Goal: Task Accomplishment & Management: Manage account settings

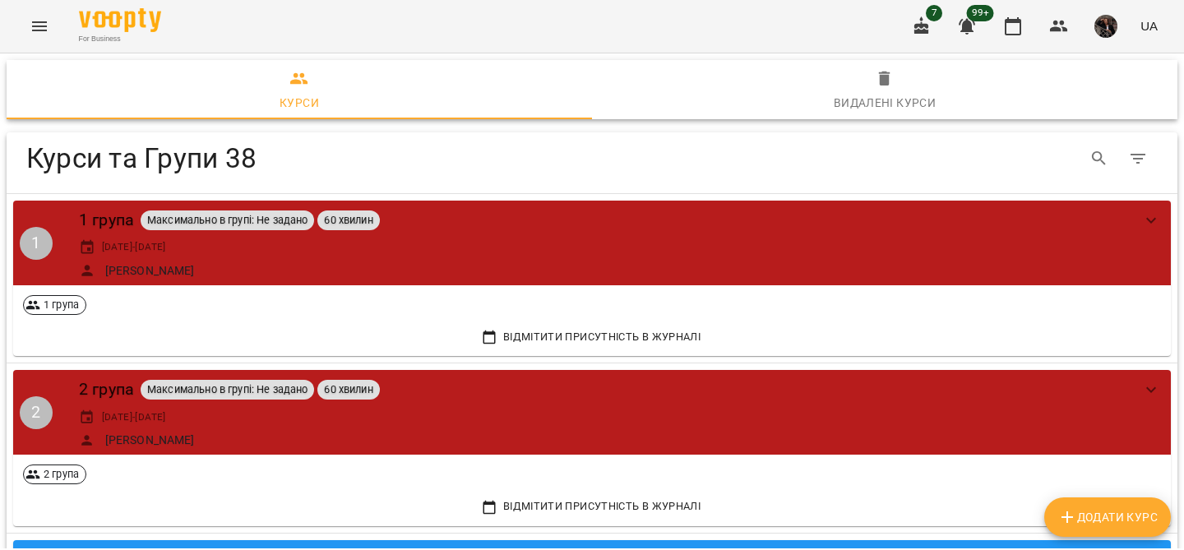
click at [47, 35] on icon "Menu" at bounding box center [40, 26] width 20 height 20
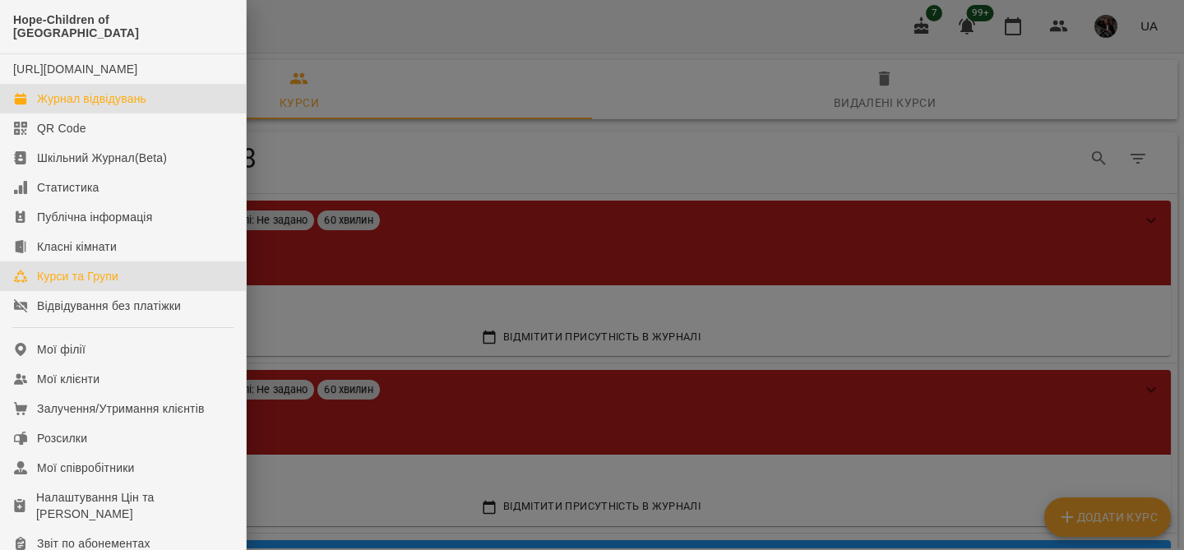
click at [103, 103] on div "Журнал відвідувань" at bounding box center [91, 98] width 109 height 16
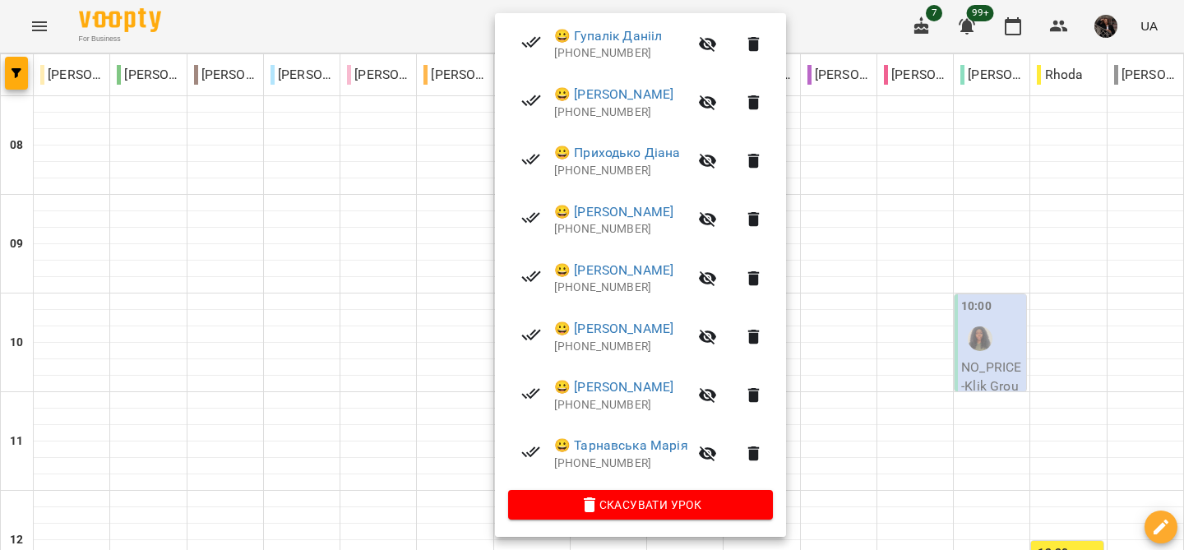
scroll to position [0, 0]
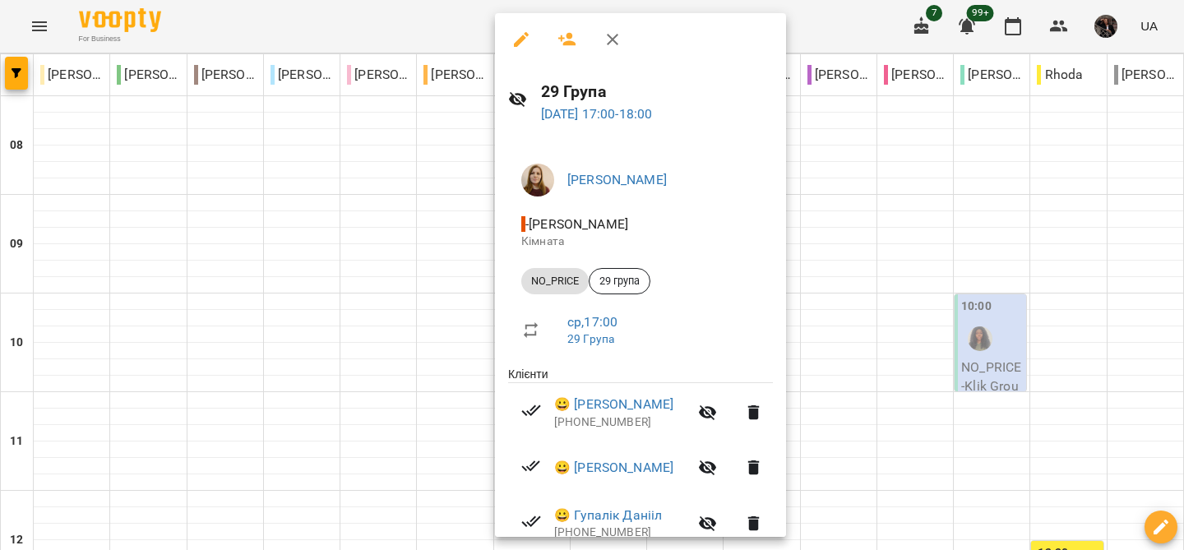
click at [38, 26] on div at bounding box center [592, 275] width 1184 height 550
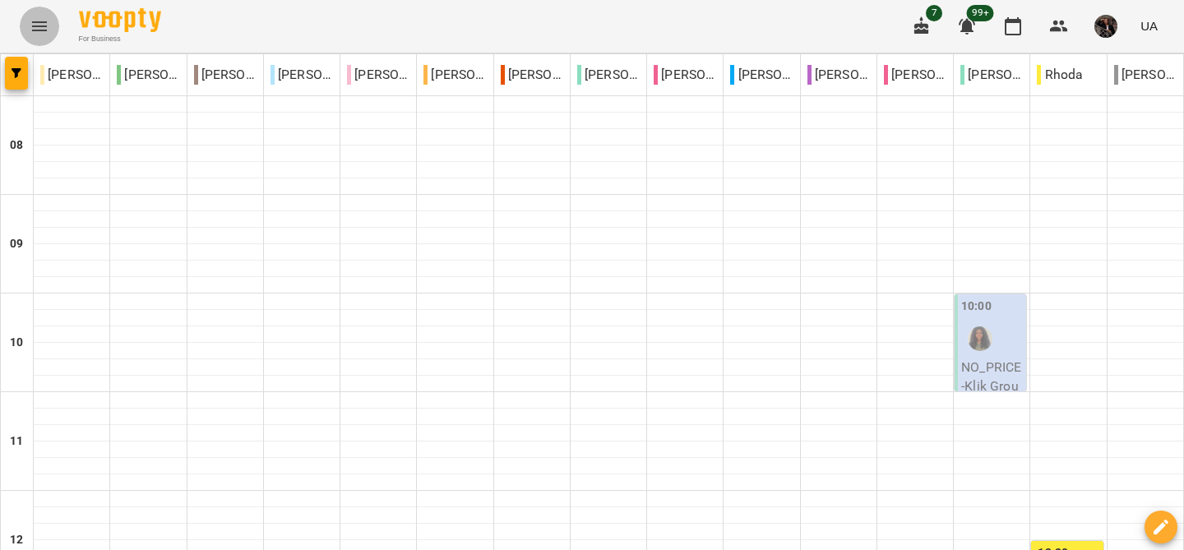
click at [38, 26] on icon "Menu" at bounding box center [39, 26] width 15 height 10
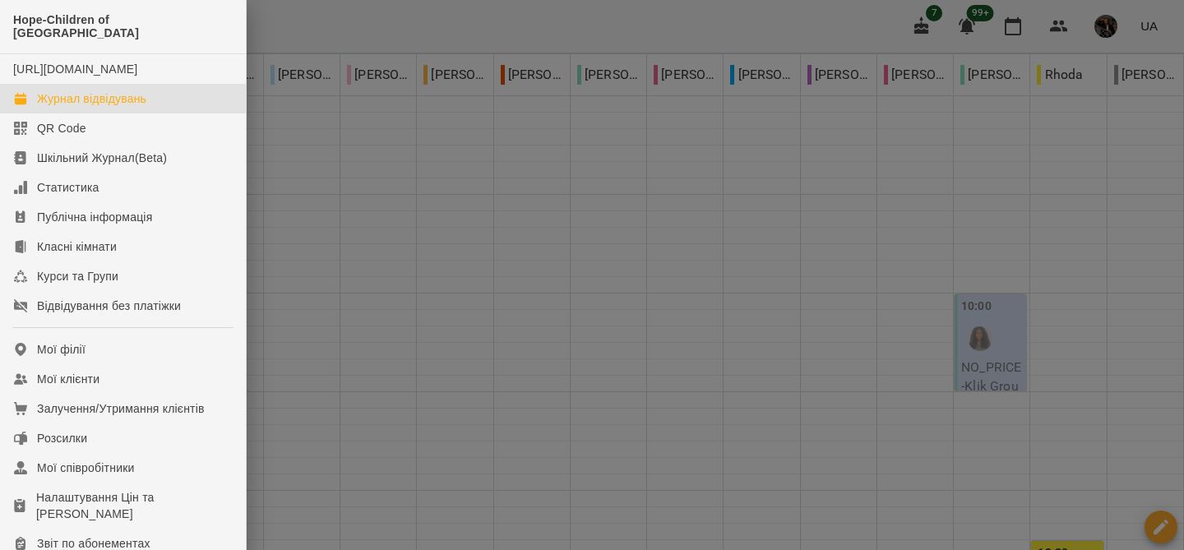
click at [553, 283] on div at bounding box center [592, 275] width 1184 height 550
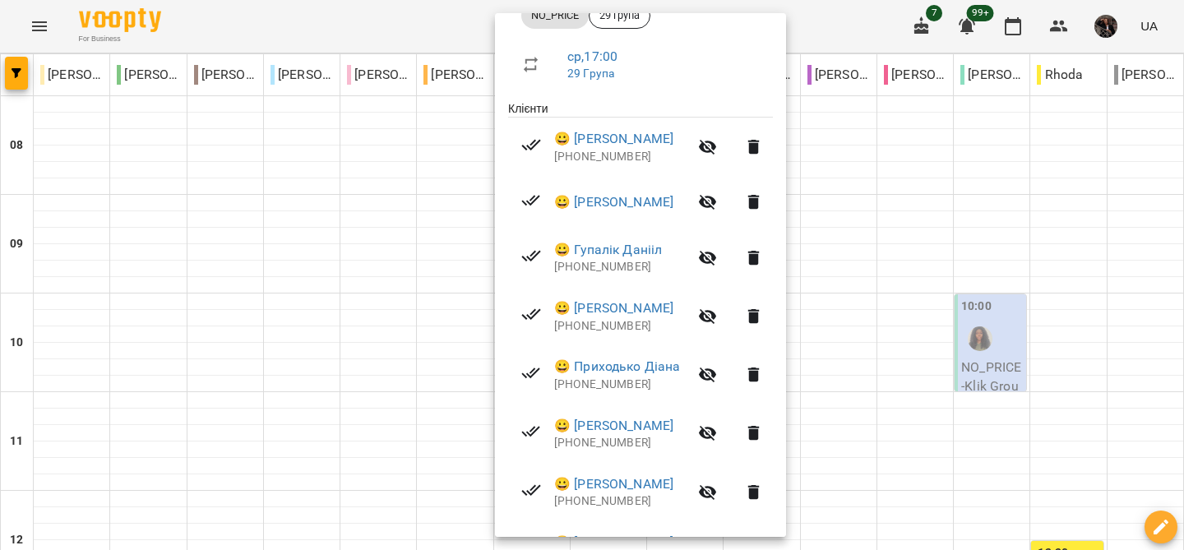
scroll to position [268, 0]
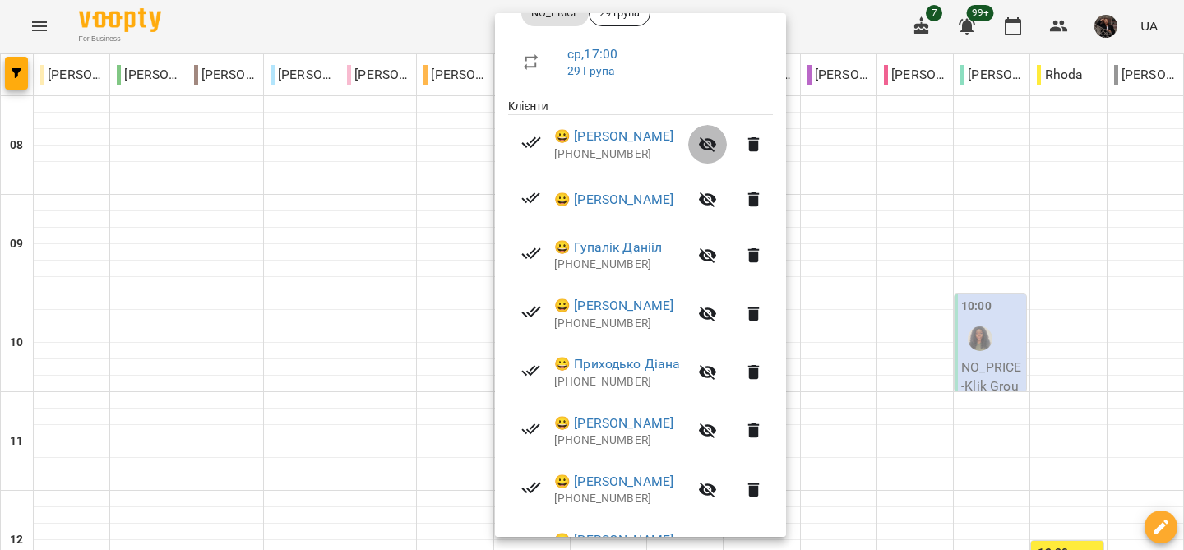
click at [718, 154] on icon "button" at bounding box center [708, 145] width 20 height 20
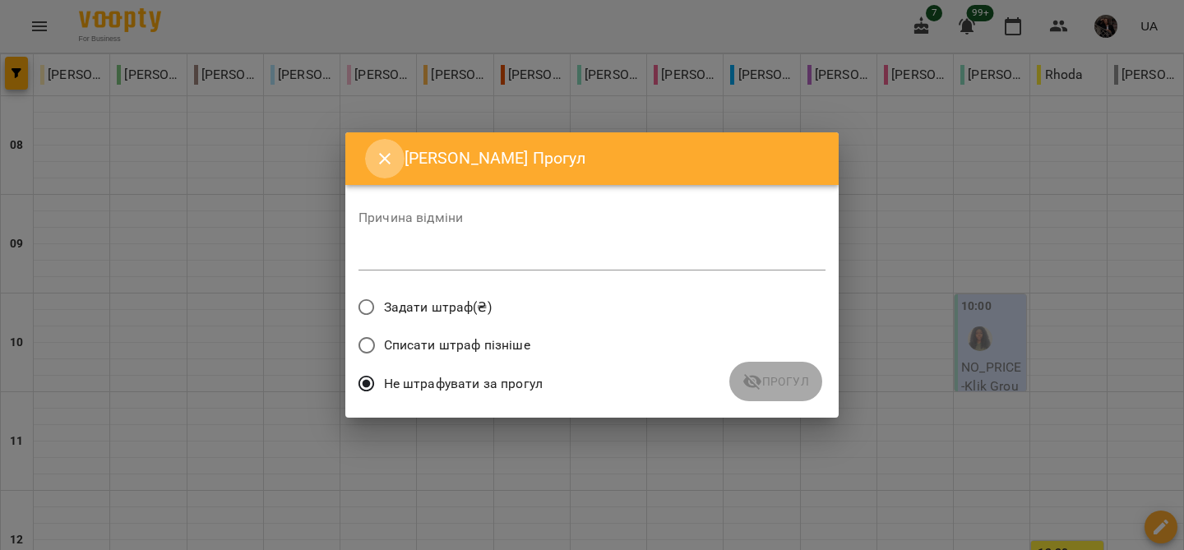
click at [386, 162] on icon "Close" at bounding box center [385, 159] width 20 height 20
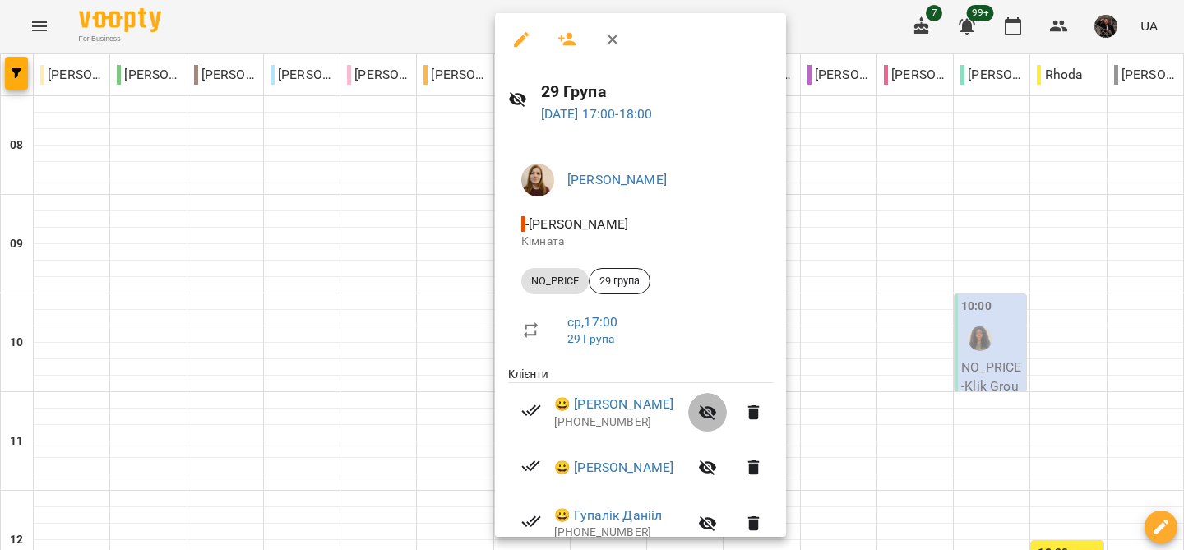
click at [717, 409] on icon "button" at bounding box center [708, 413] width 18 height 16
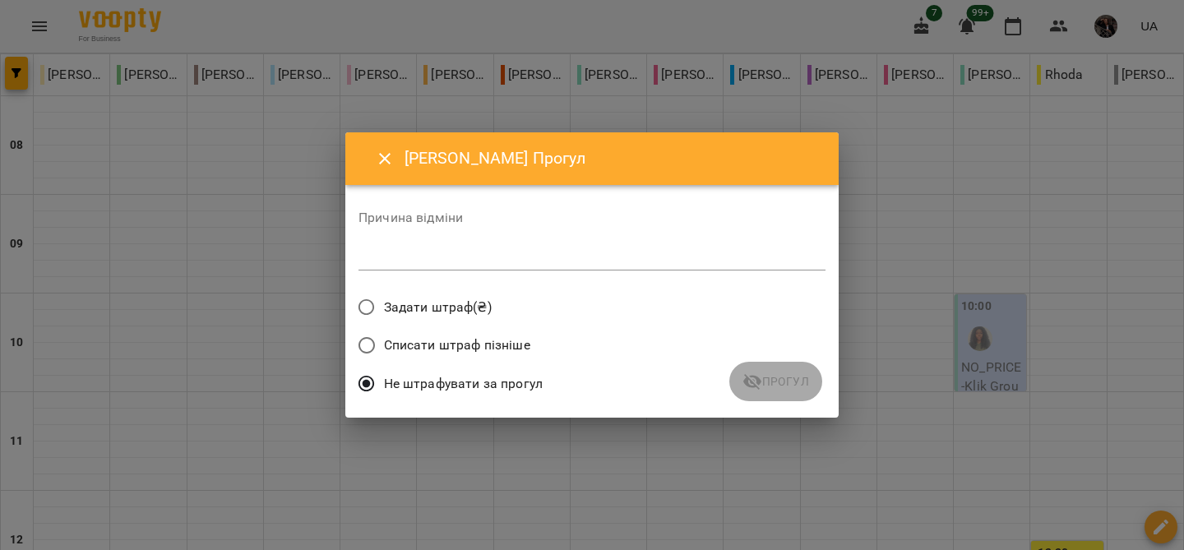
click at [769, 386] on div "Не штрафувати за прогул" at bounding box center [591, 386] width 467 height 39
click at [384, 151] on icon "Close" at bounding box center [385, 159] width 20 height 20
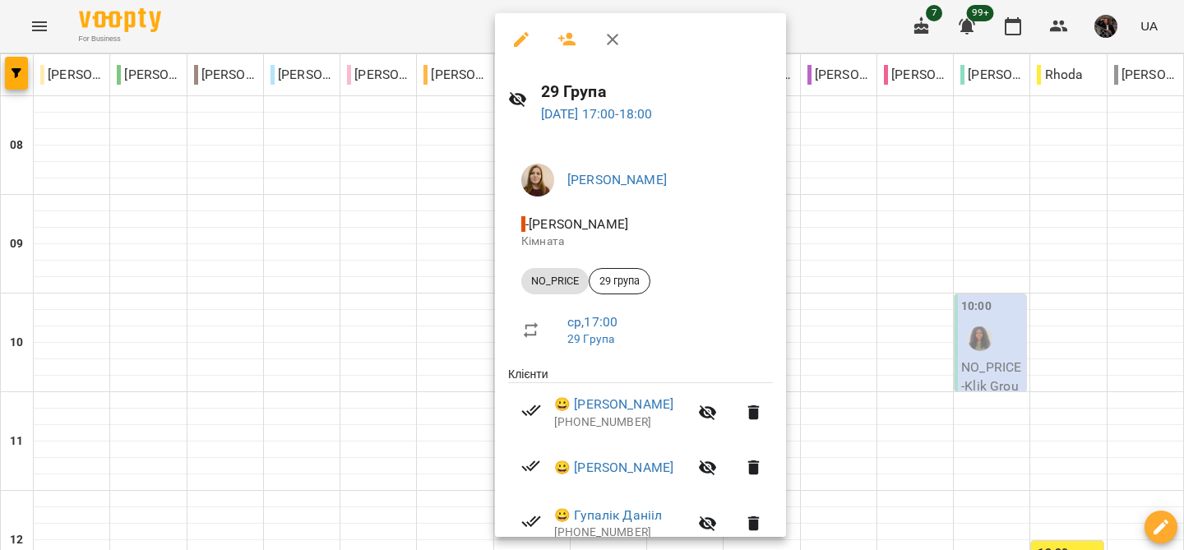
click at [39, 21] on div at bounding box center [592, 275] width 1184 height 550
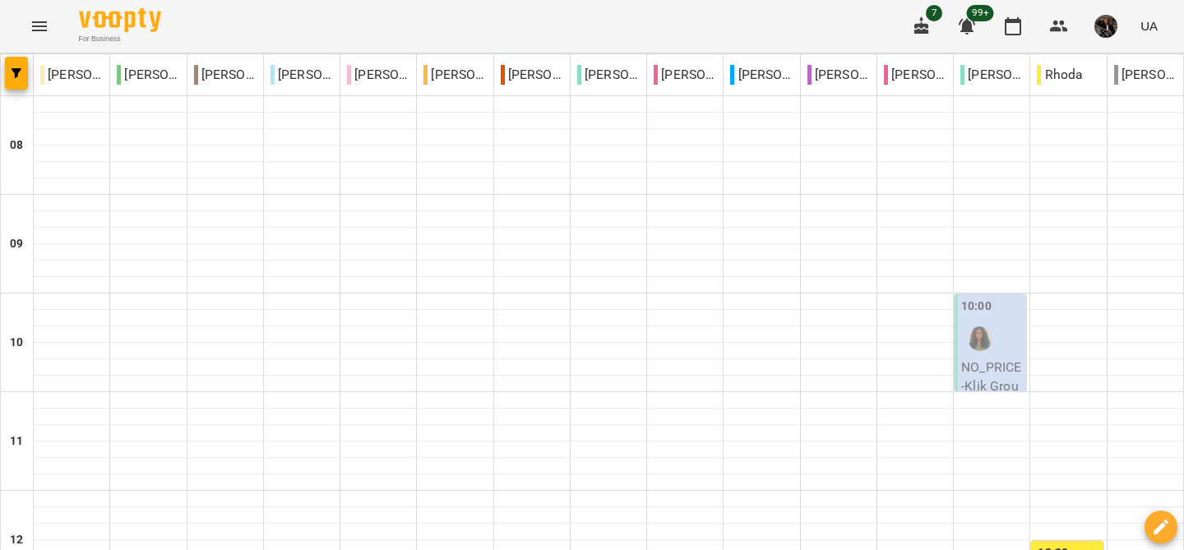
click at [39, 21] on icon "Menu" at bounding box center [40, 26] width 20 height 20
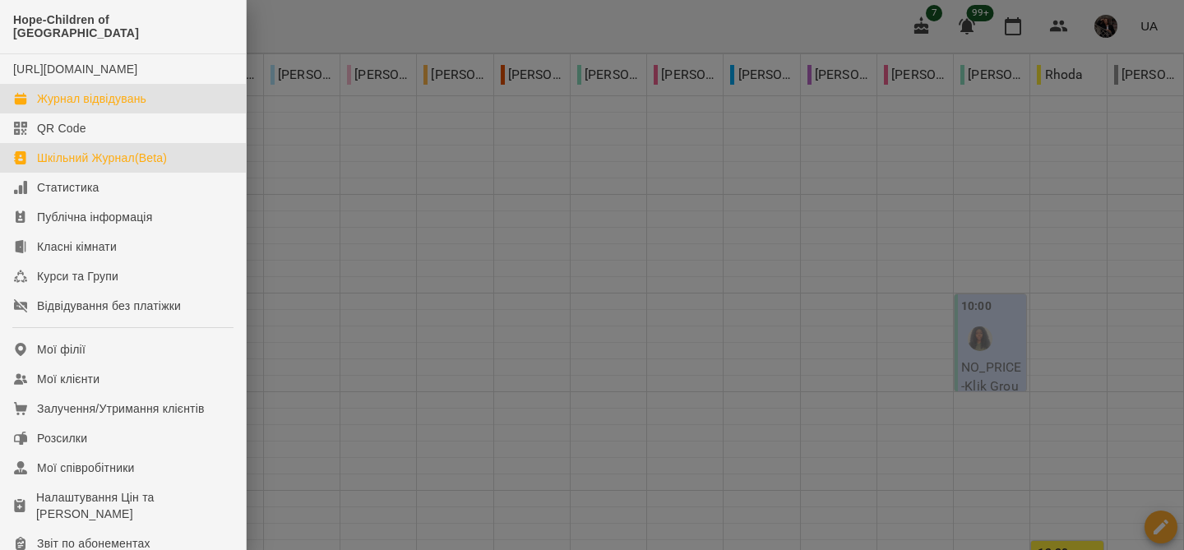
click at [103, 169] on link "Шкільний Журнал(Beta)" at bounding box center [123, 158] width 246 height 30
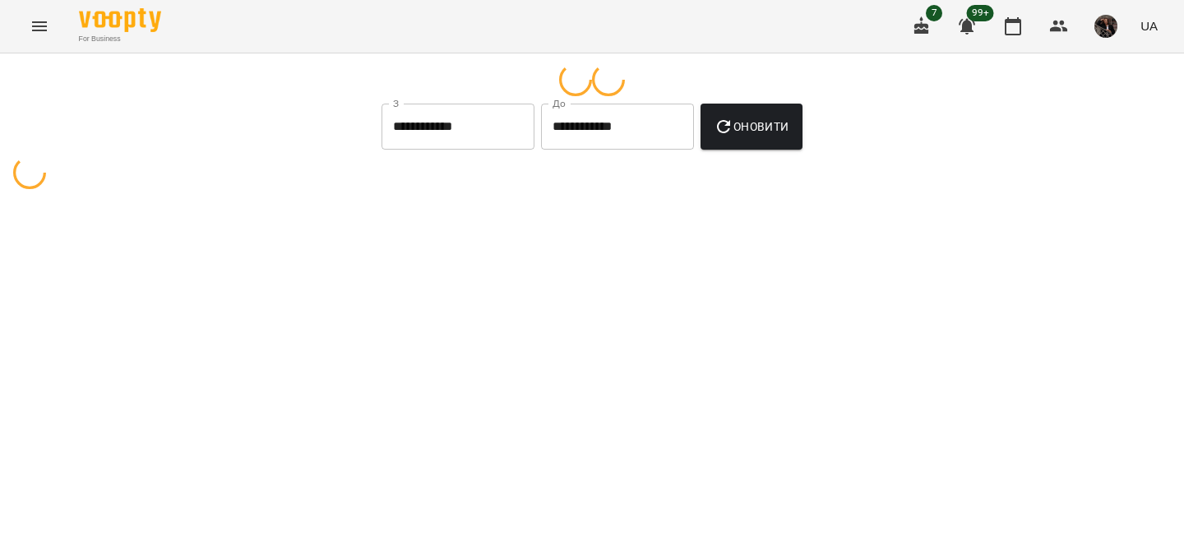
select select "**********"
select select "********"
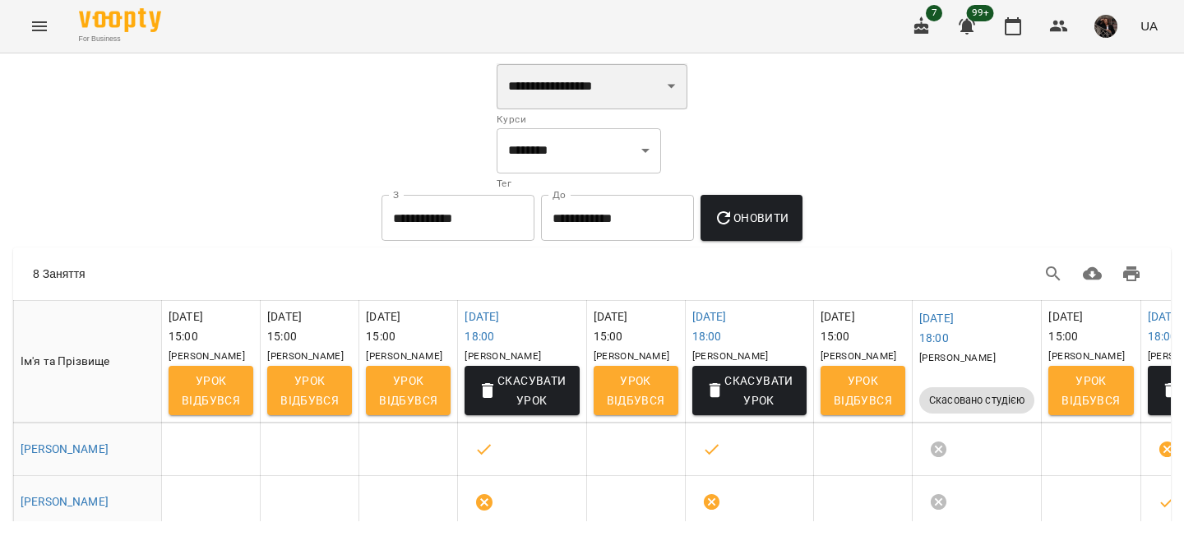
click at [564, 63] on select "**********" at bounding box center [592, 86] width 191 height 46
select select "**********"
select select "********"
click at [654, 235] on input "**********" at bounding box center [617, 218] width 153 height 46
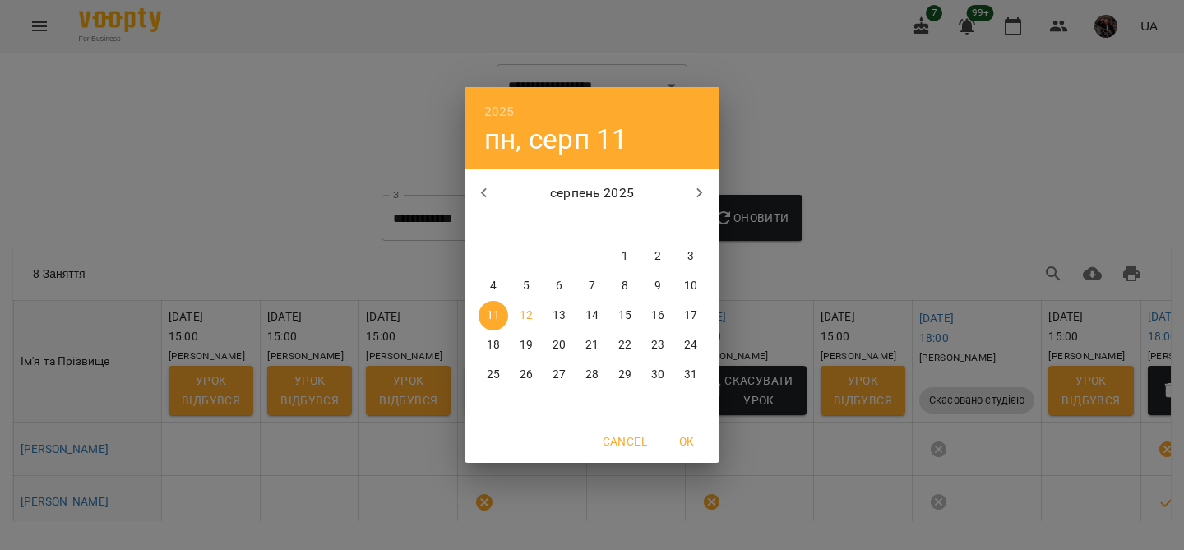
click at [797, 202] on div "2025 пн, серп [DATE] вт ср чт пт сб нд 28 29 30 31 1 2 3 4 5 6 7 8 9 10 11 12 1…" at bounding box center [592, 275] width 1184 height 550
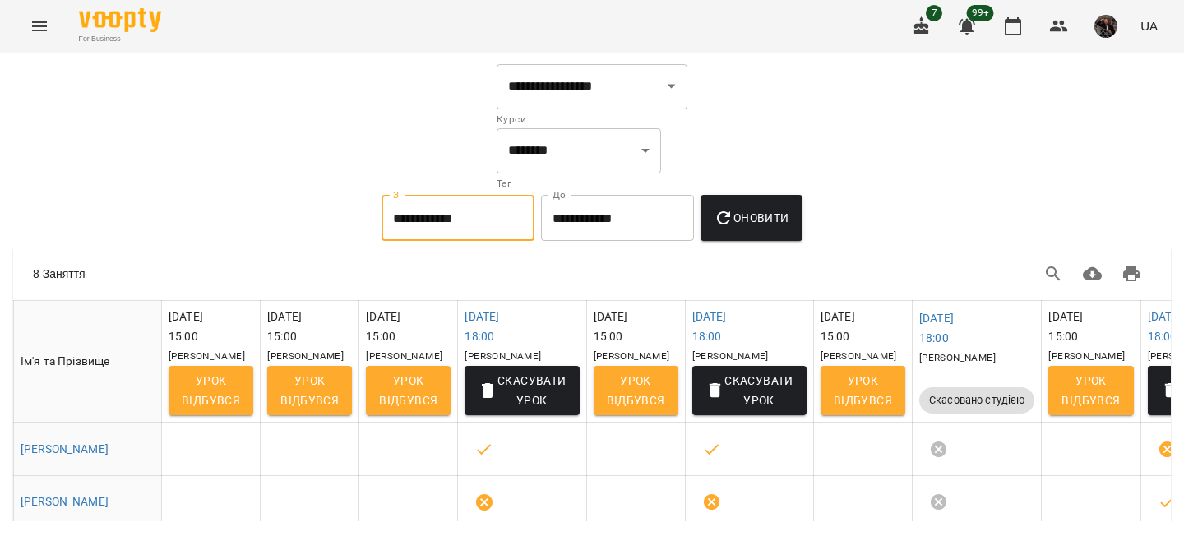
click at [432, 234] on input "**********" at bounding box center [458, 218] width 153 height 46
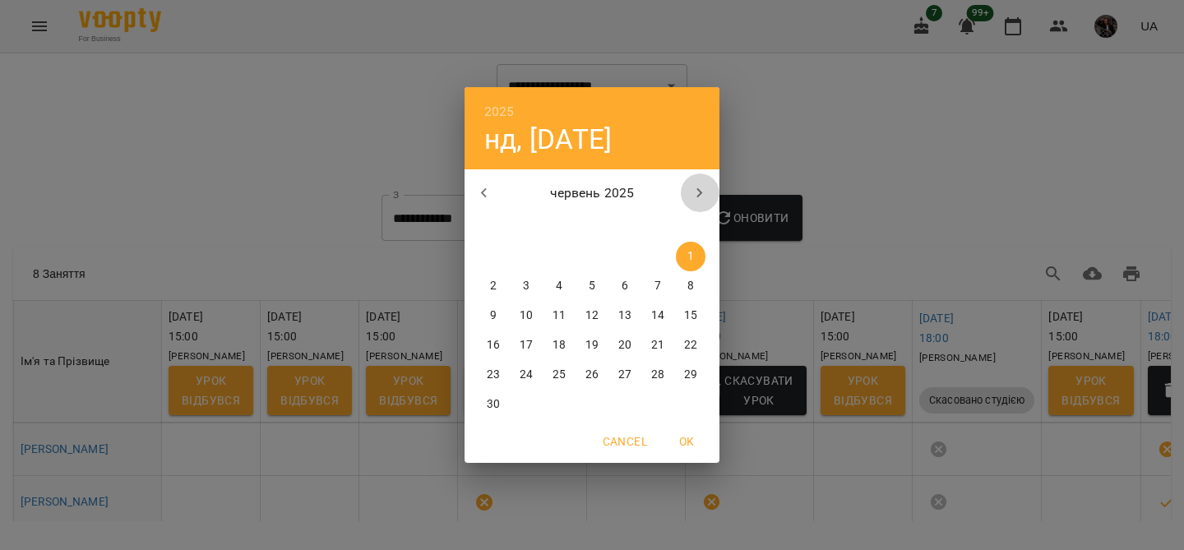
click at [707, 186] on icon "button" at bounding box center [700, 193] width 20 height 20
click at [525, 252] on p "1" at bounding box center [526, 256] width 7 height 16
type input "**********"
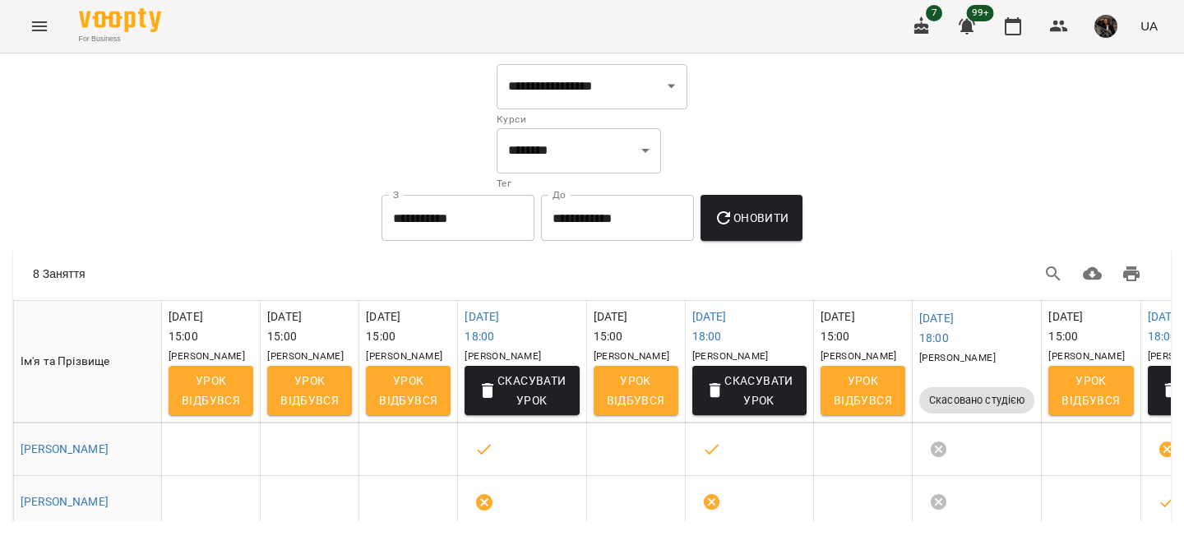
click at [744, 141] on div "**********" at bounding box center [592, 539] width 1164 height 952
click at [770, 224] on span "Оновити" at bounding box center [751, 218] width 75 height 20
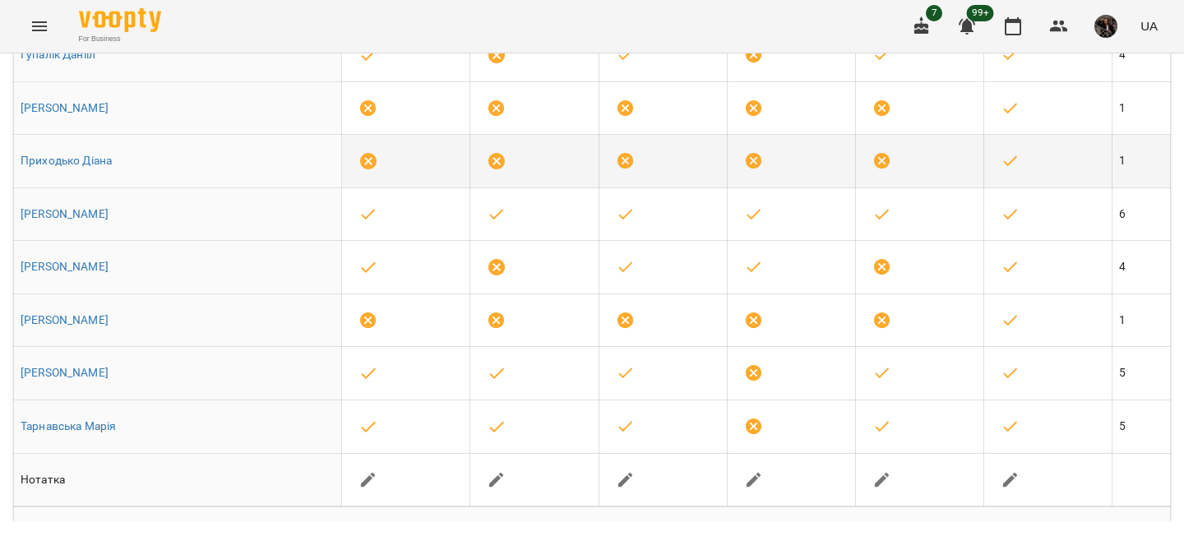
scroll to position [518, 0]
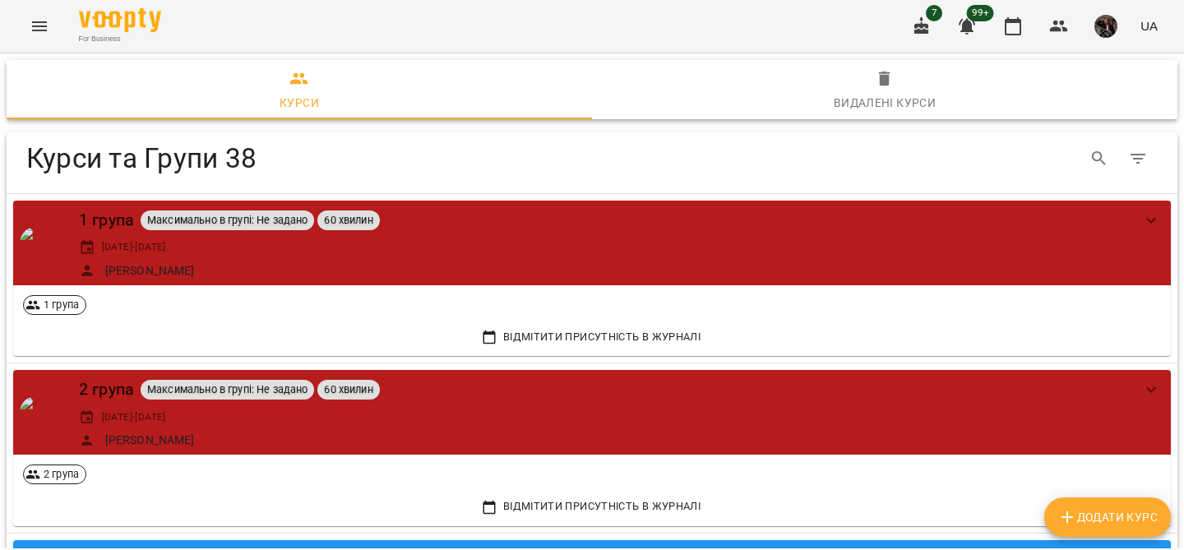
click at [44, 26] on icon "Menu" at bounding box center [39, 26] width 15 height 10
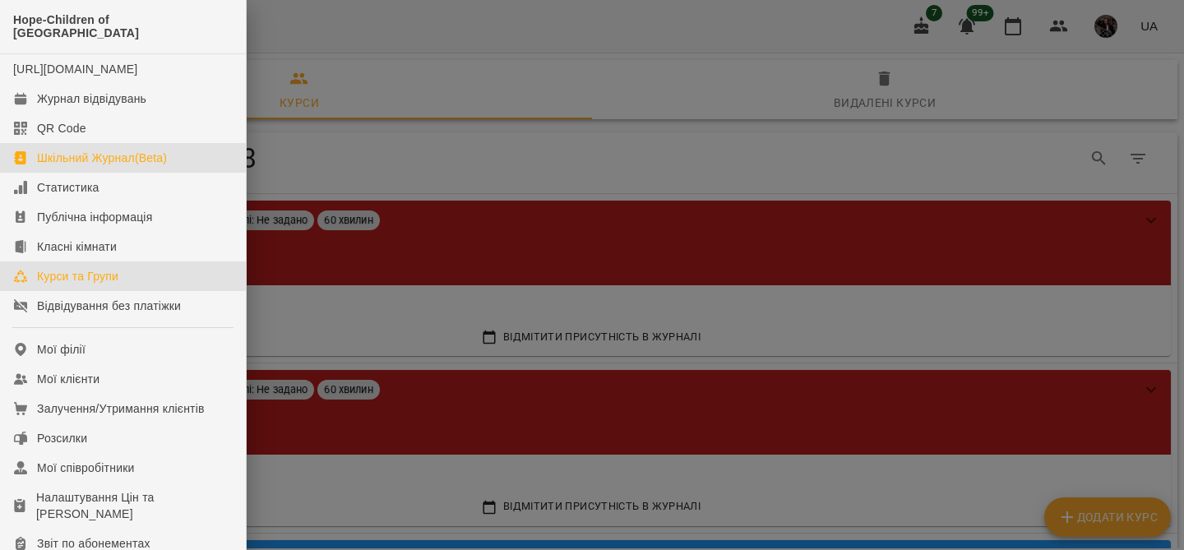
click at [95, 159] on div "Шкільний Журнал(Beta)" at bounding box center [102, 158] width 130 height 16
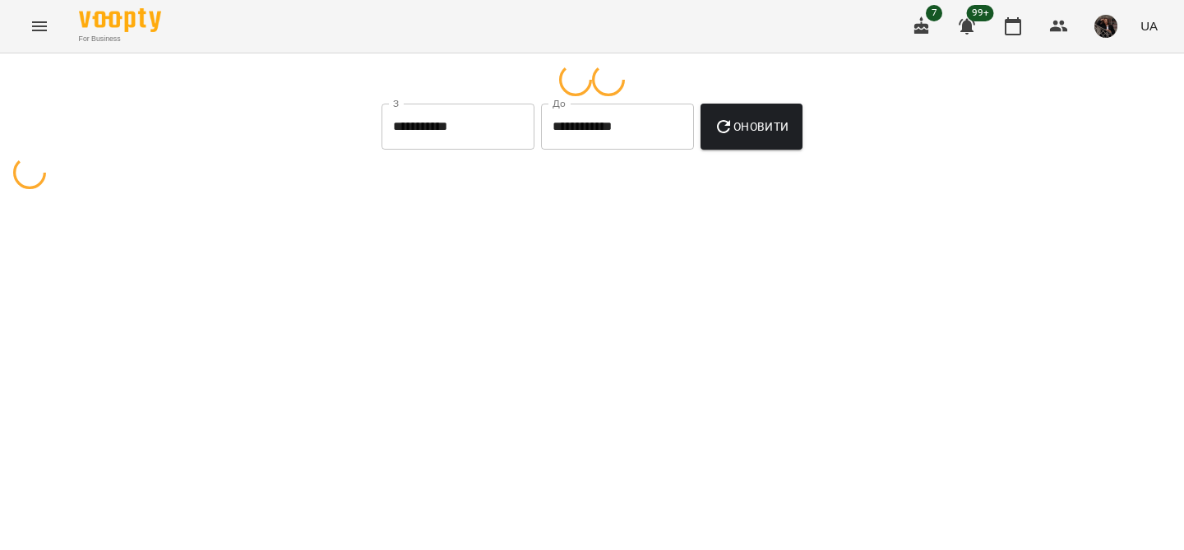
select select "**********"
select select "********"
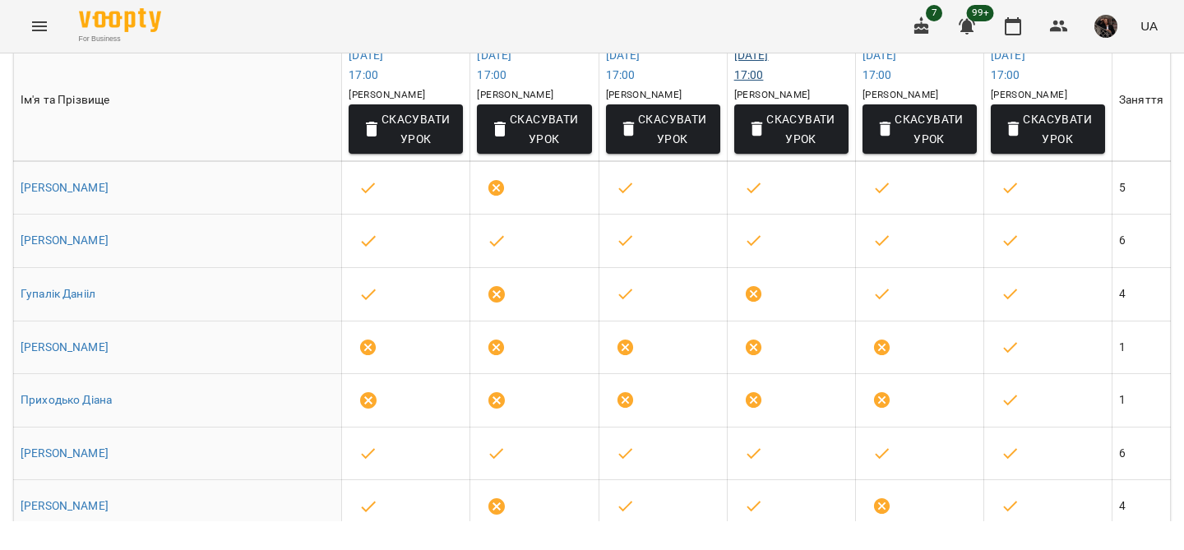
scroll to position [255, 0]
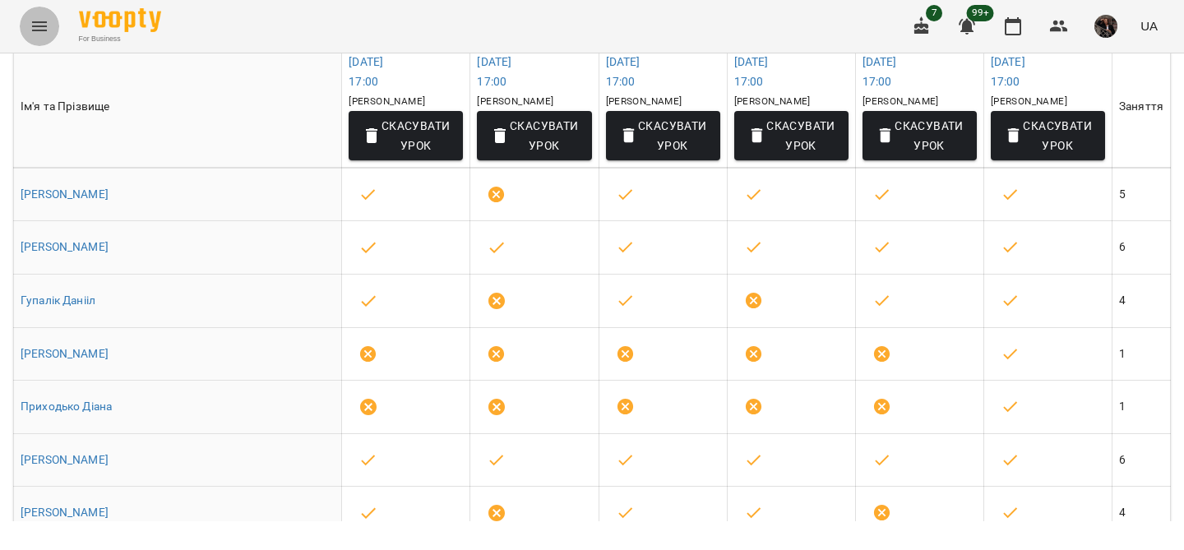
click at [47, 25] on icon "Menu" at bounding box center [40, 26] width 20 height 20
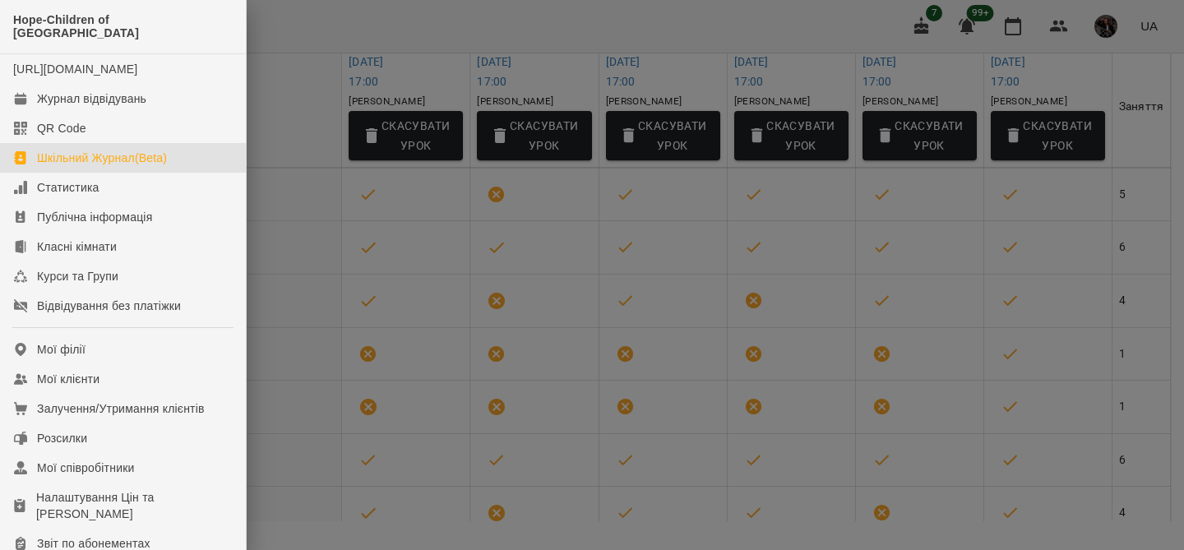
click at [400, 7] on div at bounding box center [592, 275] width 1184 height 550
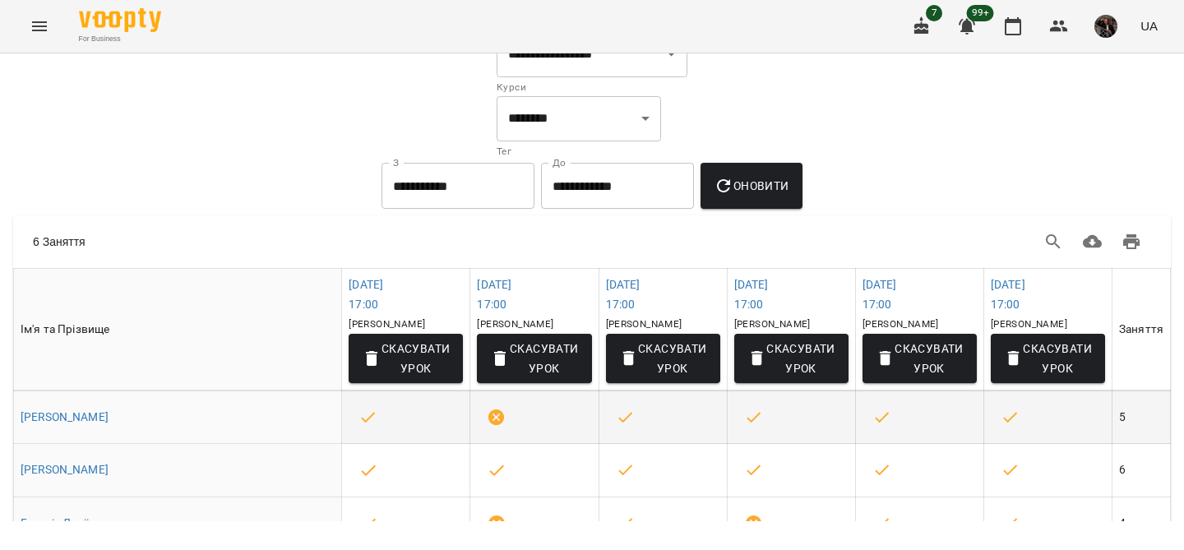
scroll to position [0, 0]
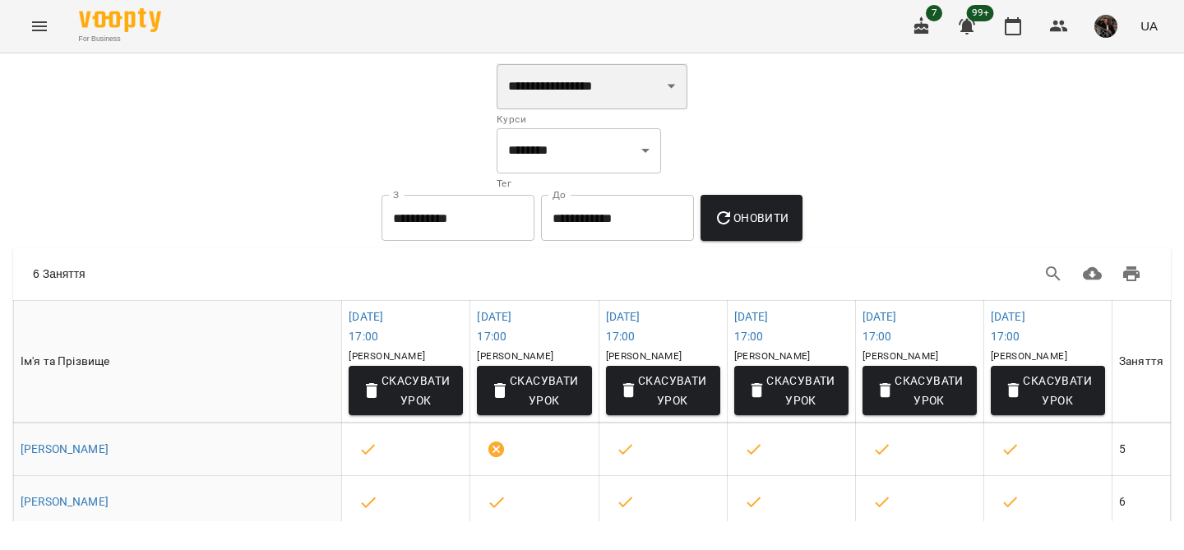
click at [527, 99] on select "**********" at bounding box center [592, 86] width 191 height 46
select select "**********"
select select "********"
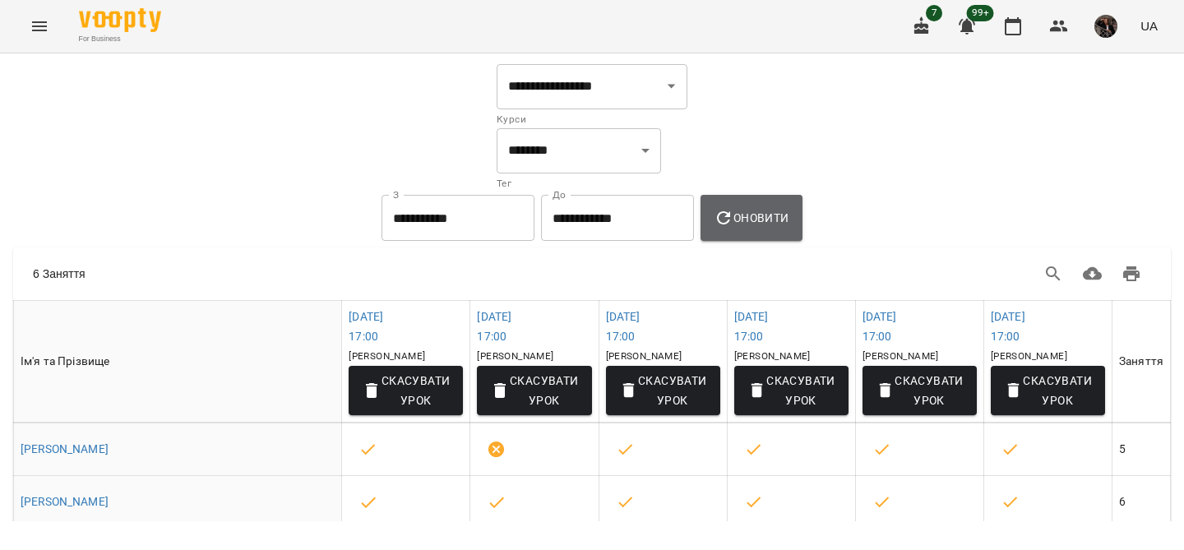
click at [750, 206] on button "Оновити" at bounding box center [751, 218] width 101 height 46
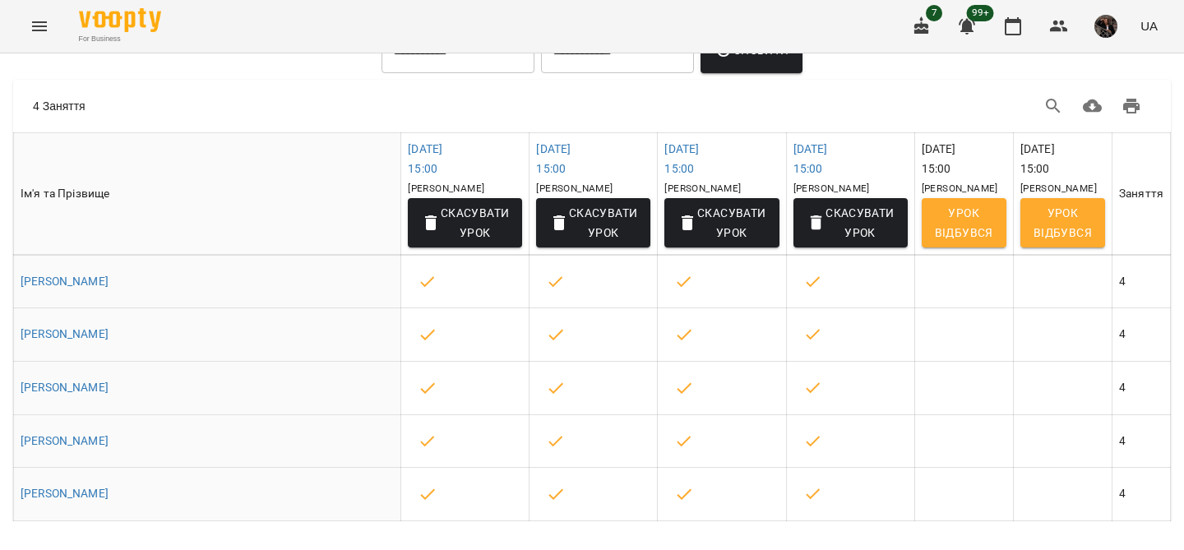
scroll to position [162, 0]
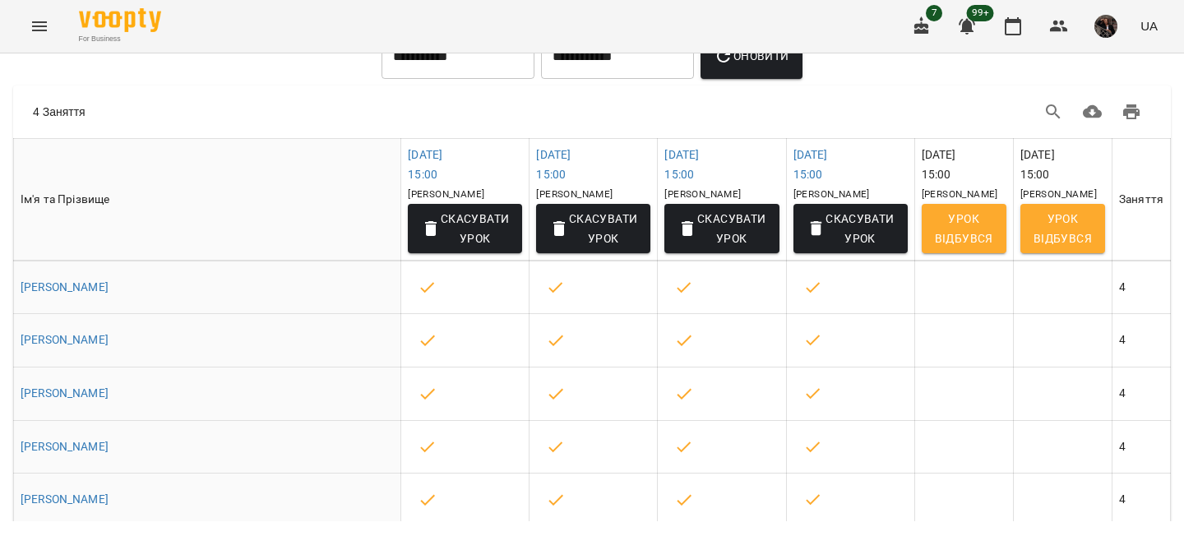
click at [35, 30] on icon "Menu" at bounding box center [39, 26] width 15 height 10
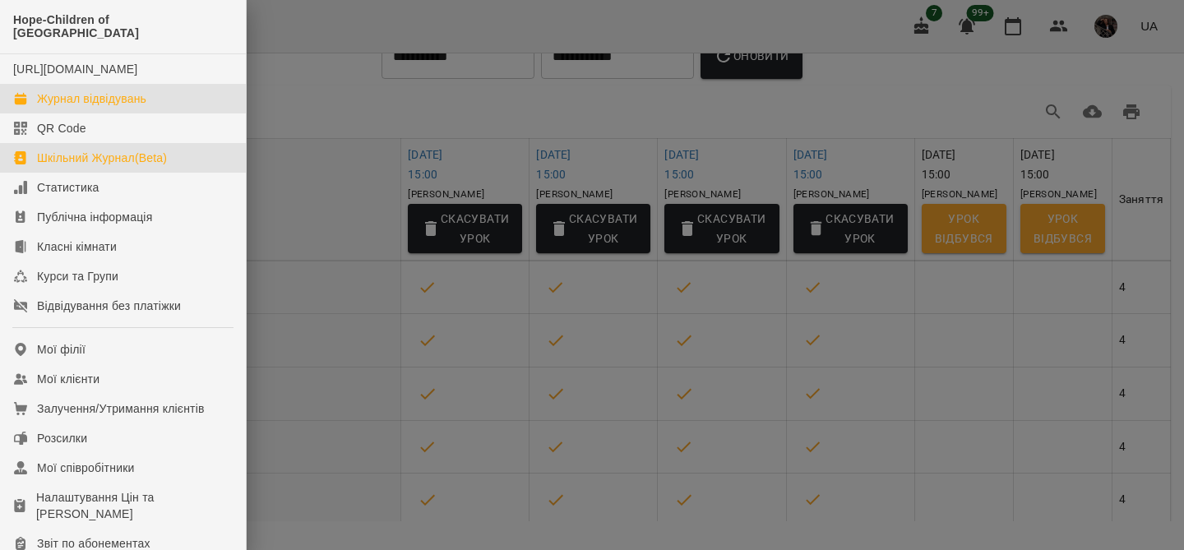
click at [132, 101] on div "Журнал відвідувань" at bounding box center [91, 98] width 109 height 16
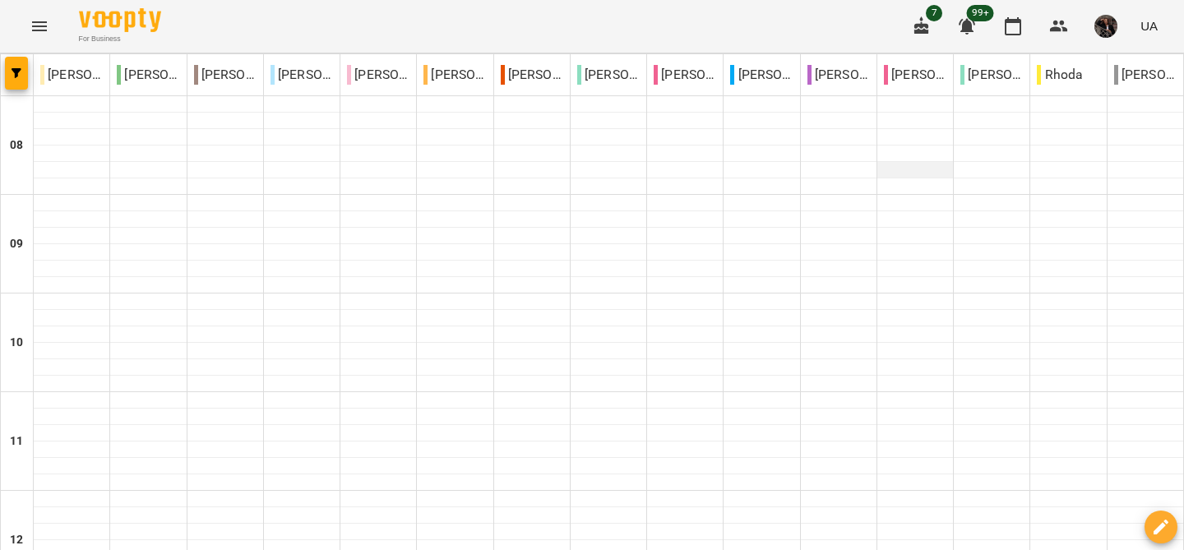
scroll to position [562, 0]
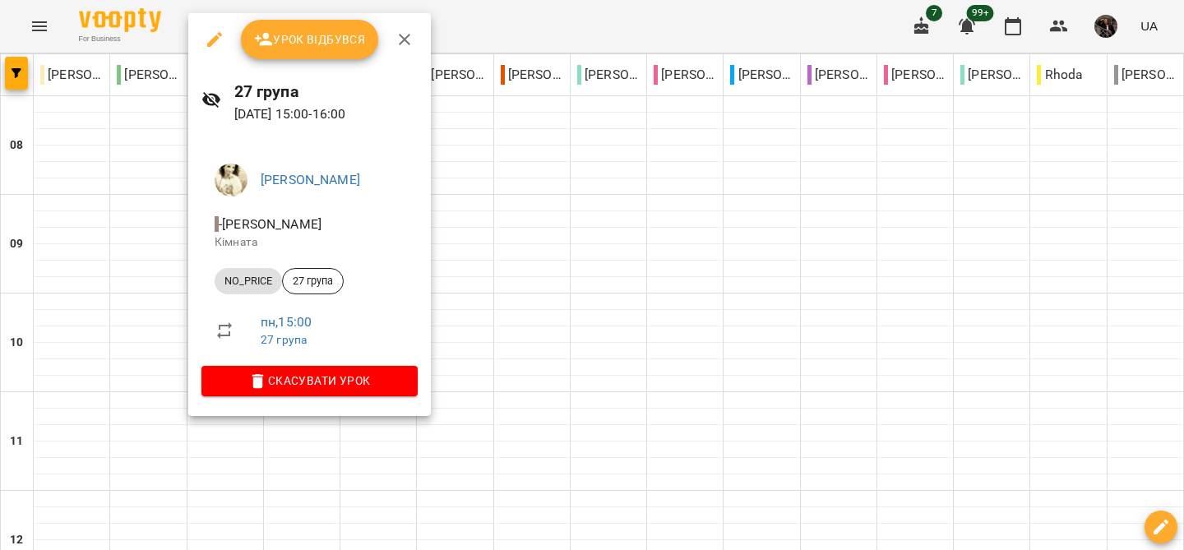
click at [217, 46] on icon "button" at bounding box center [215, 40] width 20 height 20
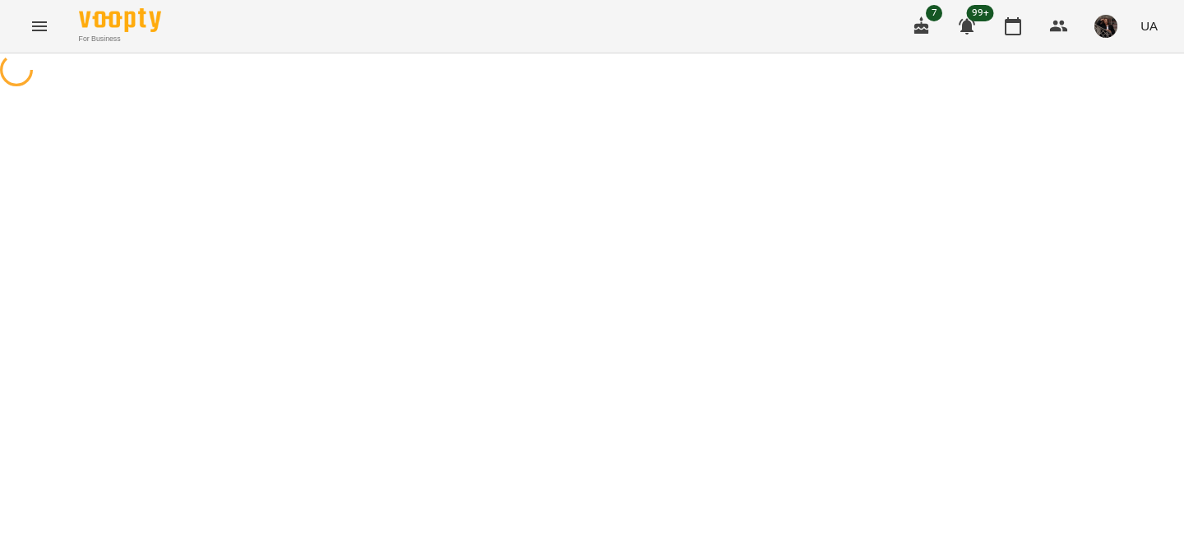
select select "********"
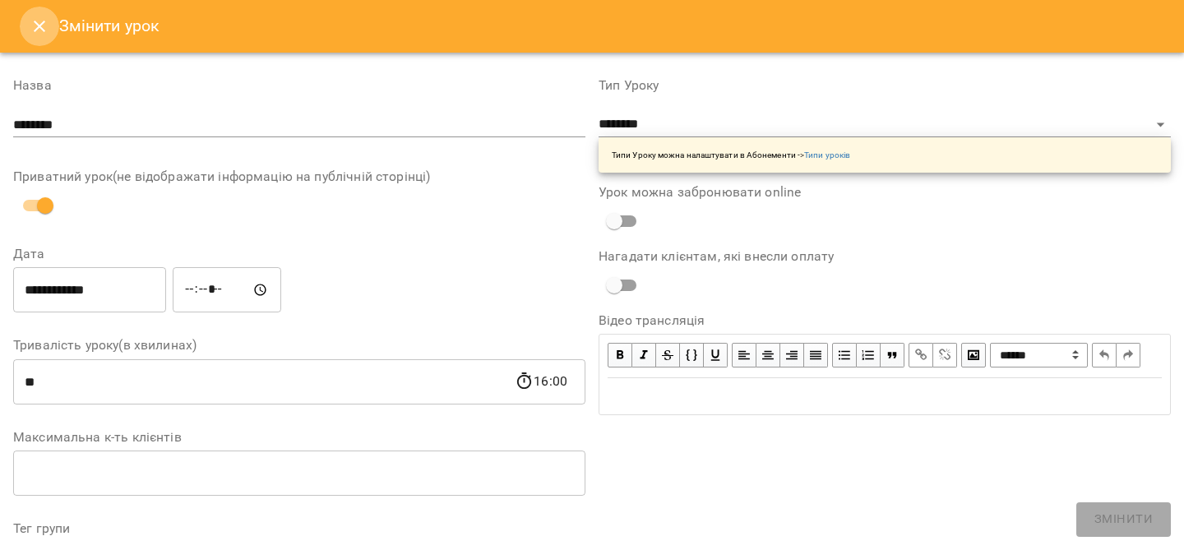
click at [44, 21] on icon "Close" at bounding box center [40, 26] width 20 height 20
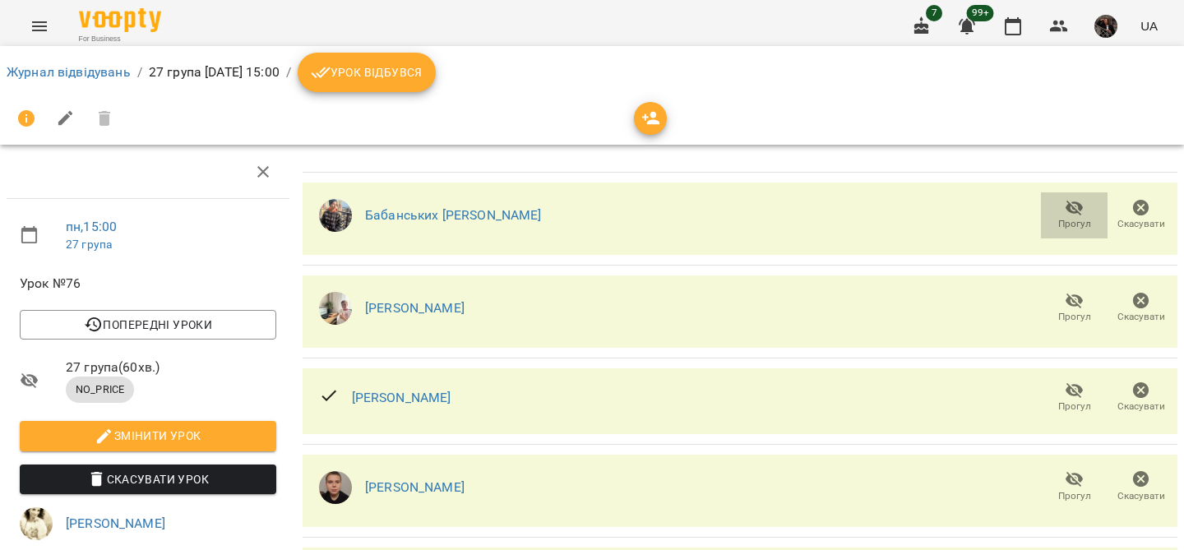
click at [1073, 206] on icon "button" at bounding box center [1075, 208] width 20 height 20
click at [65, 72] on link "Журнал відвідувань" at bounding box center [69, 72] width 124 height 16
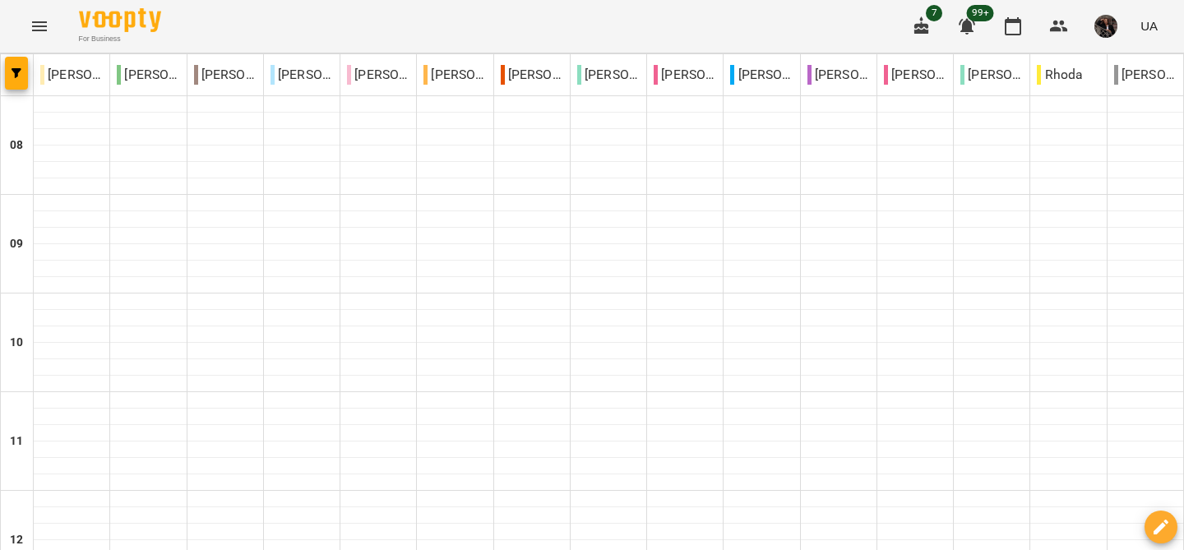
scroll to position [686, 0]
click at [52, 31] on button "Menu" at bounding box center [39, 26] width 39 height 39
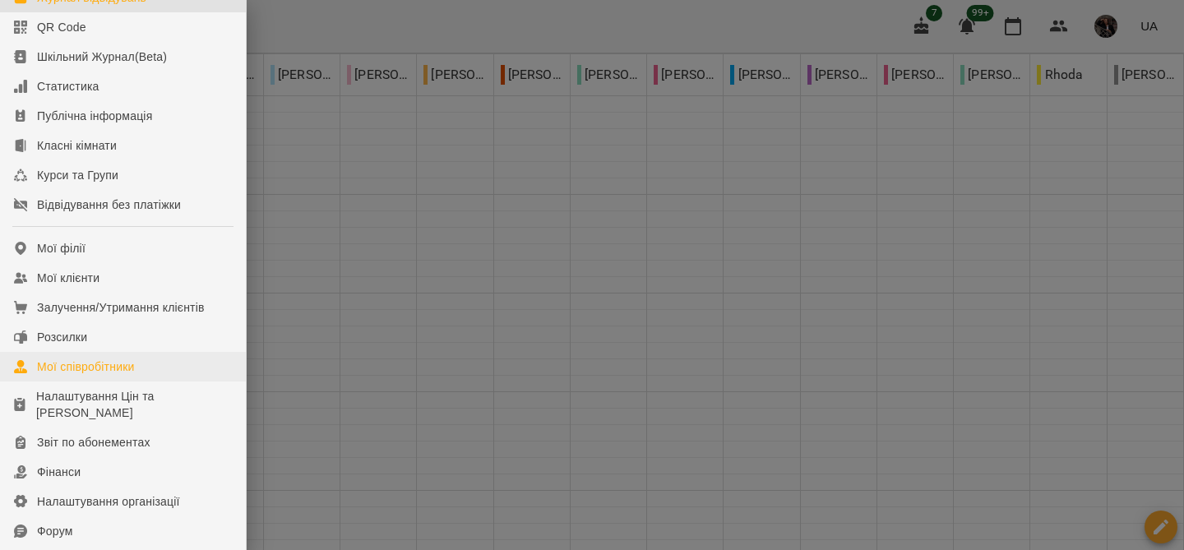
scroll to position [99, 0]
click at [352, 253] on div at bounding box center [592, 275] width 1184 height 550
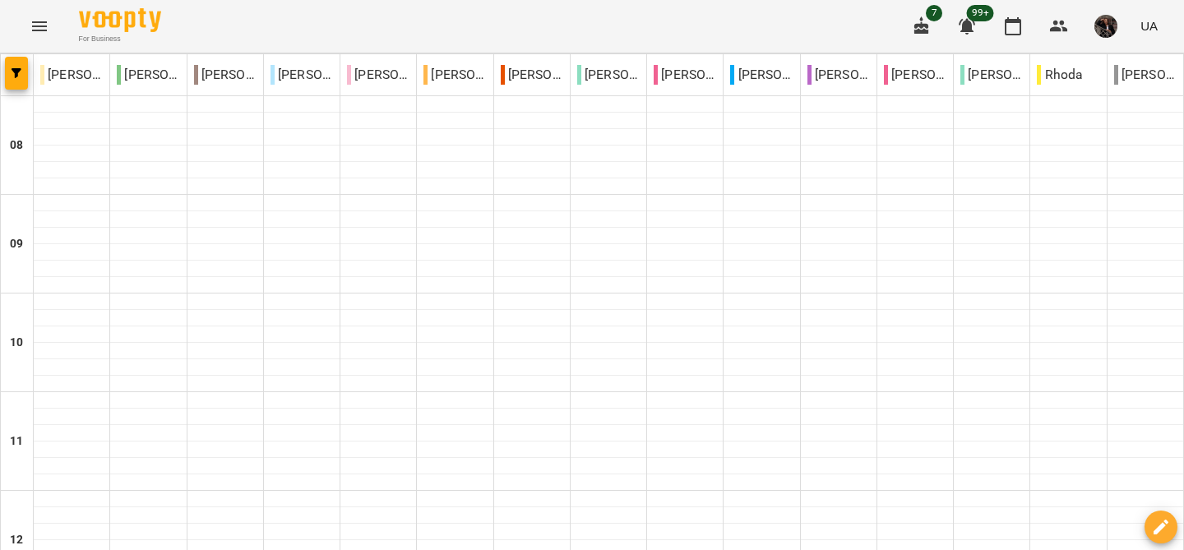
type input "**********"
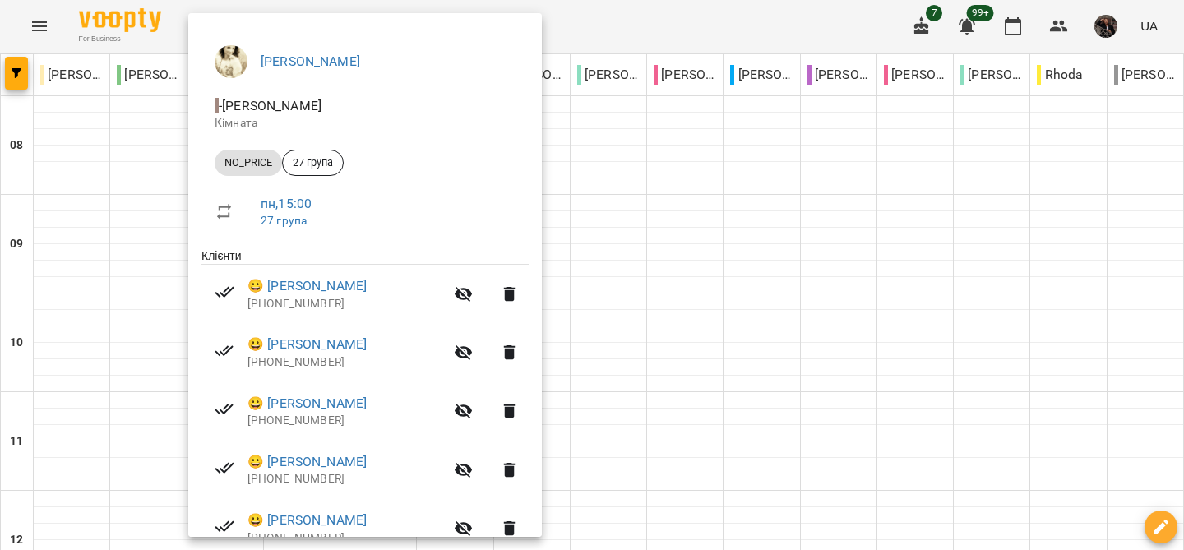
scroll to position [372, 0]
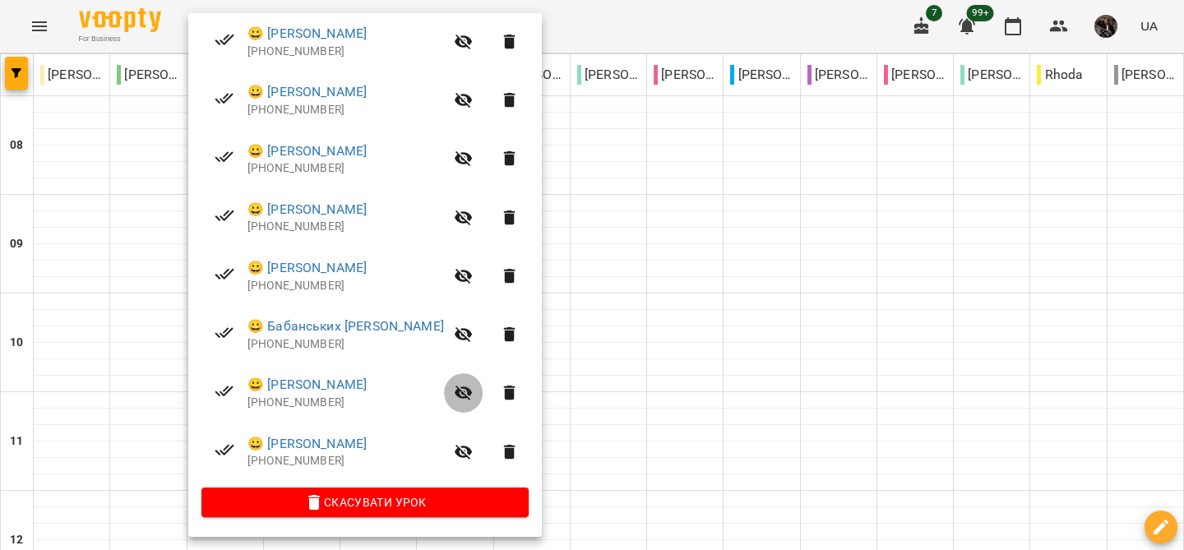
click at [455, 394] on icon "button" at bounding box center [464, 394] width 18 height 16
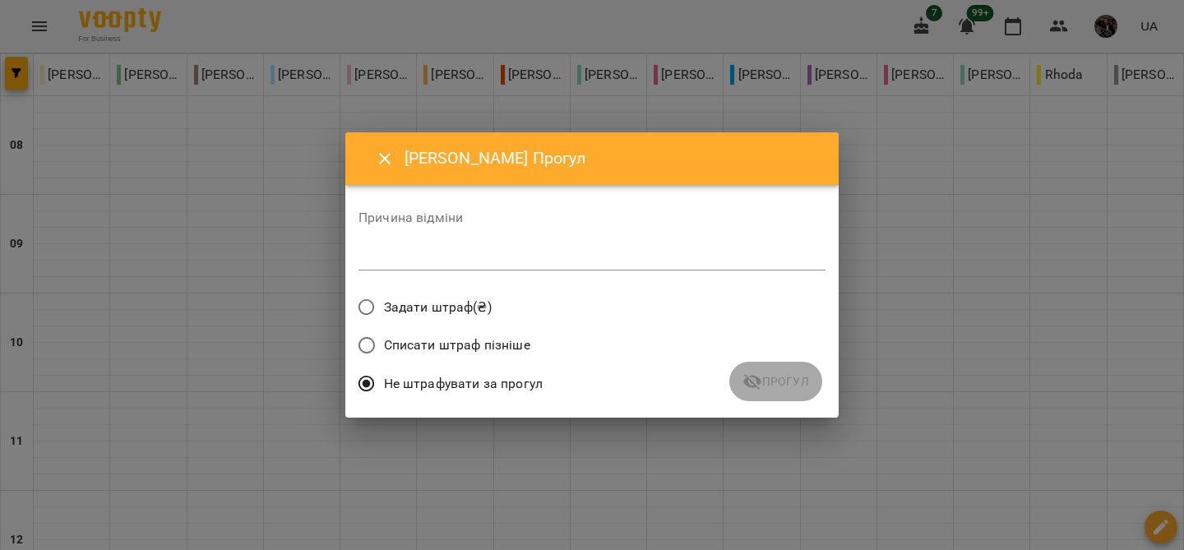
click at [764, 379] on div "Не штрафувати за прогул" at bounding box center [591, 386] width 467 height 39
click at [380, 157] on icon "Close" at bounding box center [385, 159] width 20 height 20
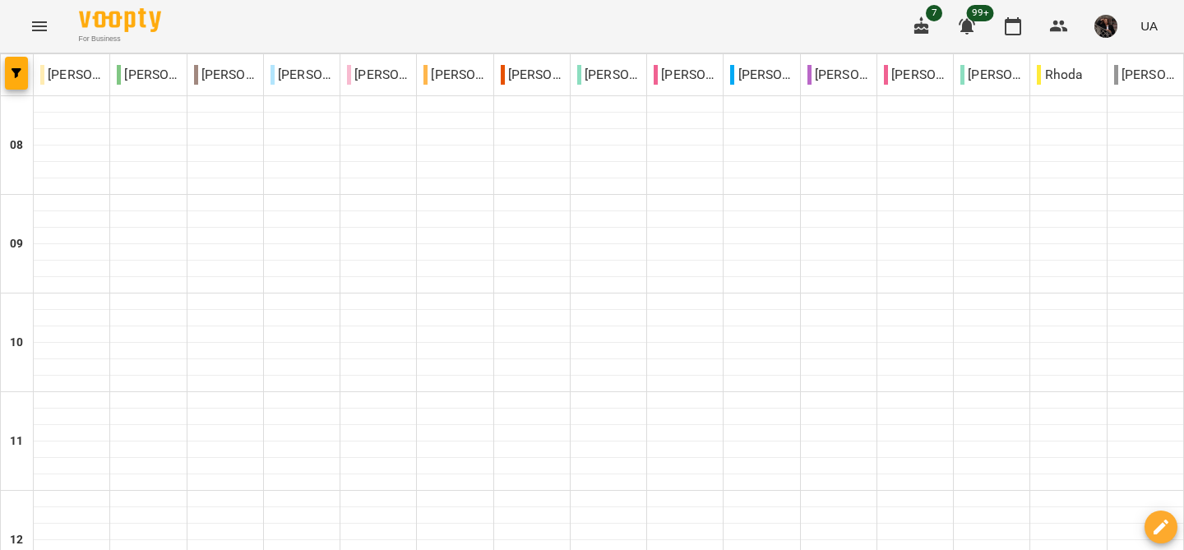
type input "**********"
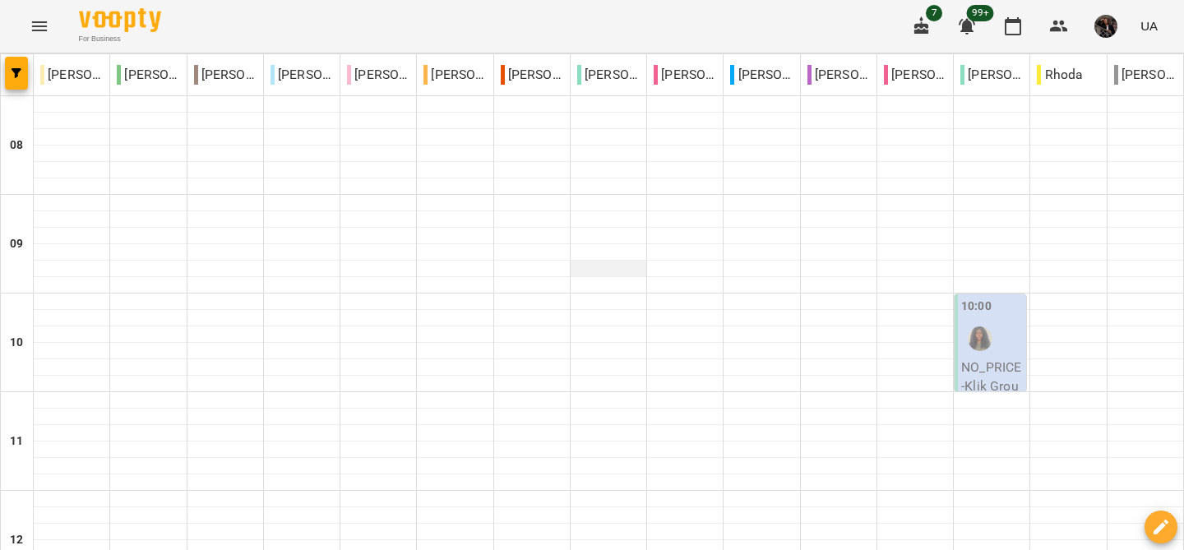
scroll to position [926, 0]
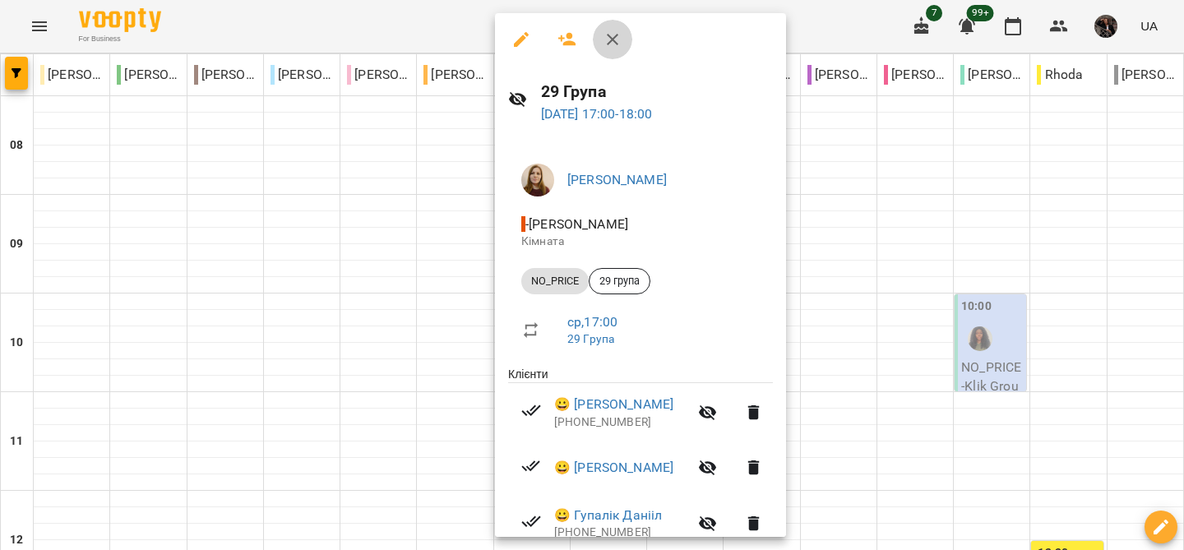
click at [621, 37] on icon "button" at bounding box center [613, 40] width 20 height 20
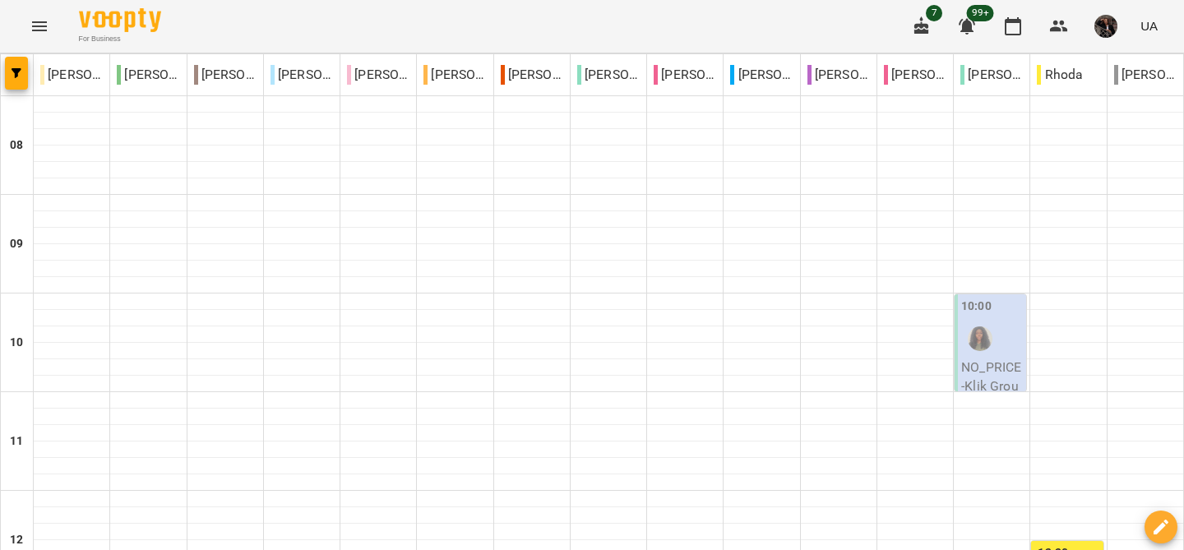
click at [26, 27] on button "Menu" at bounding box center [39, 26] width 39 height 39
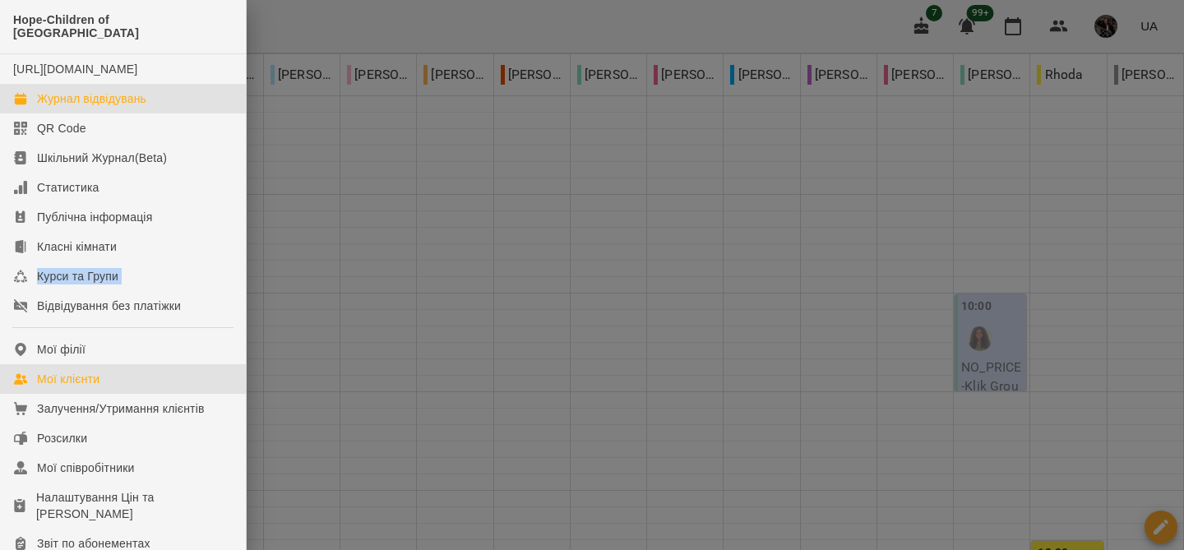
click at [121, 377] on link "Мої клієнти" at bounding box center [123, 379] width 246 height 30
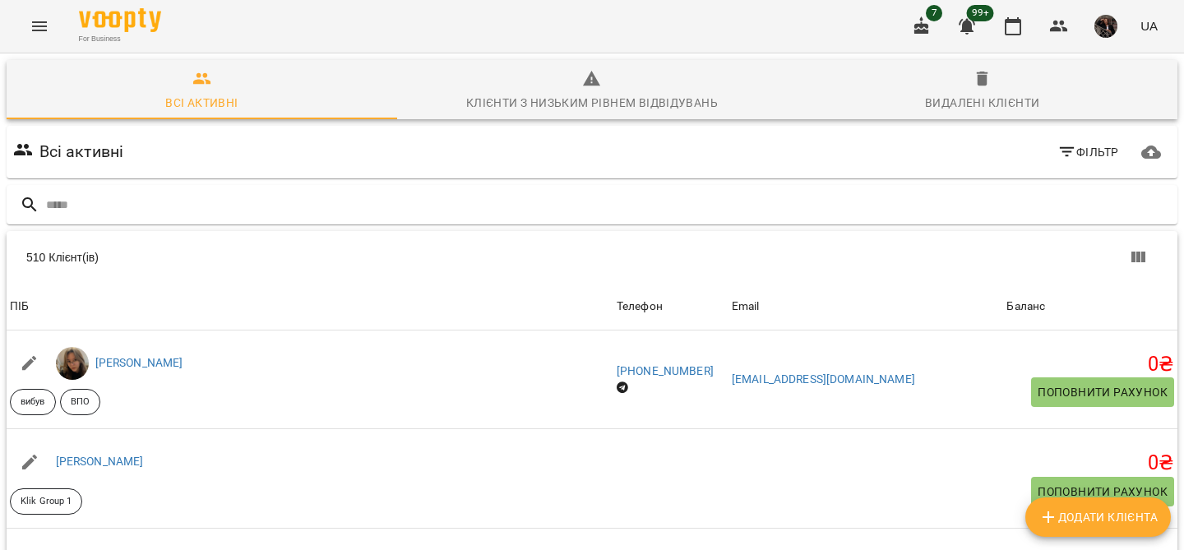
click at [1085, 164] on button "Фільтр" at bounding box center [1088, 152] width 75 height 30
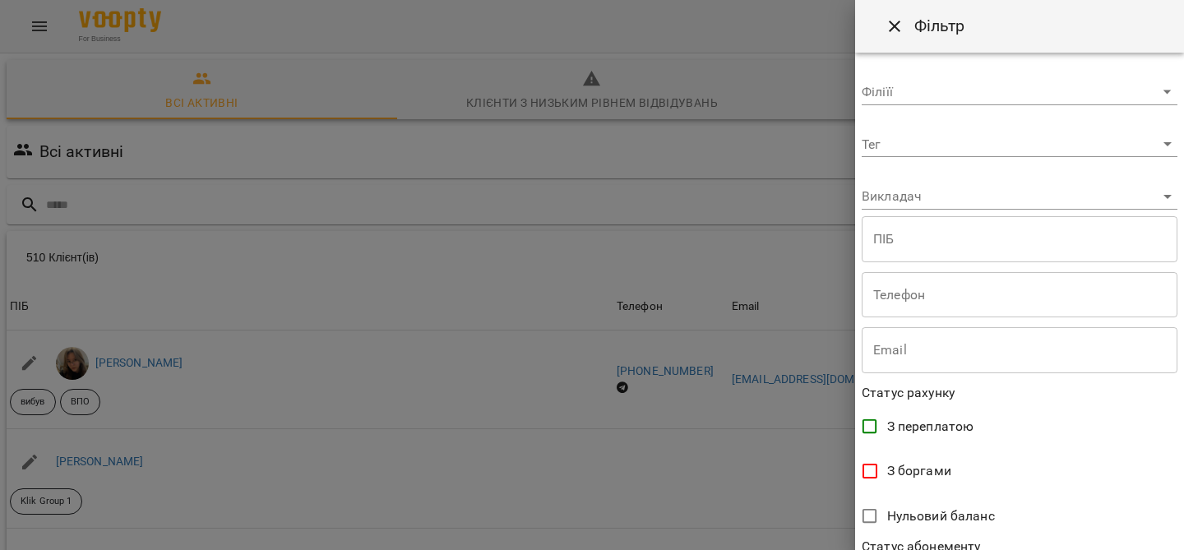
click at [981, 149] on body "For Business 7 99+ UA Всі активні Клієнти з низьким рівнем відвідувань Видалені…" at bounding box center [592, 429] width 1184 height 859
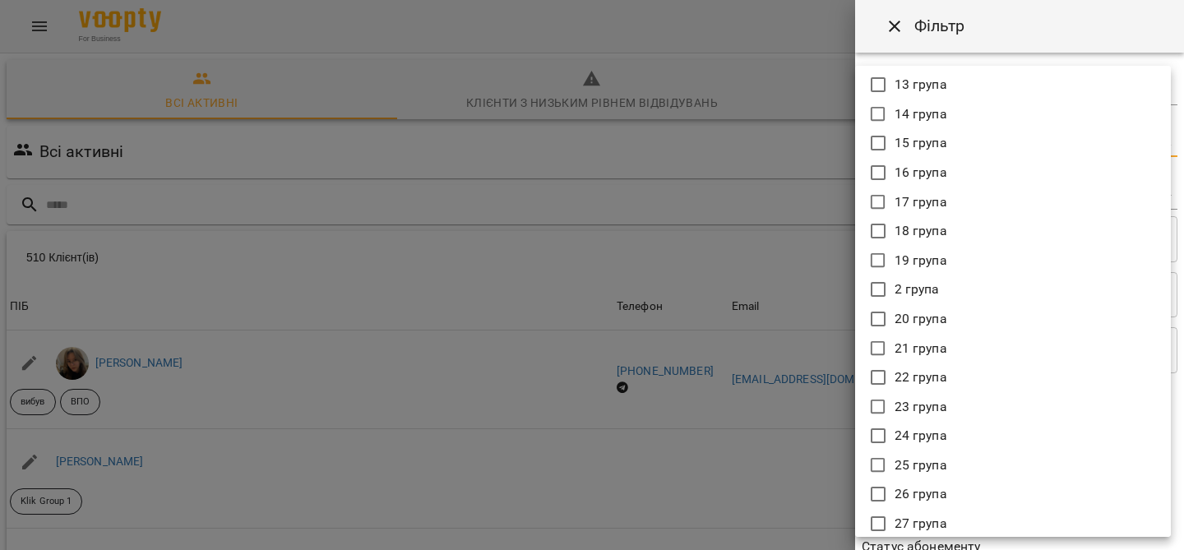
scroll to position [110, 0]
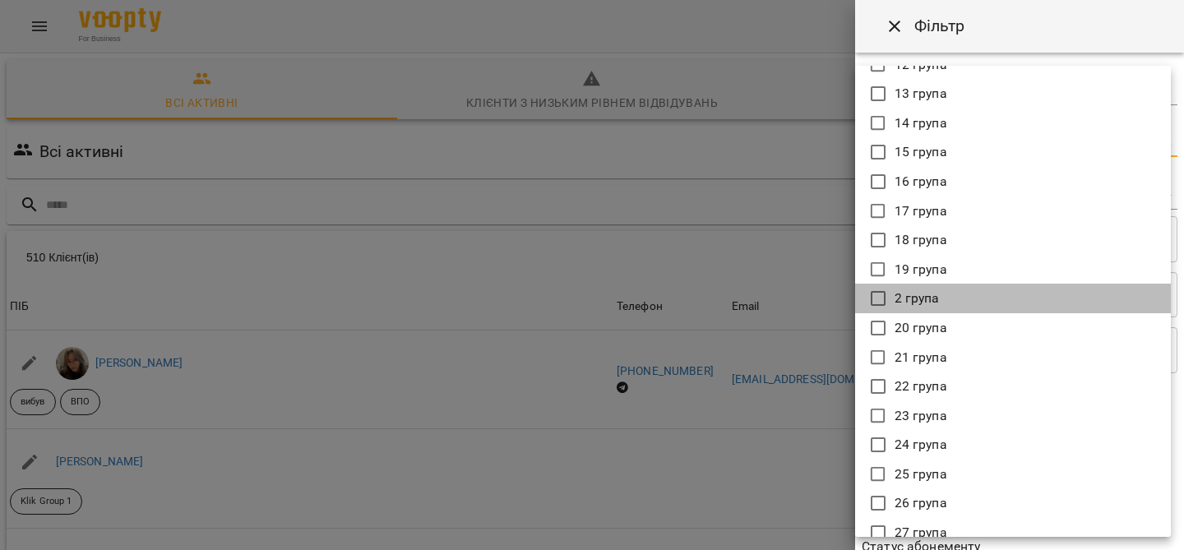
click at [932, 301] on p "2 група" at bounding box center [917, 299] width 45 height 20
type input "*******"
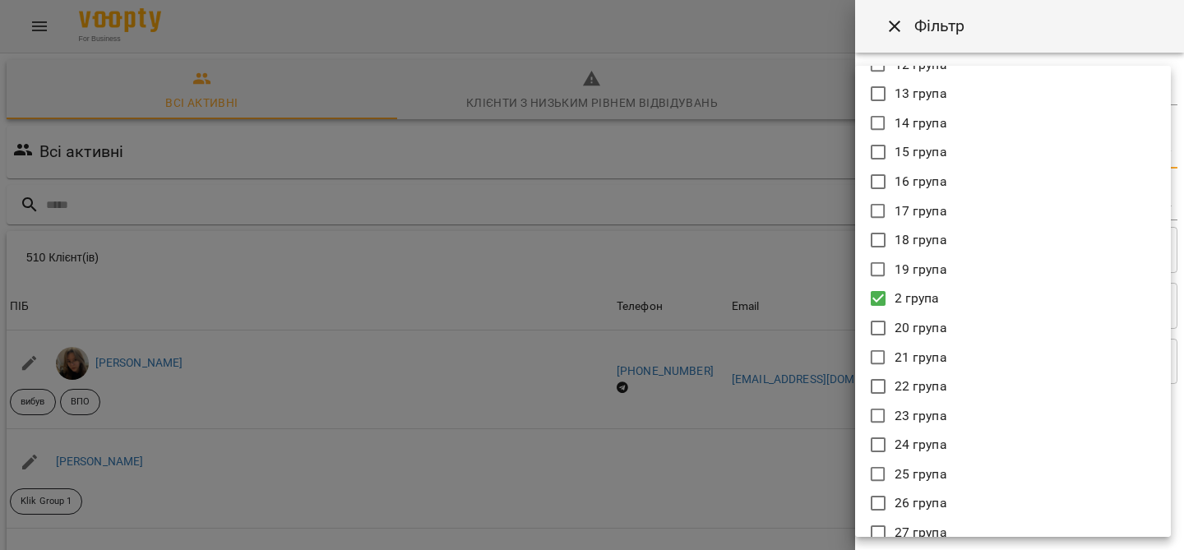
click at [758, 247] on div at bounding box center [592, 275] width 1184 height 550
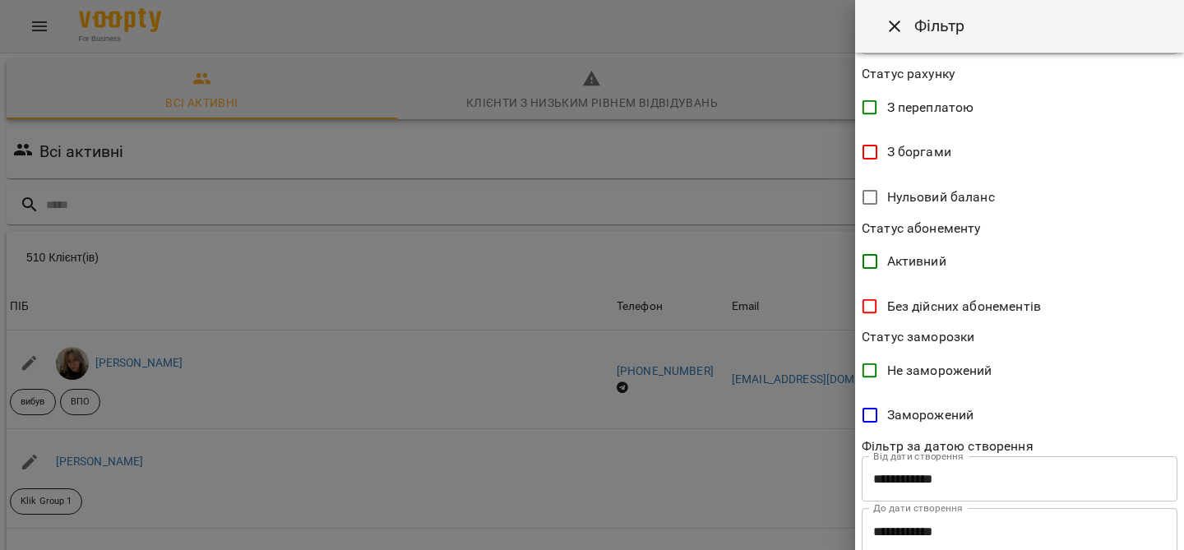
scroll to position [377, 0]
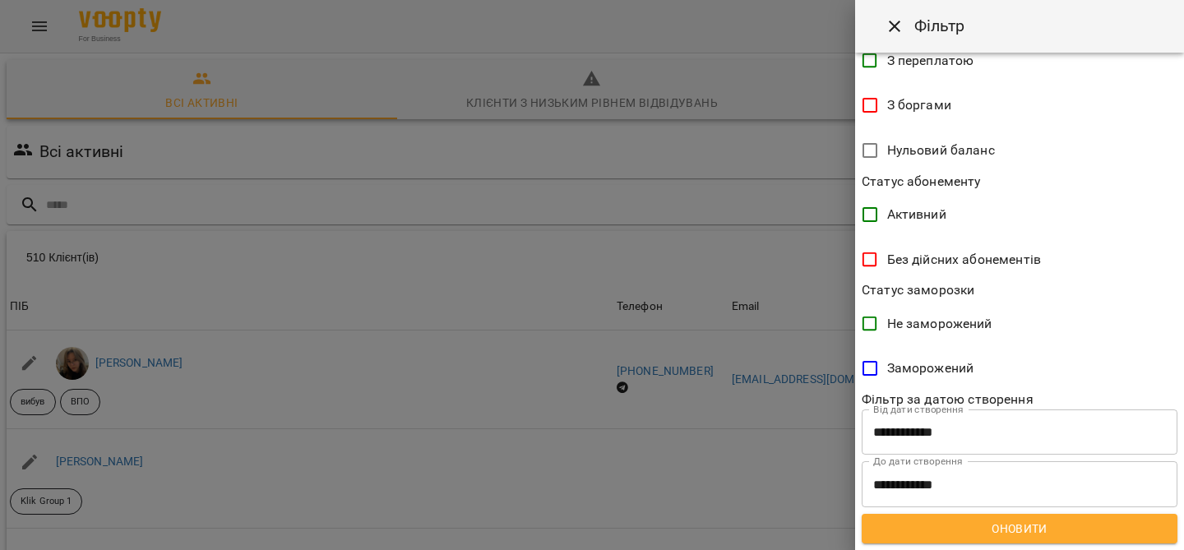
click at [1025, 524] on span "Оновити" at bounding box center [1019, 529] width 289 height 20
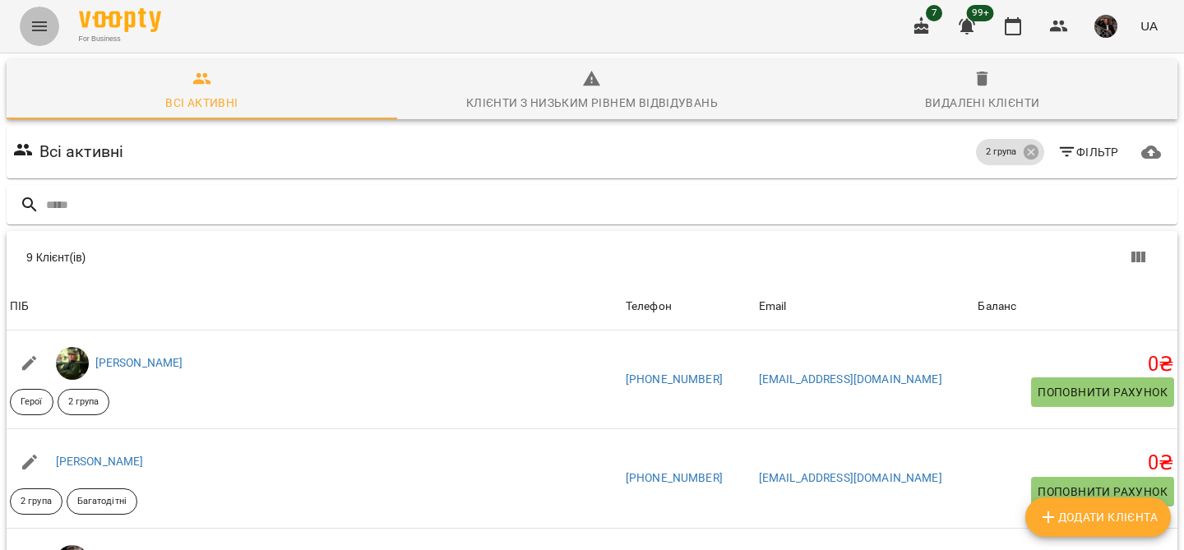
click at [44, 35] on icon "Menu" at bounding box center [40, 26] width 20 height 20
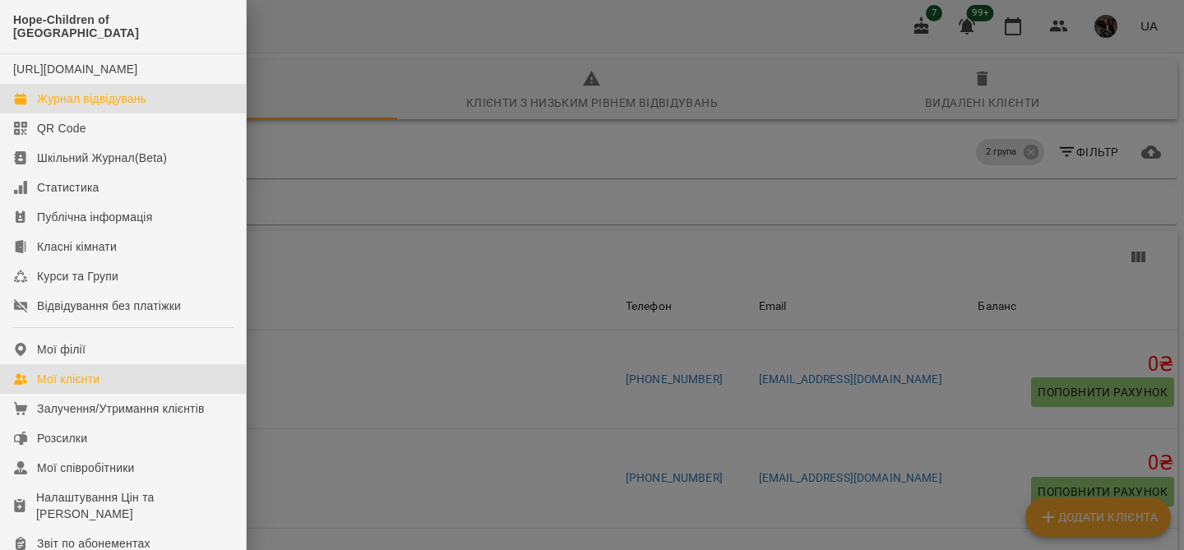
click at [102, 95] on div "Журнал відвідувань" at bounding box center [91, 98] width 109 height 16
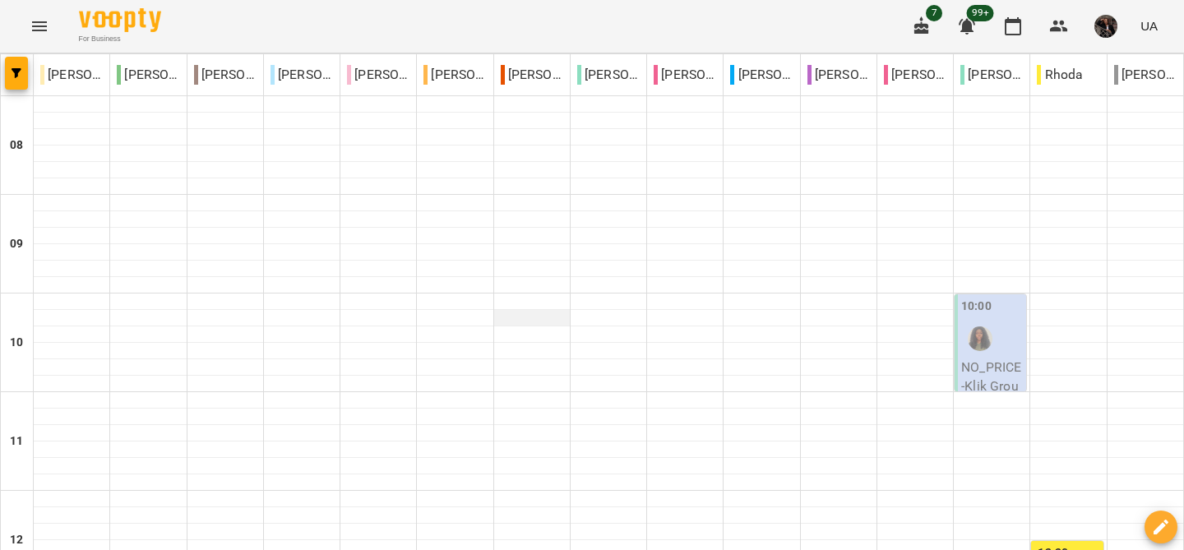
scroll to position [750, 0]
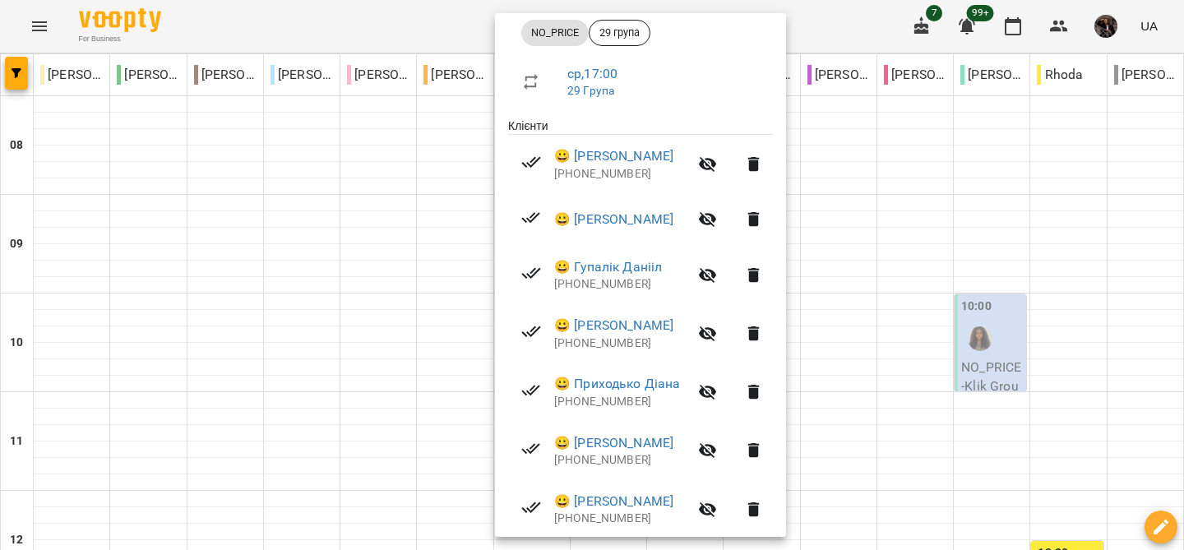
scroll to position [0, 0]
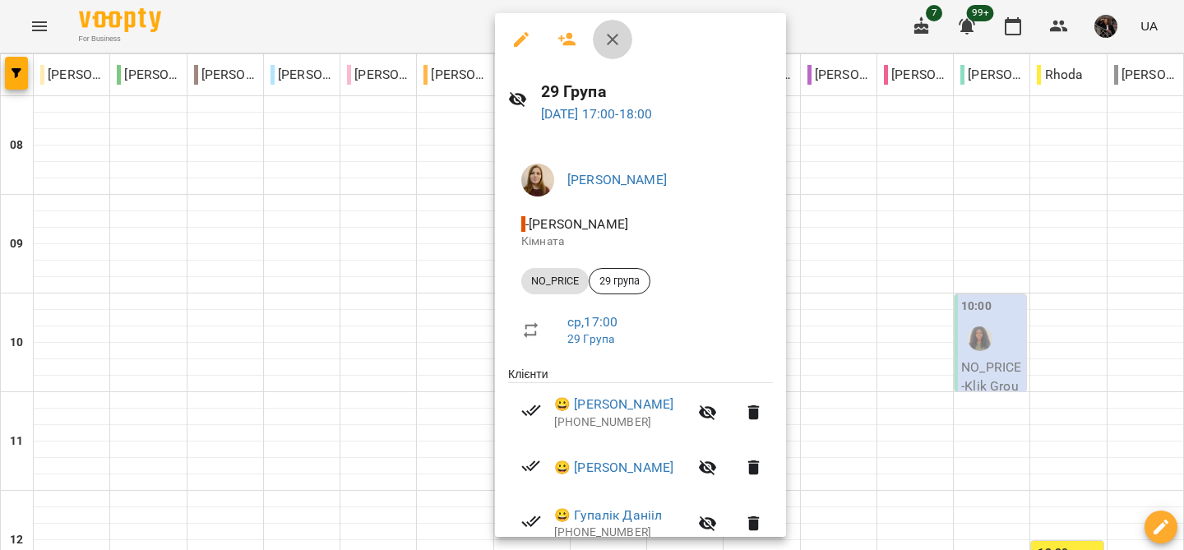
click at [616, 46] on icon "button" at bounding box center [613, 40] width 20 height 20
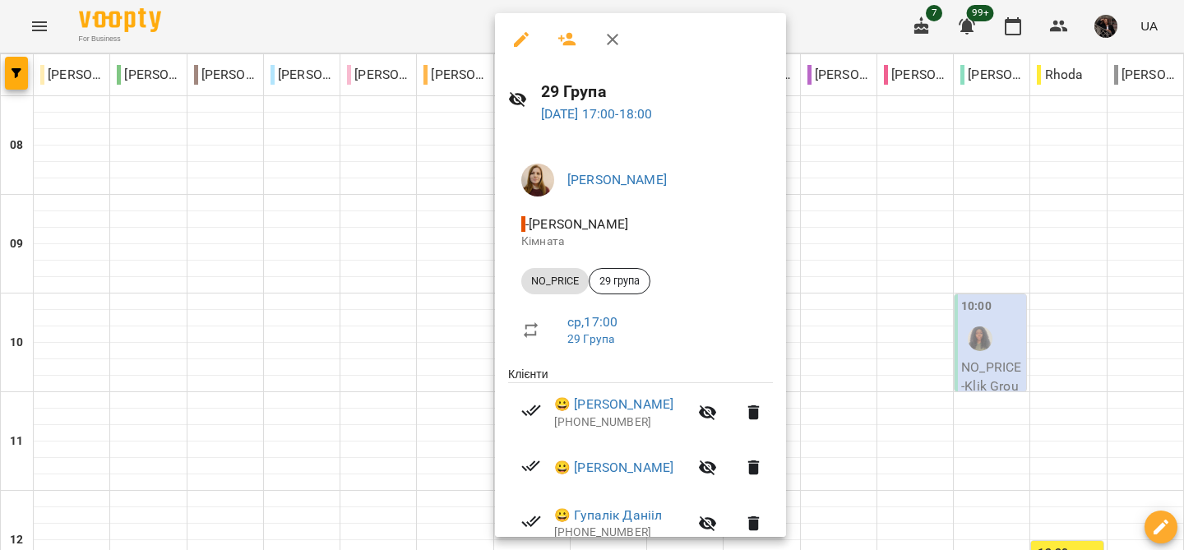
click at [545, 279] on span "NO_PRICE" at bounding box center [554, 281] width 67 height 15
click at [885, 204] on div at bounding box center [592, 275] width 1184 height 550
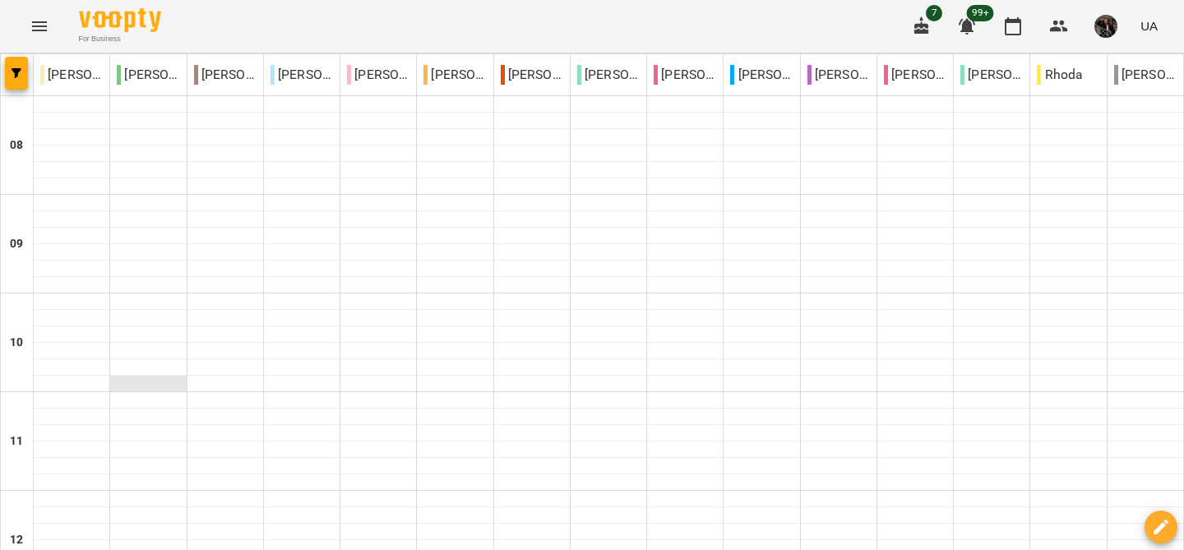
scroll to position [724, 0]
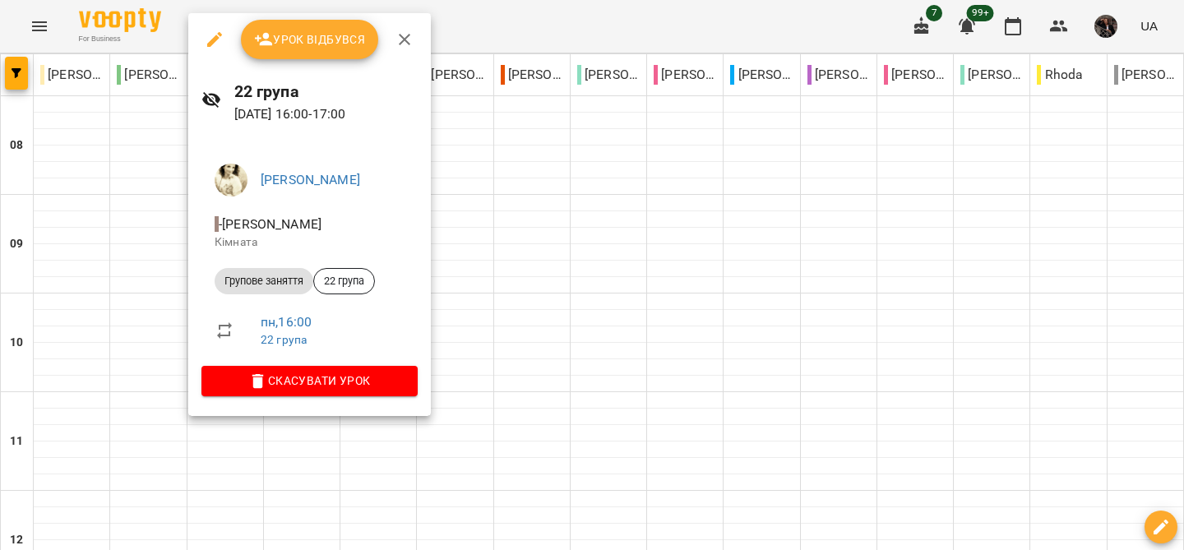
click at [32, 27] on div at bounding box center [592, 275] width 1184 height 550
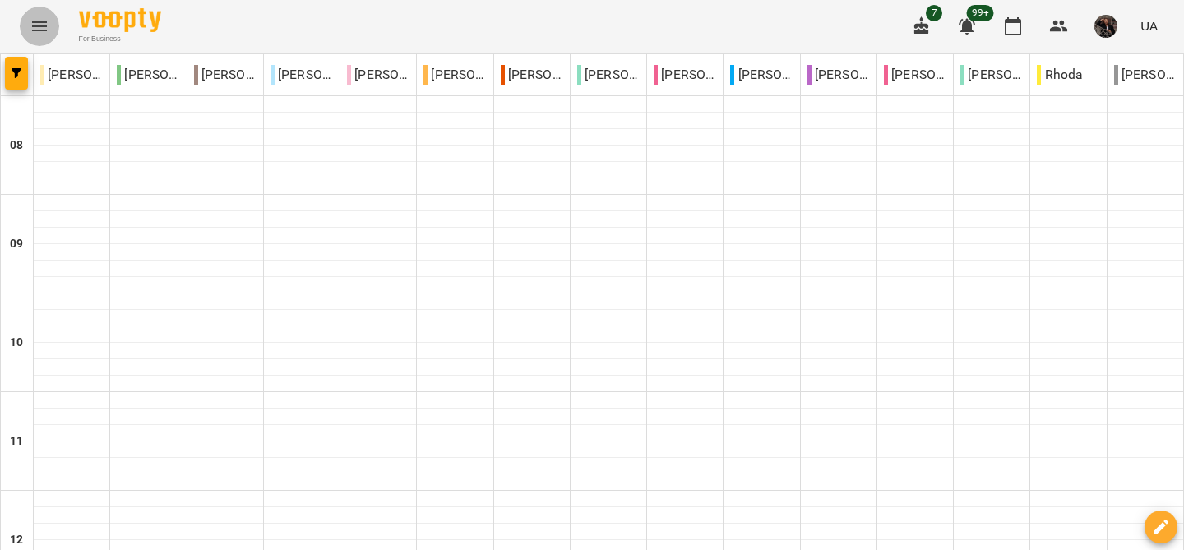
click at [32, 27] on icon "Menu" at bounding box center [40, 26] width 20 height 20
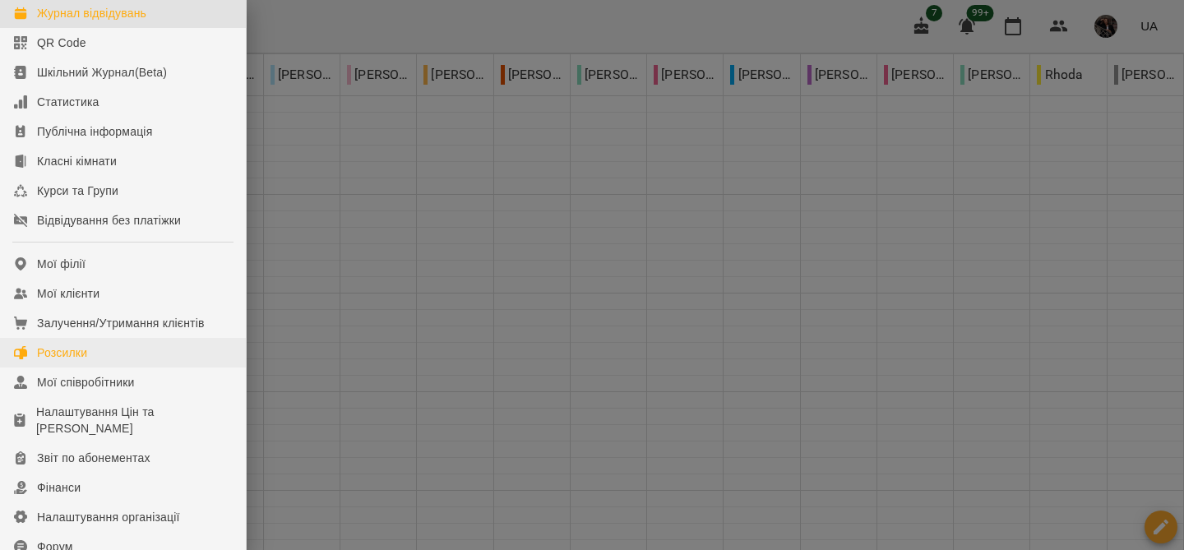
scroll to position [83, 0]
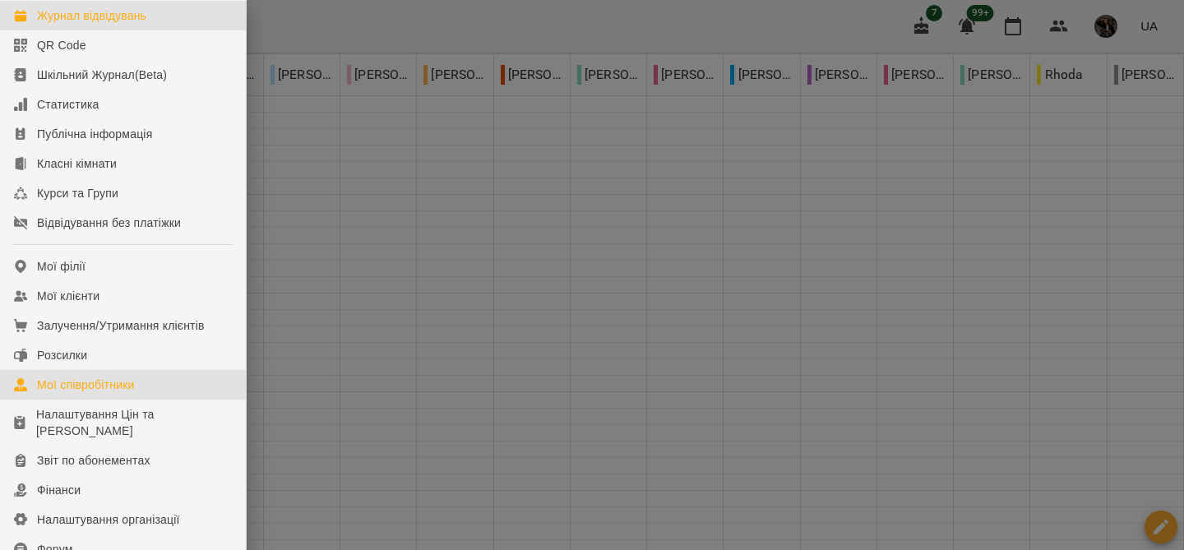
click at [89, 393] on div "Мої співробітники" at bounding box center [86, 385] width 98 height 16
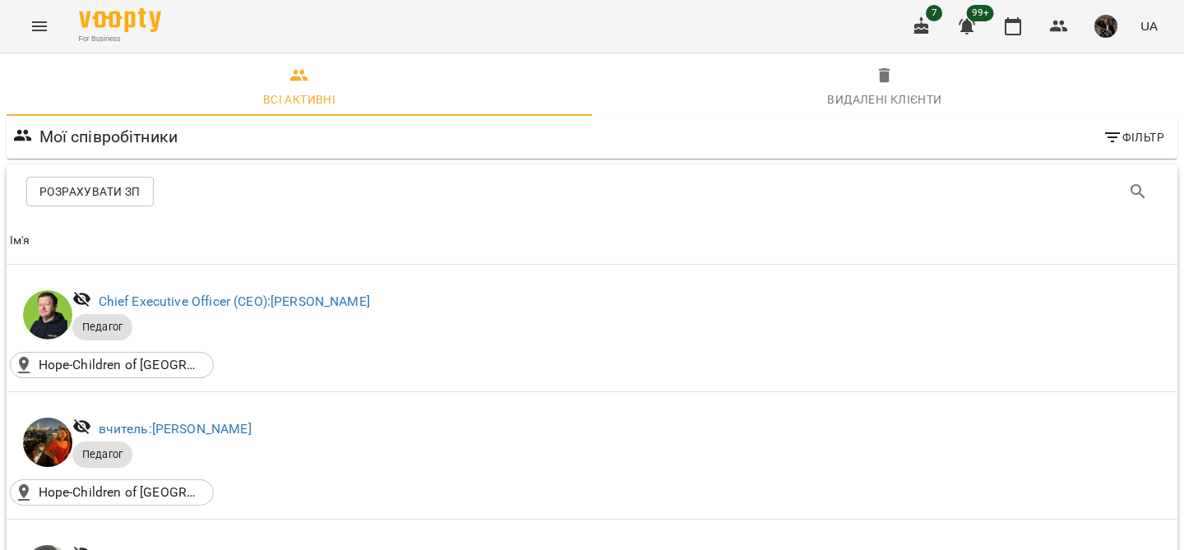
scroll to position [696, 0]
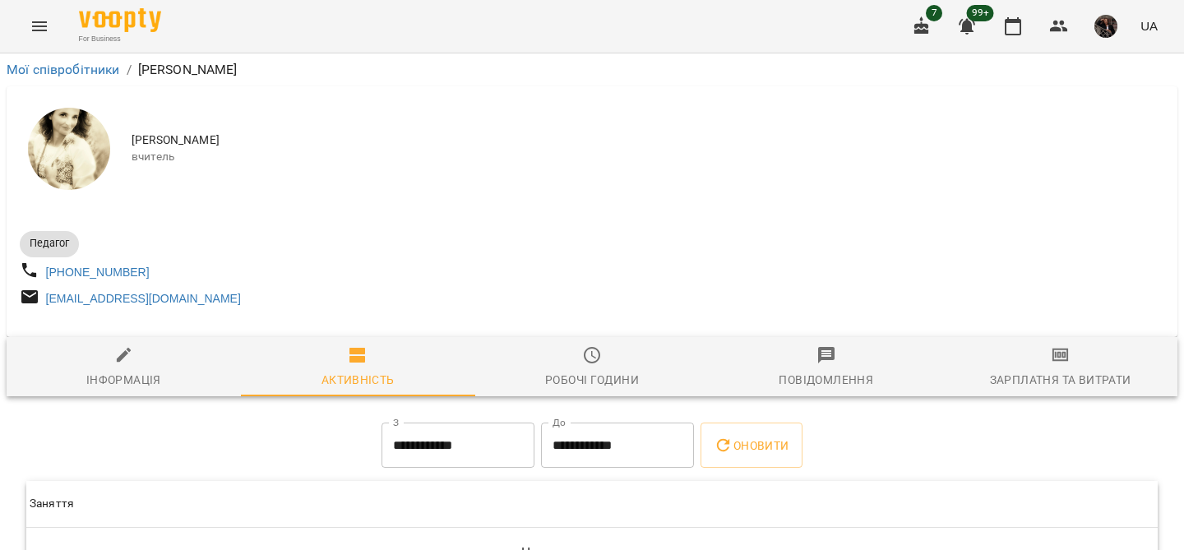
scroll to position [101, 0]
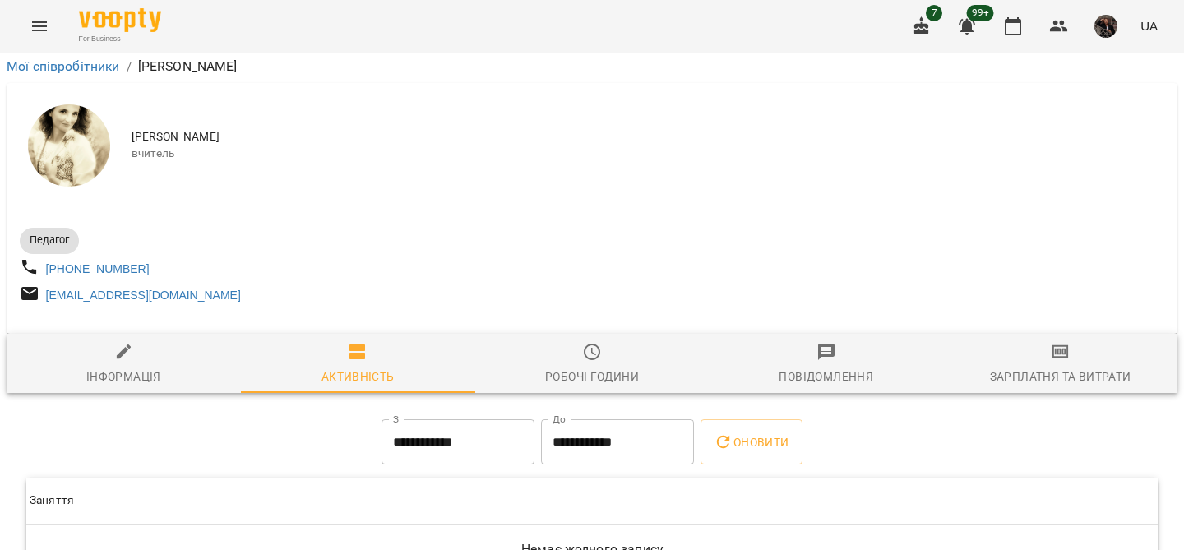
click at [569, 303] on div "**********" at bounding box center [591, 357] width 1177 height 555
click at [604, 367] on div "Робочі години" at bounding box center [592, 377] width 94 height 20
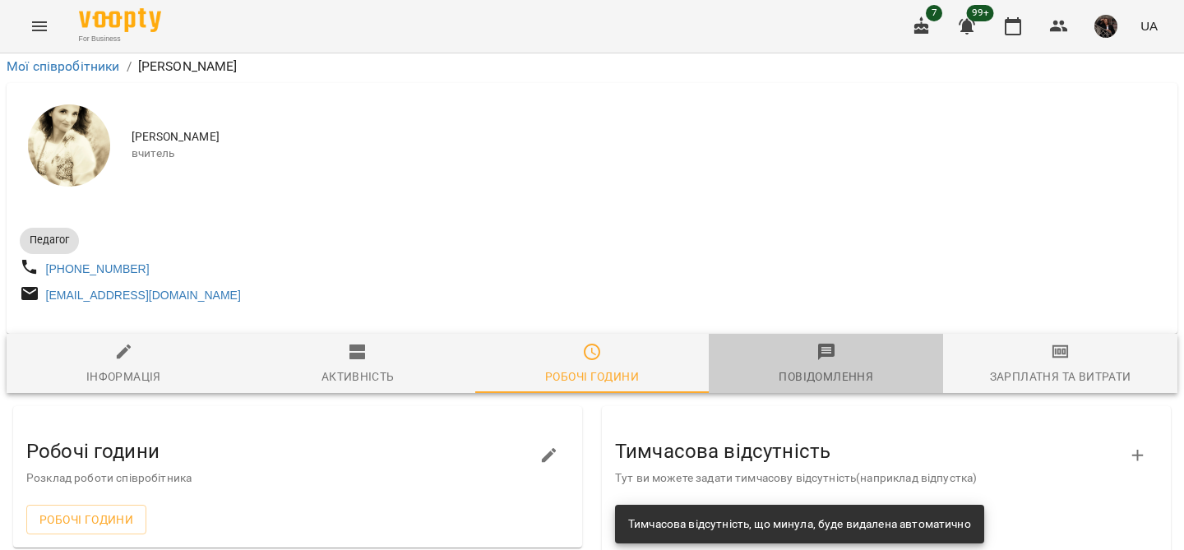
click at [838, 342] on span "Повідомлення" at bounding box center [826, 364] width 215 height 44
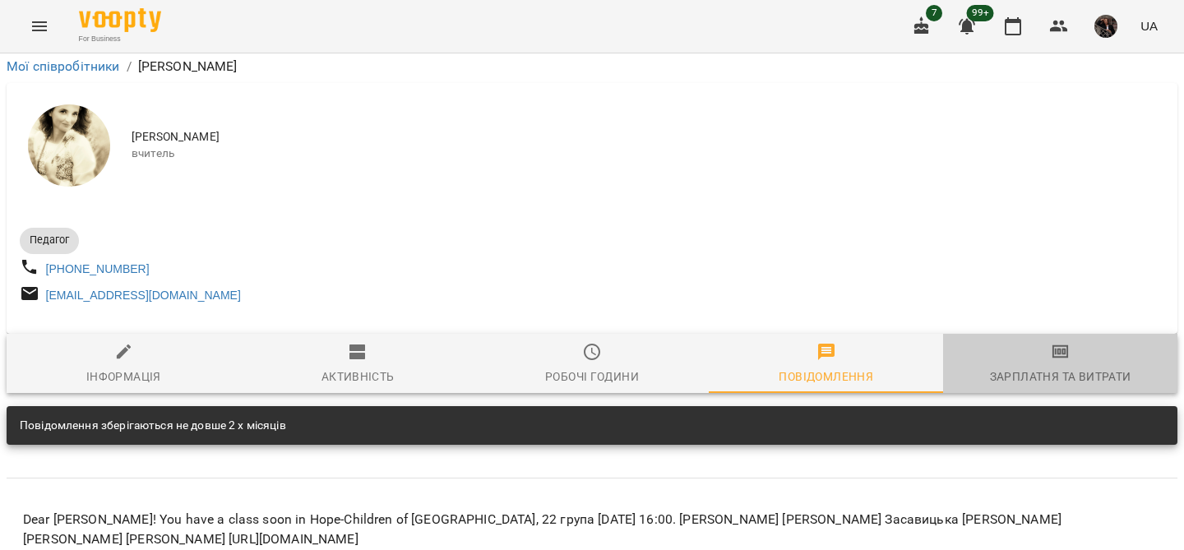
click at [1055, 342] on span "Зарплатня та Витрати" at bounding box center [1060, 364] width 215 height 44
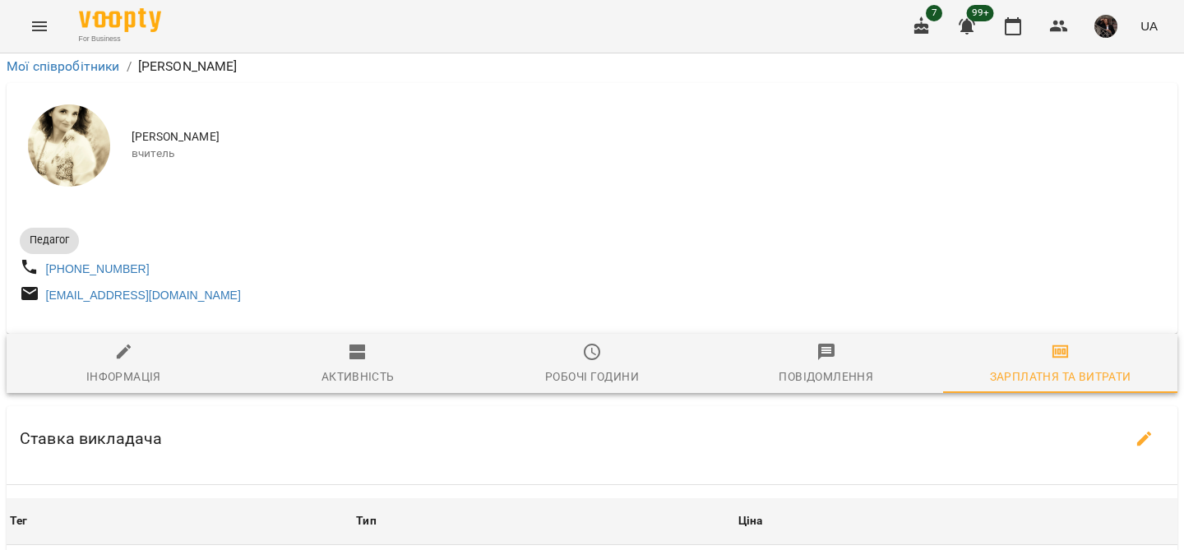
scroll to position [0, 0]
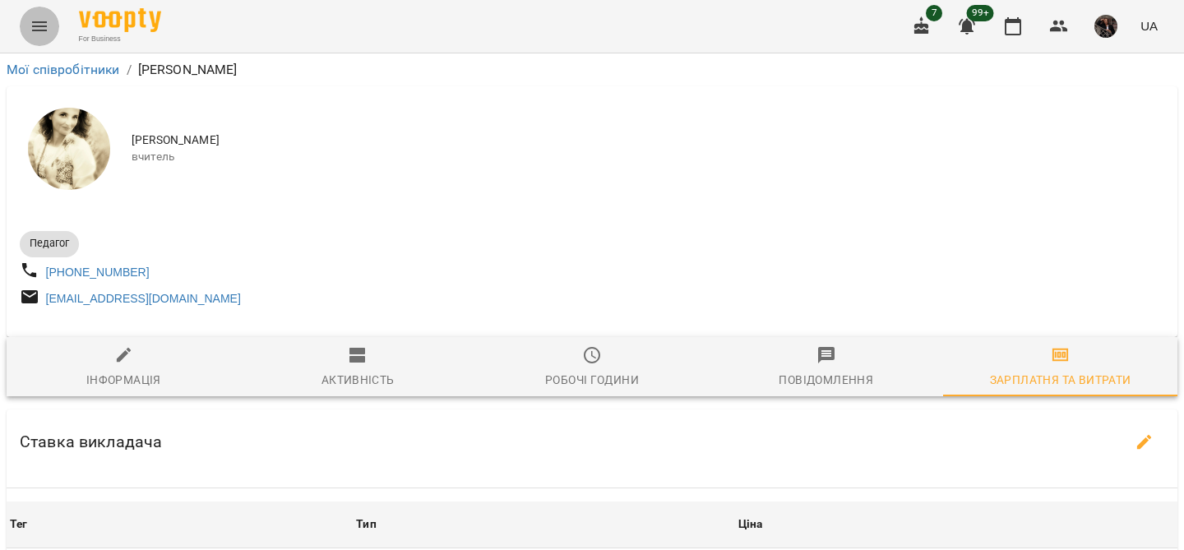
click at [21, 24] on button "Menu" at bounding box center [39, 26] width 39 height 39
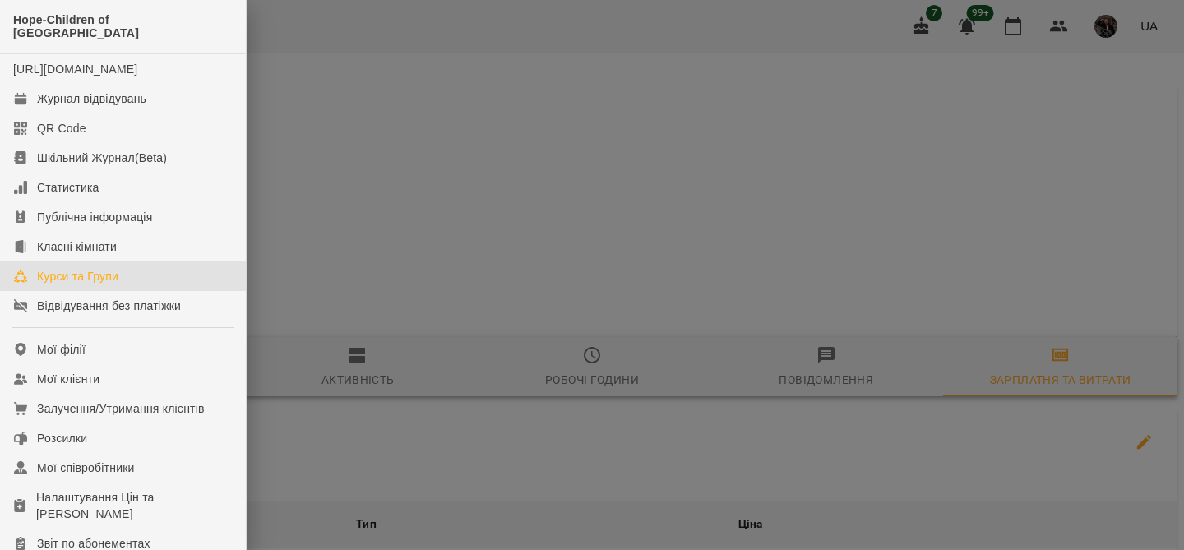
click at [113, 280] on div "Курси та Групи" at bounding box center [77, 276] width 81 height 16
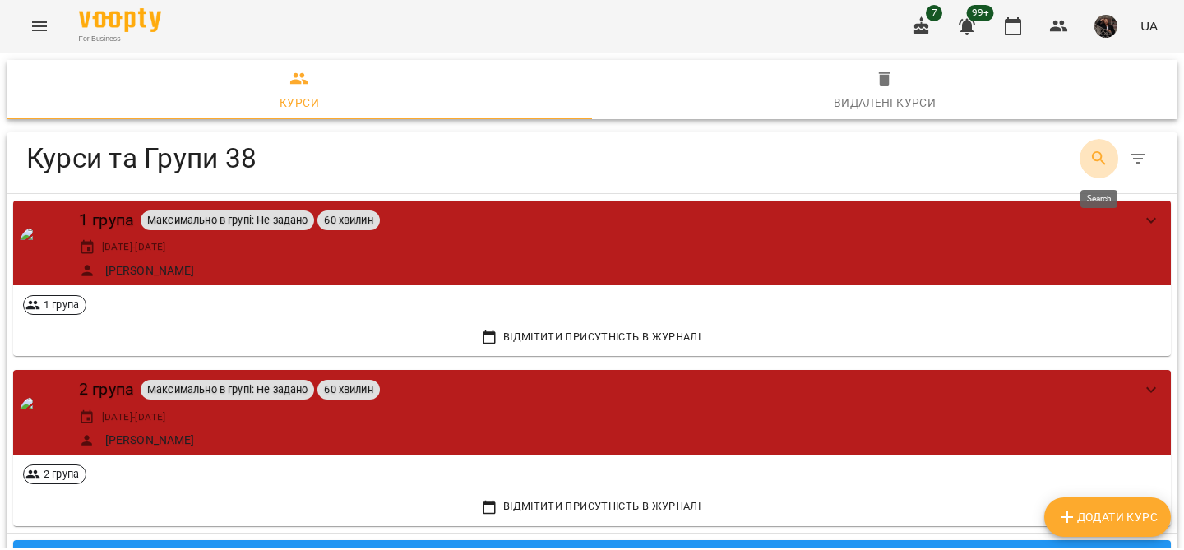
click at [1089, 156] on icon "Search" at bounding box center [1099, 159] width 20 height 20
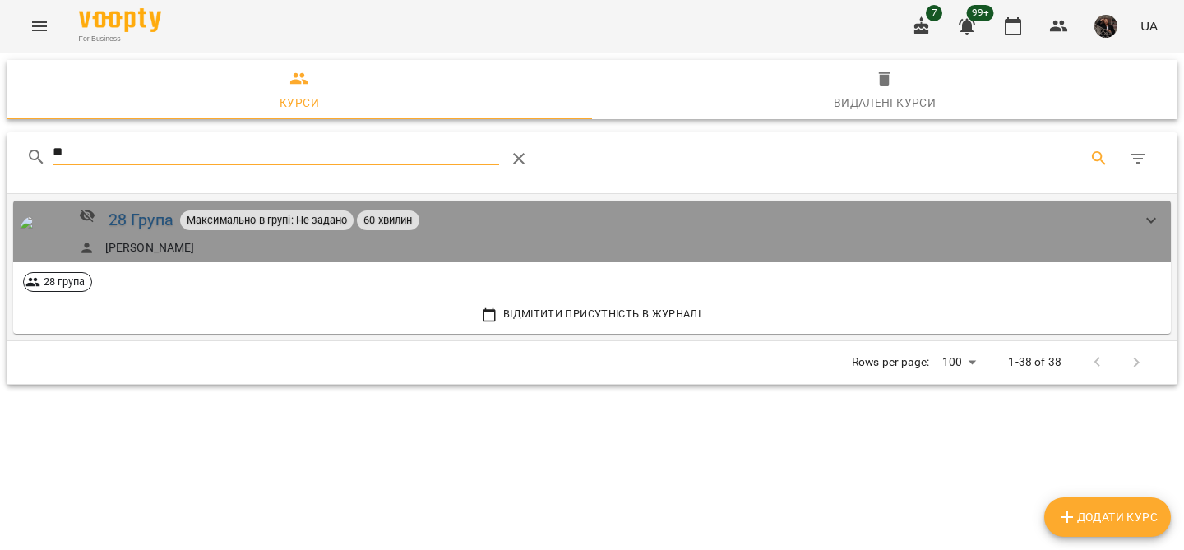
type input "**"
click at [140, 215] on div "28 Група" at bounding box center [141, 219] width 65 height 25
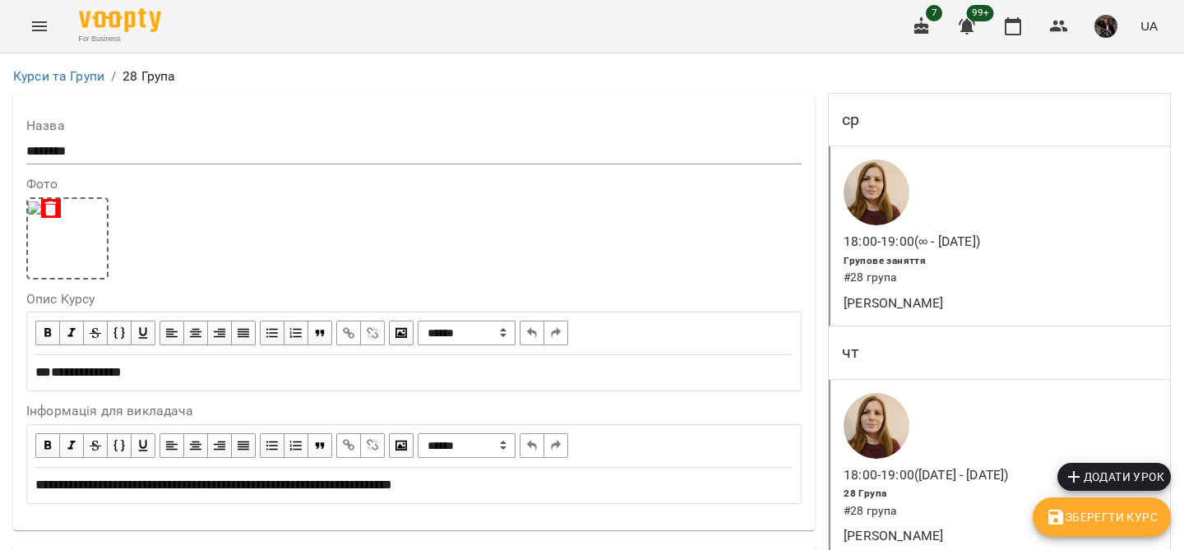
scroll to position [233, 0]
click at [1011, 390] on div at bounding box center [925, 426] width 171 height 72
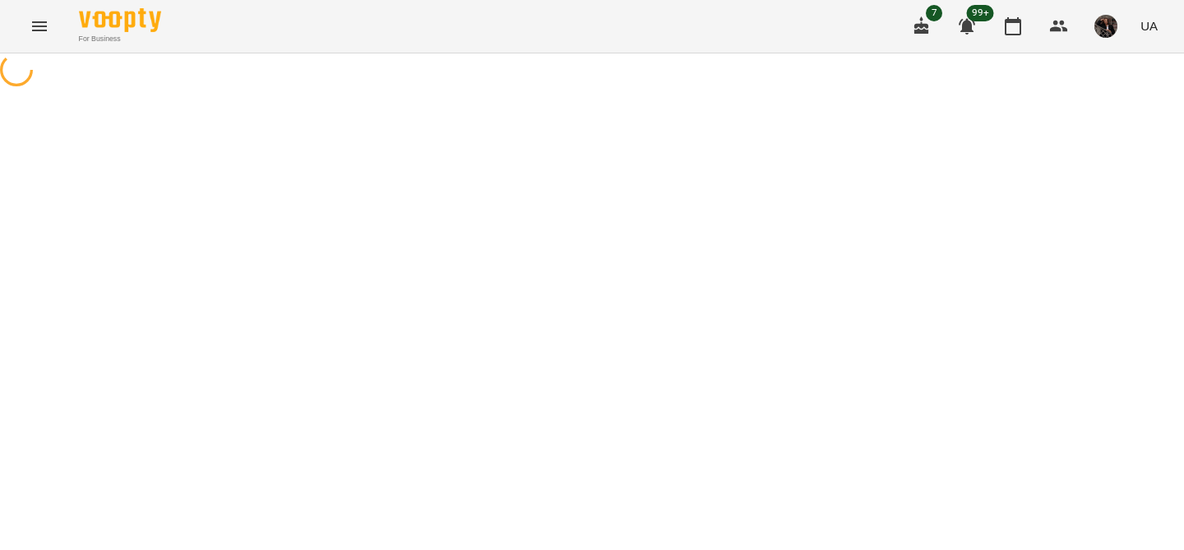
select select "*"
select select "**********"
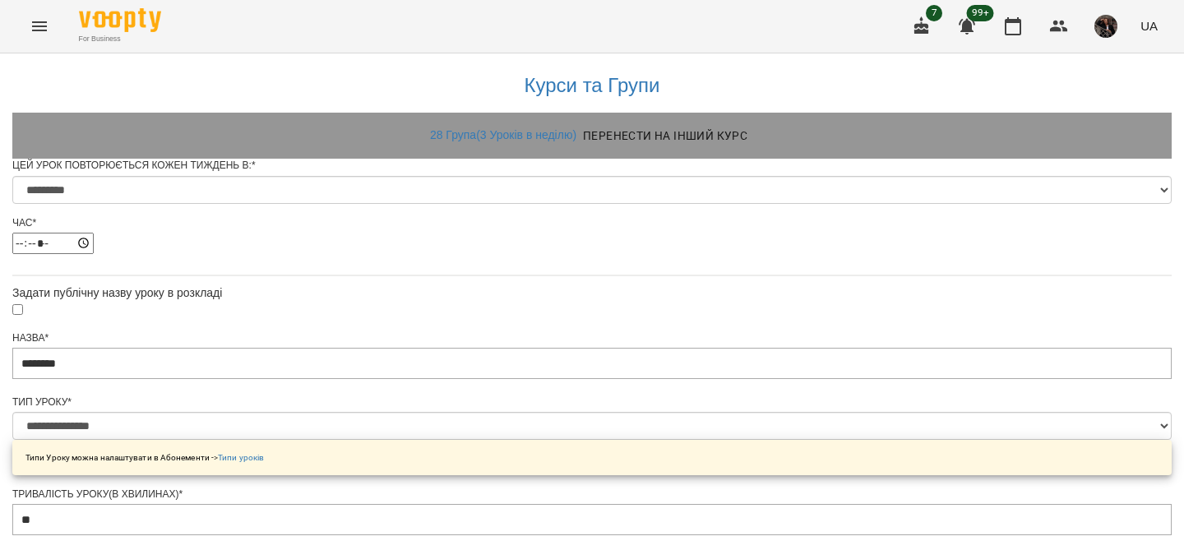
scroll to position [74, 0]
click at [37, 16] on button "Menu" at bounding box center [39, 26] width 39 height 39
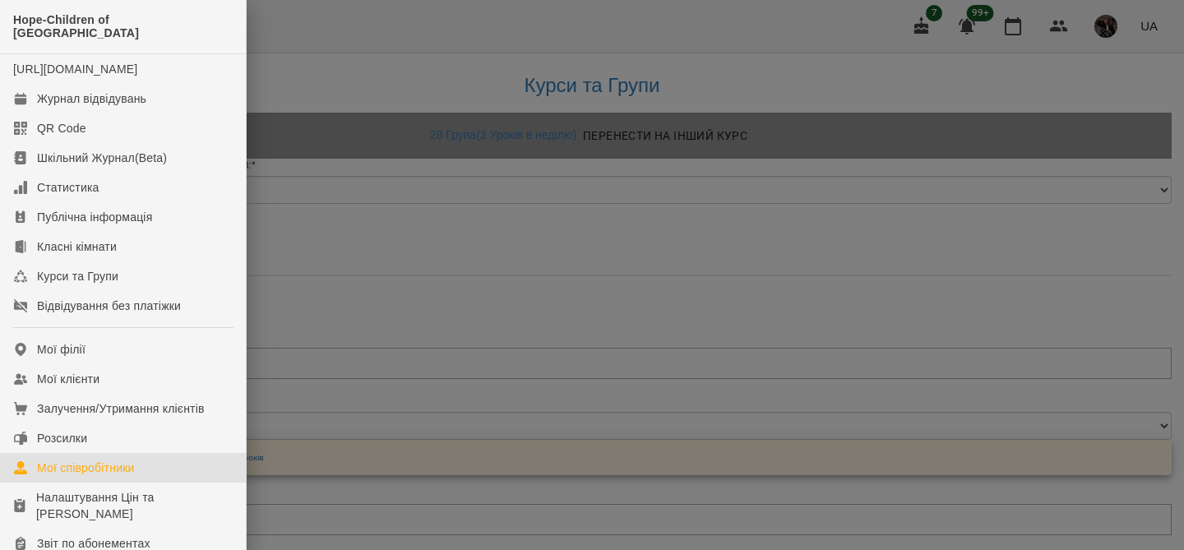
click at [67, 467] on div "Мої співробітники" at bounding box center [86, 468] width 98 height 16
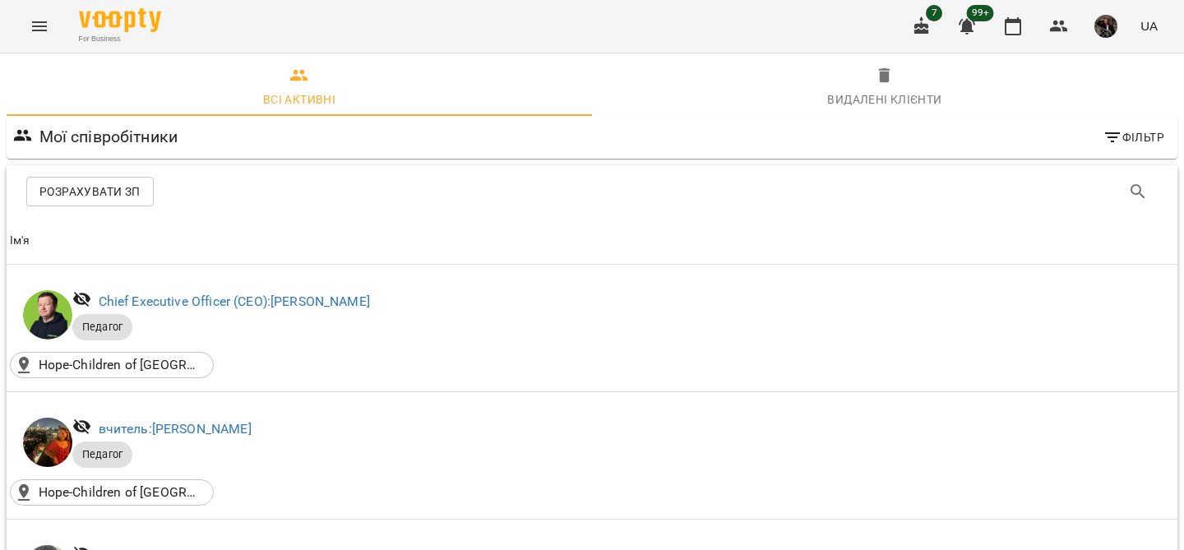
scroll to position [820, 0]
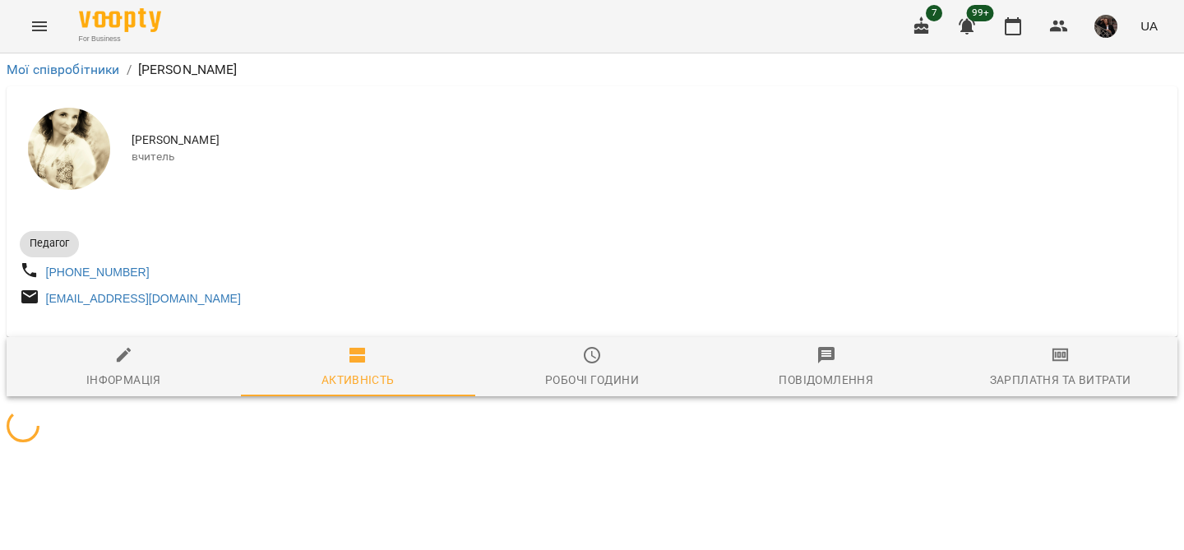
scroll to position [101, 0]
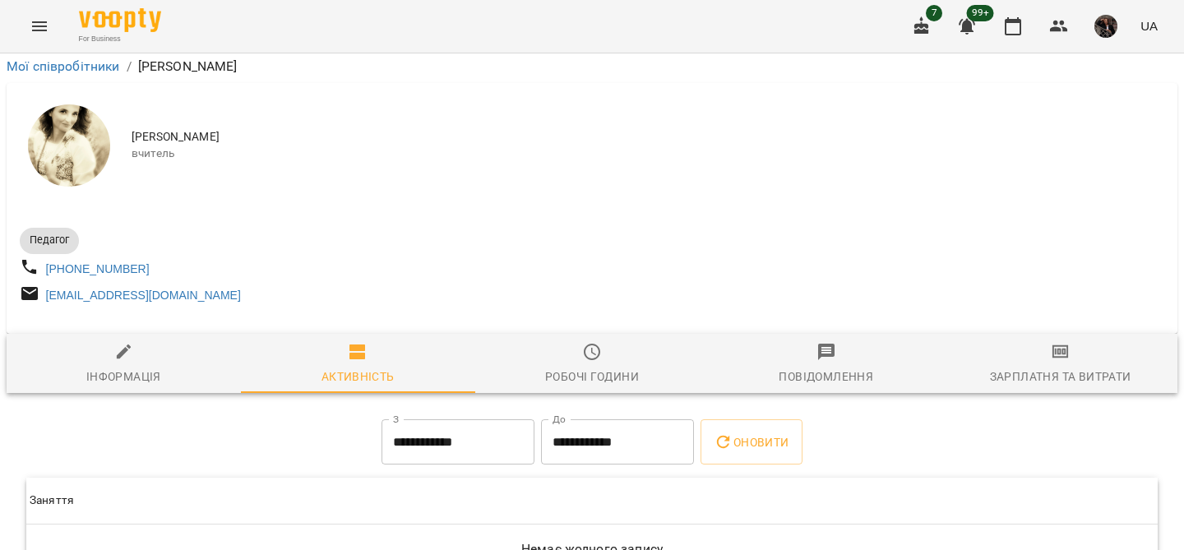
click at [115, 367] on div "Інформація" at bounding box center [123, 377] width 75 height 20
select select "**"
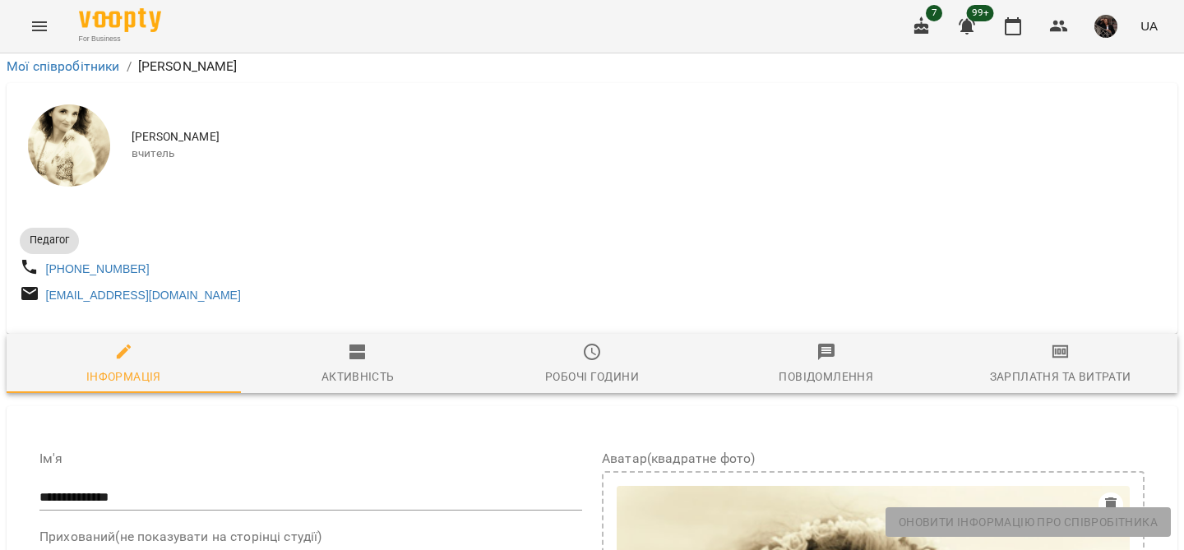
scroll to position [1319, 0]
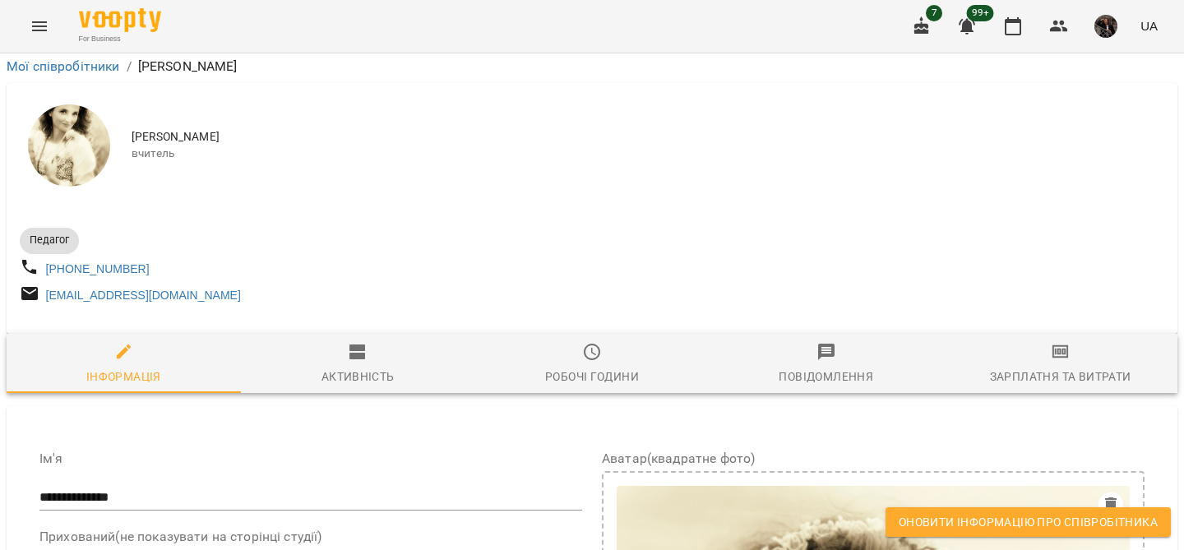
click at [930, 532] on button "Оновити інформацію про співробітника" at bounding box center [1028, 522] width 285 height 30
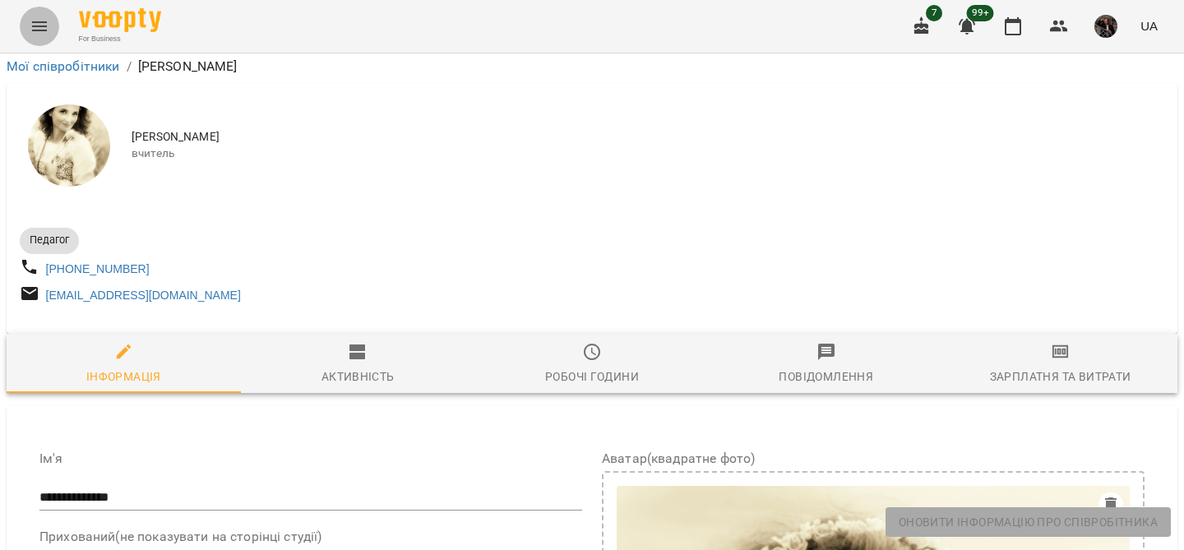
click at [53, 21] on button "Menu" at bounding box center [39, 26] width 39 height 39
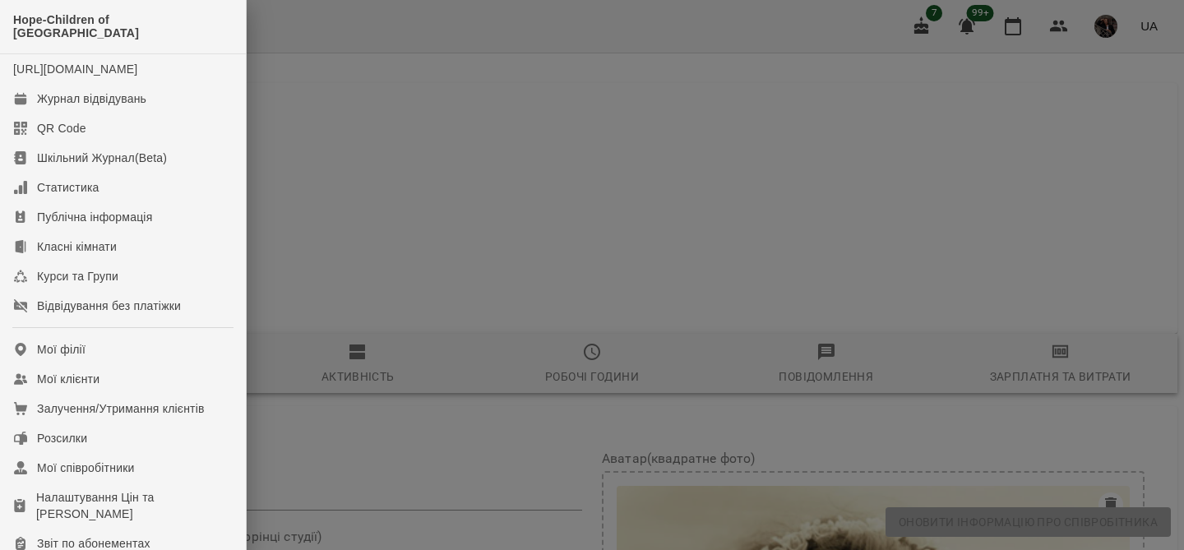
click at [314, 75] on div at bounding box center [592, 275] width 1184 height 550
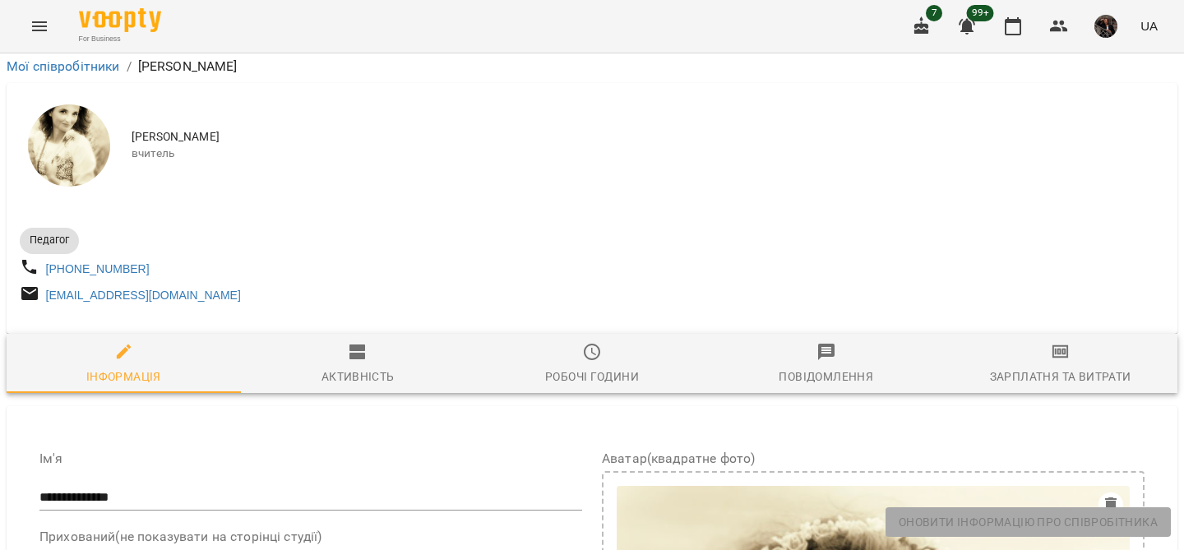
scroll to position [0, 0]
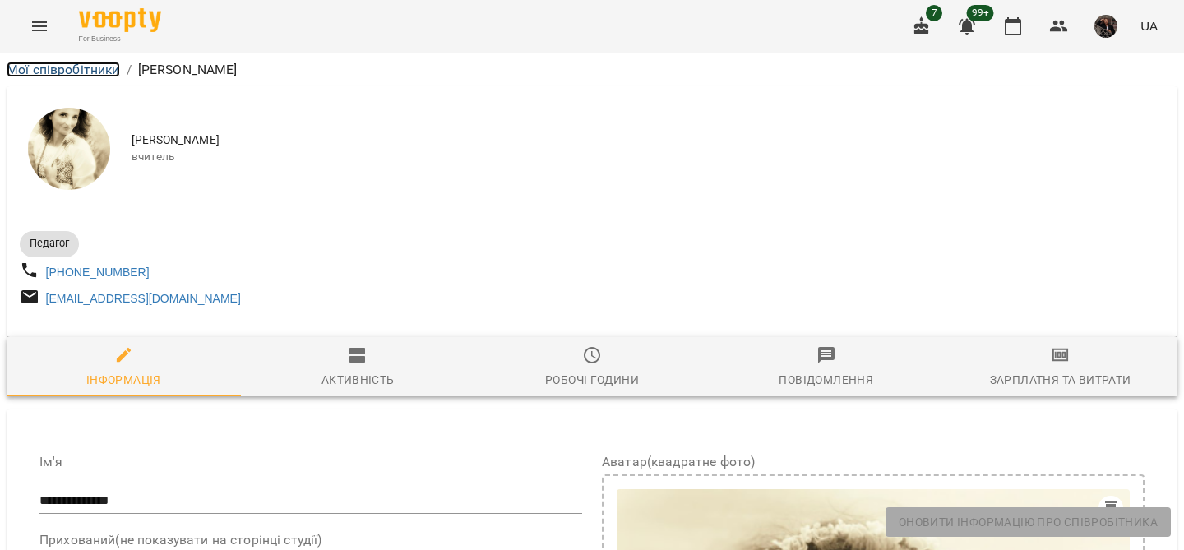
click at [62, 69] on link "Мої співробітники" at bounding box center [63, 70] width 113 height 16
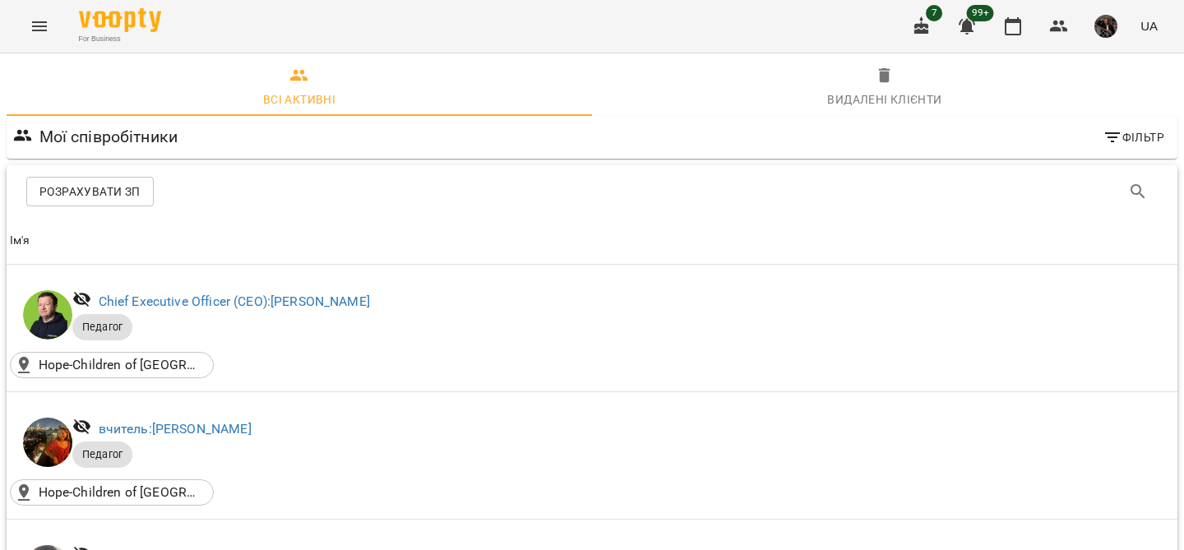
scroll to position [1925, 0]
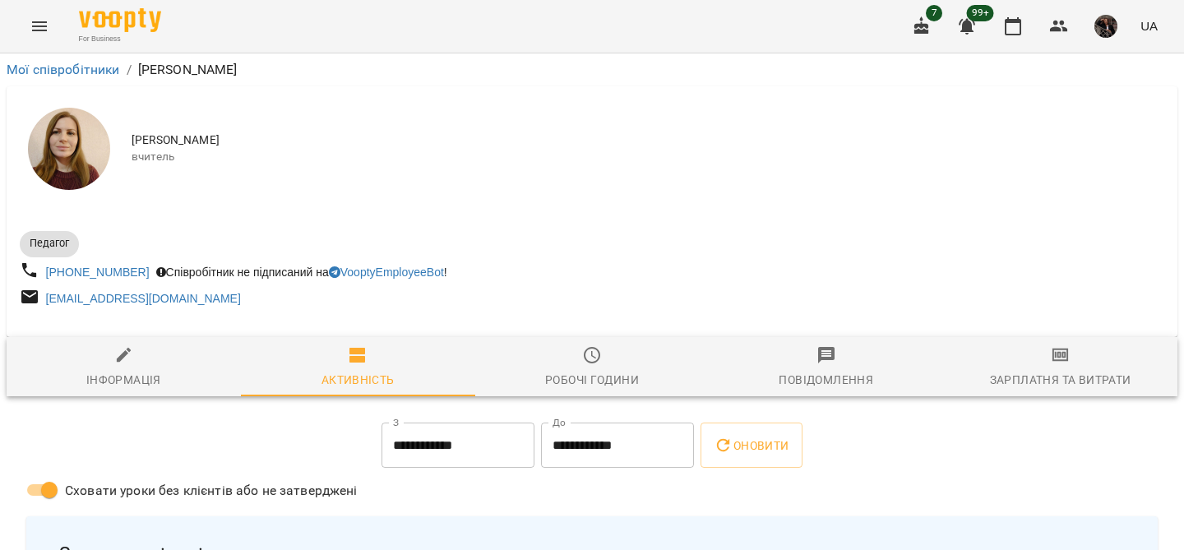
click at [129, 380] on div "Інформація" at bounding box center [123, 380] width 75 height 20
select select "**"
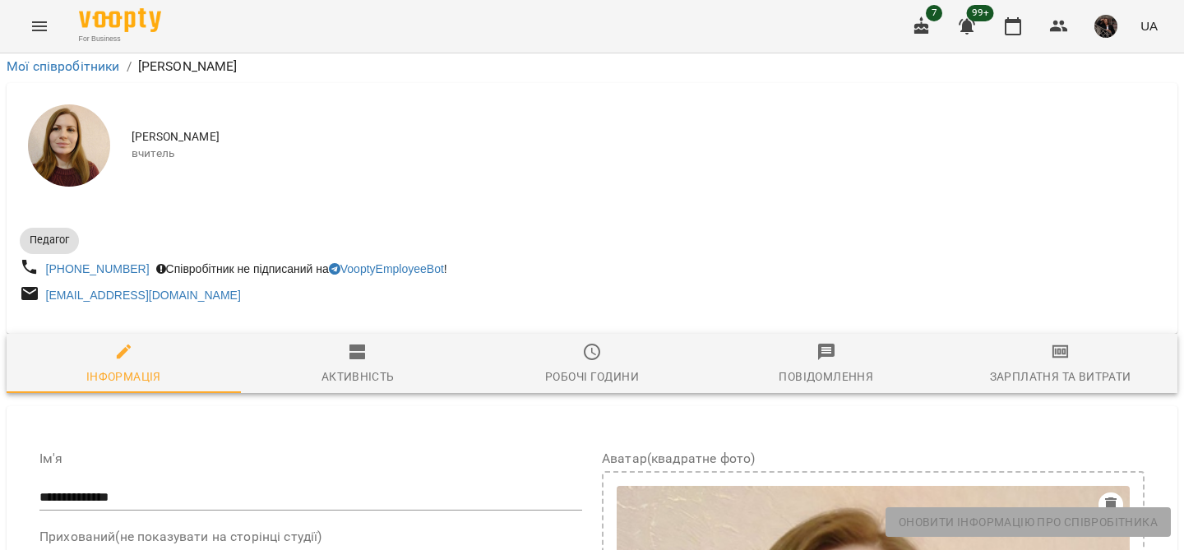
scroll to position [1025, 0]
click at [35, 31] on icon "Menu" at bounding box center [40, 26] width 20 height 20
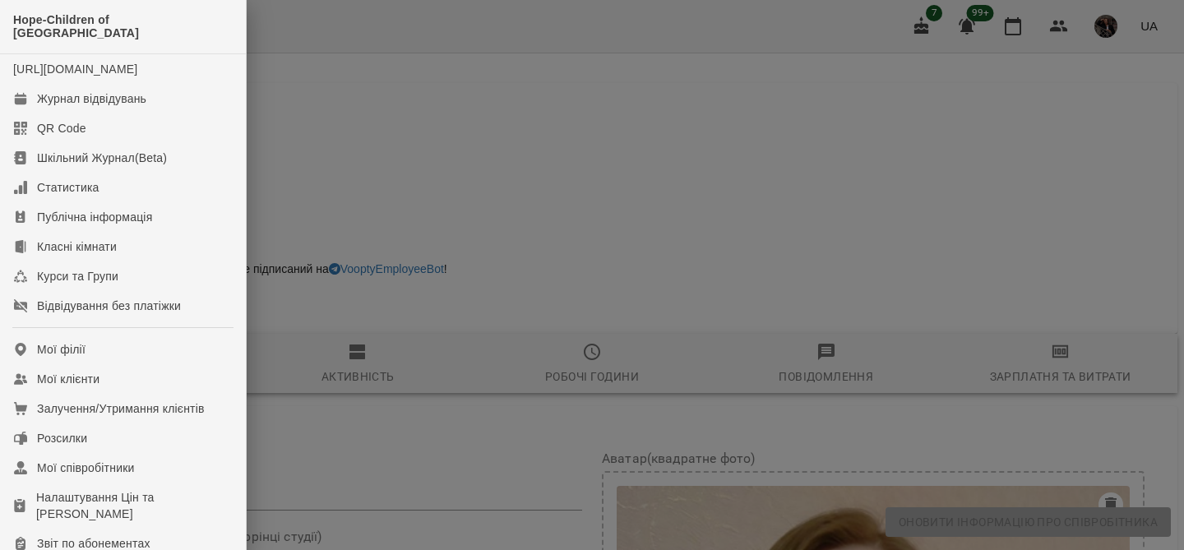
click at [292, 117] on div at bounding box center [592, 275] width 1184 height 550
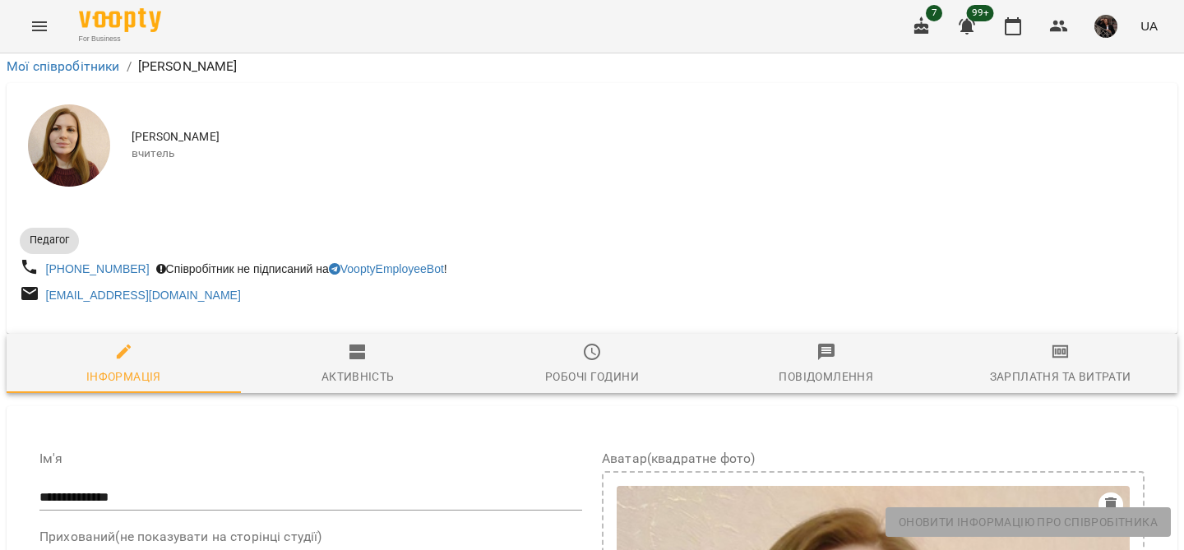
scroll to position [0, 0]
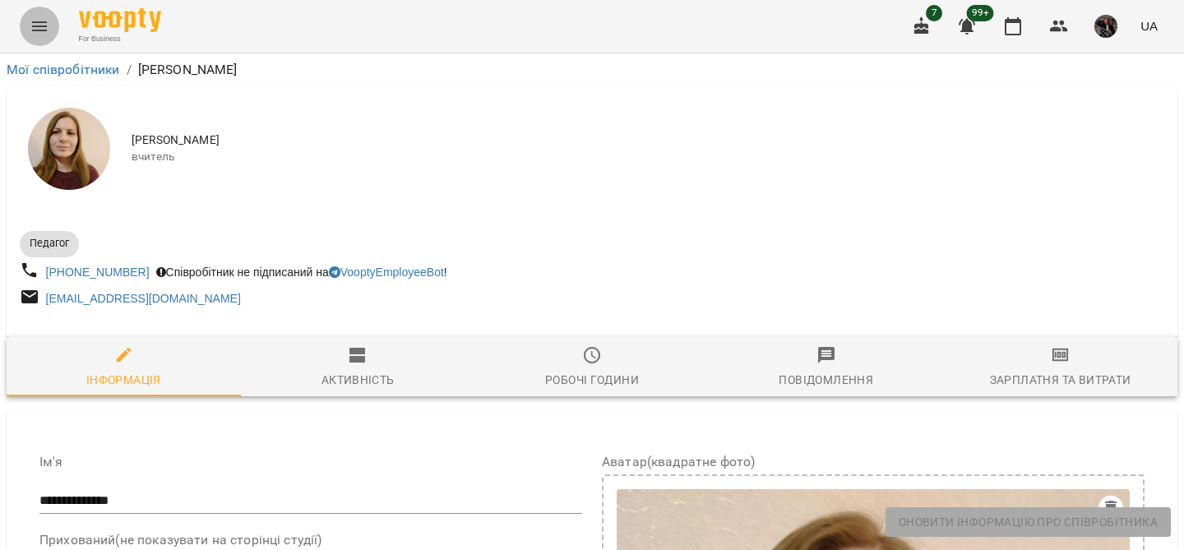
click at [44, 32] on icon "Menu" at bounding box center [40, 26] width 20 height 20
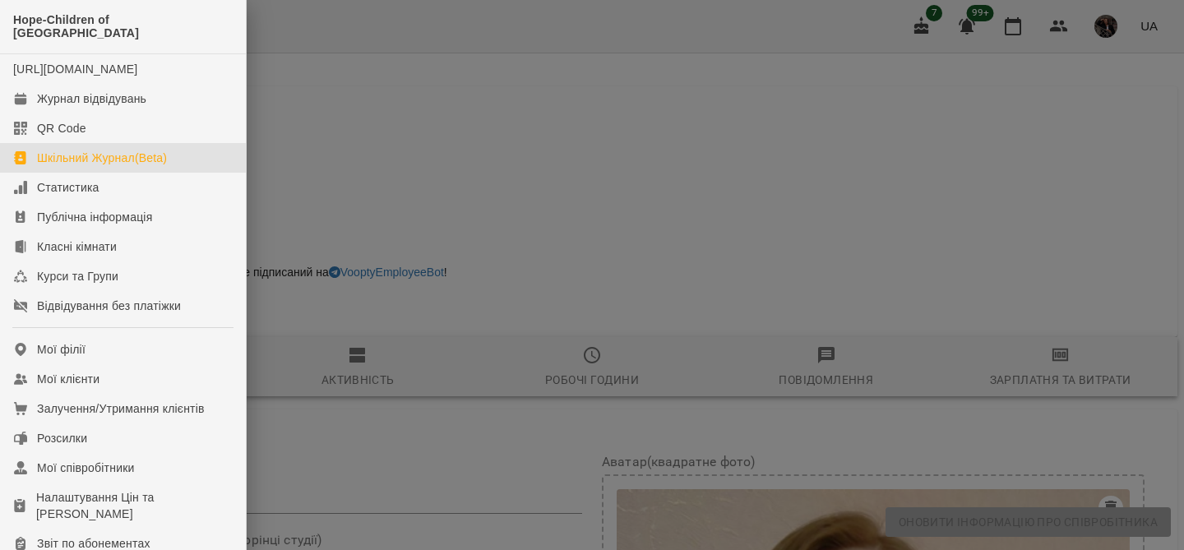
click at [90, 150] on link "Шкільний Журнал(Beta)" at bounding box center [123, 158] width 246 height 30
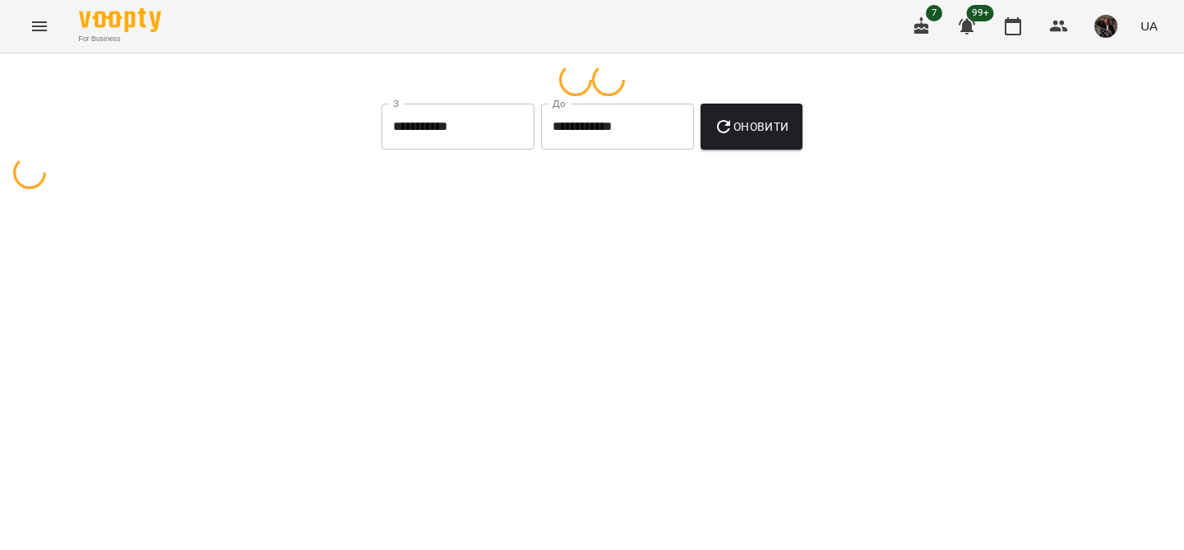
select select "**********"
select select "********"
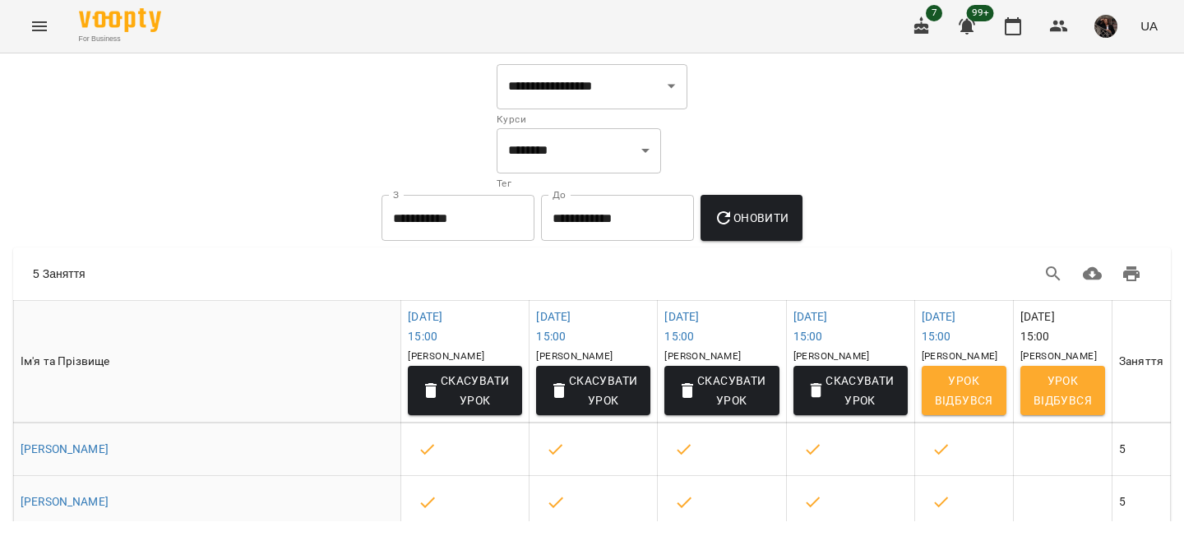
click at [940, 31] on button "button" at bounding box center [921, 26] width 39 height 39
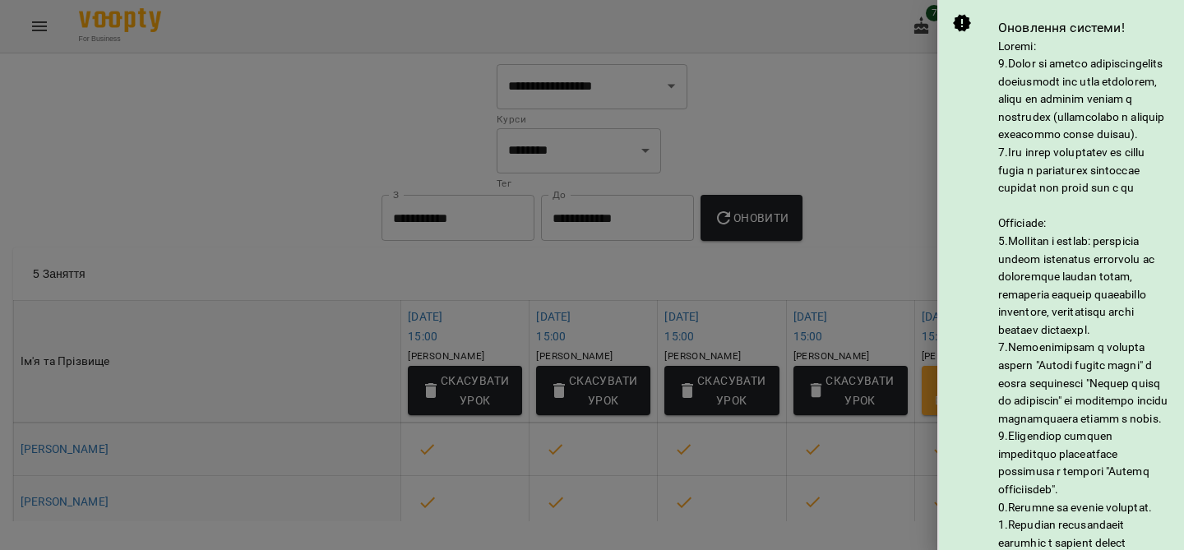
click at [857, 99] on div at bounding box center [592, 275] width 1184 height 550
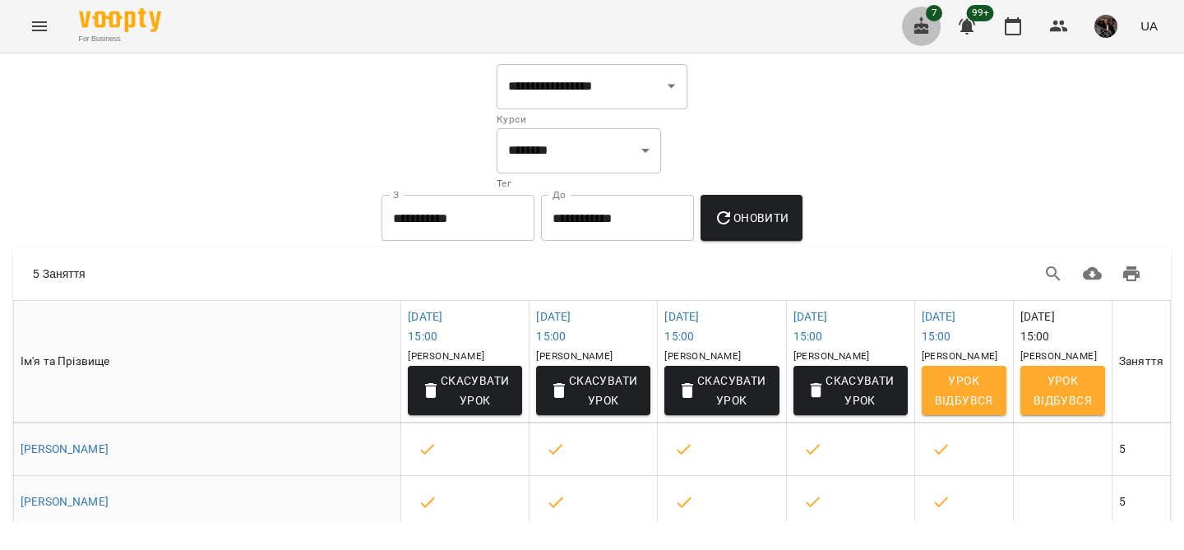
click at [931, 33] on icon "button" at bounding box center [922, 26] width 20 height 20
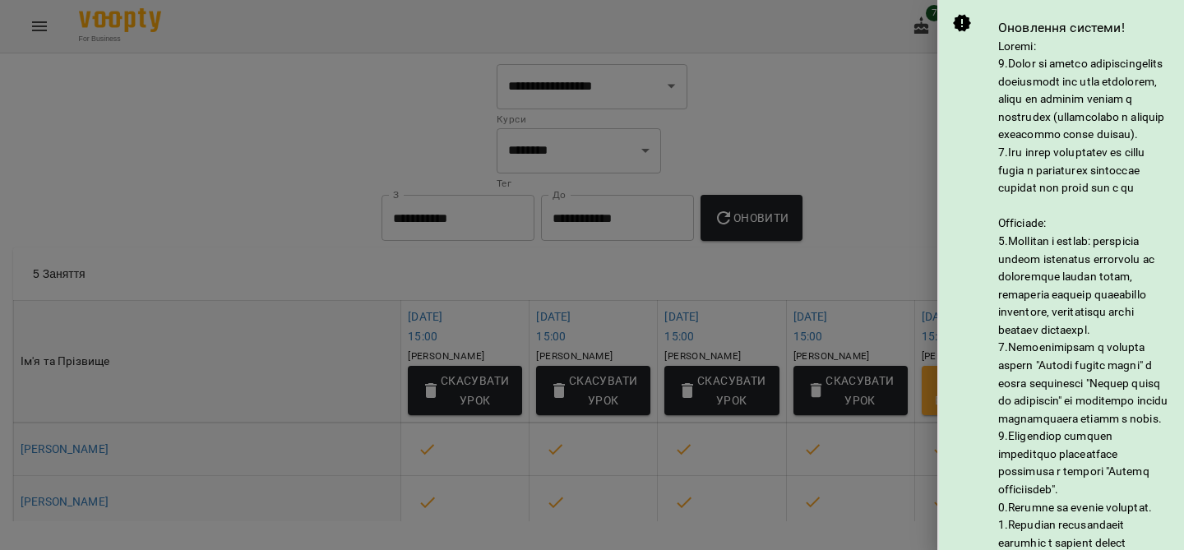
click at [902, 92] on div at bounding box center [592, 275] width 1184 height 550
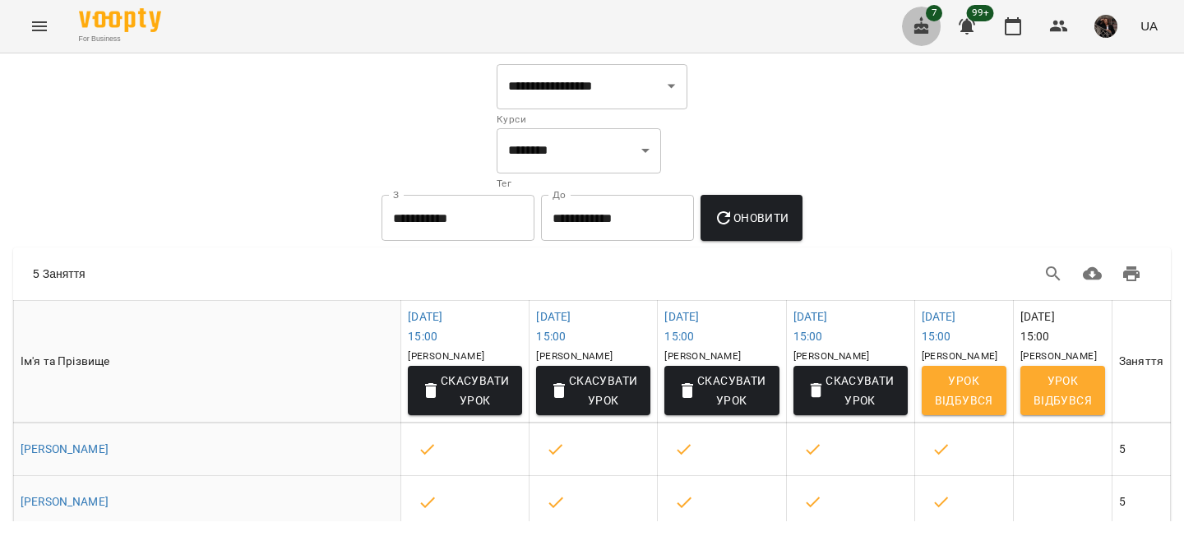
click at [923, 31] on icon "button" at bounding box center [921, 25] width 15 height 18
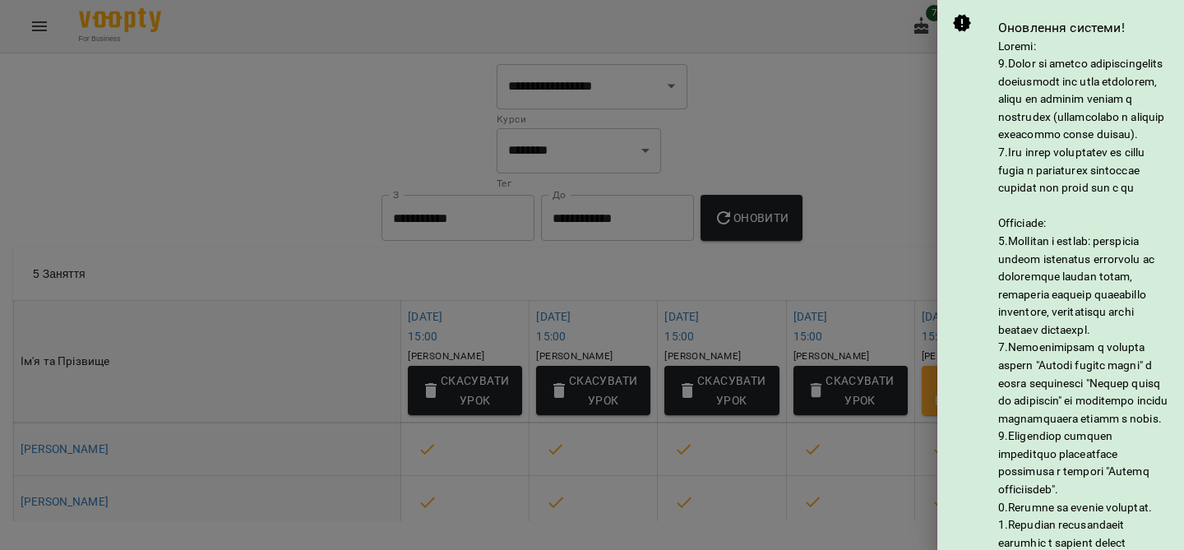
click at [890, 140] on div at bounding box center [592, 275] width 1184 height 550
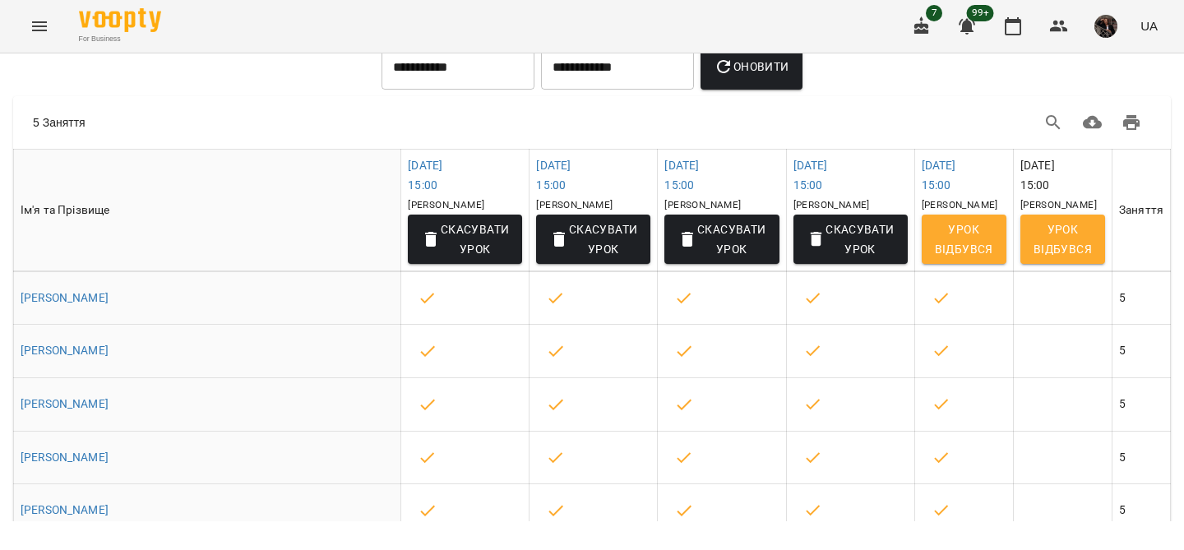
scroll to position [147, 0]
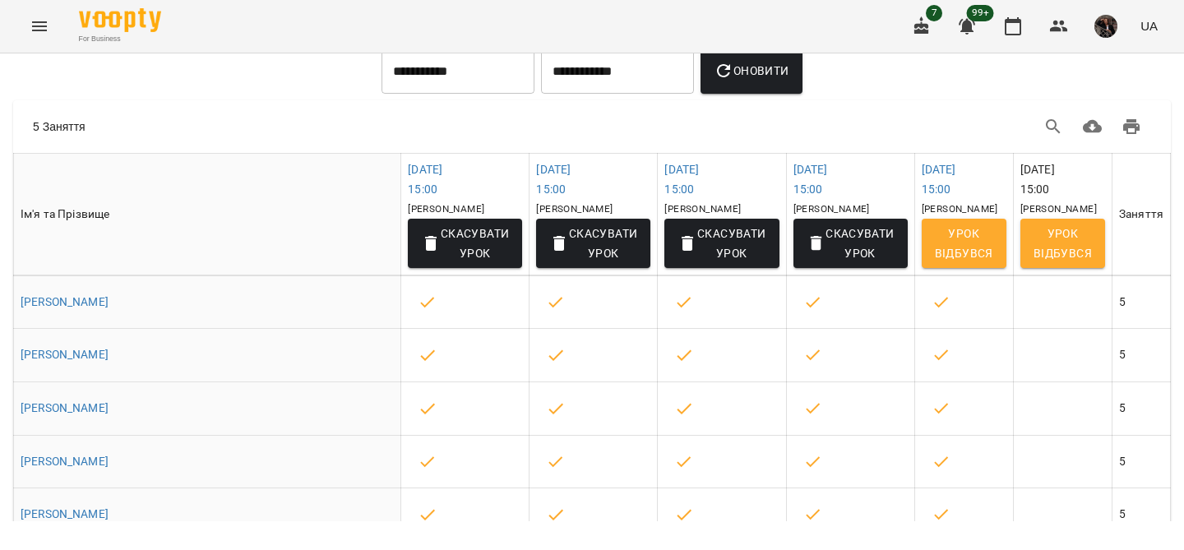
click at [51, 30] on button "Menu" at bounding box center [39, 26] width 39 height 39
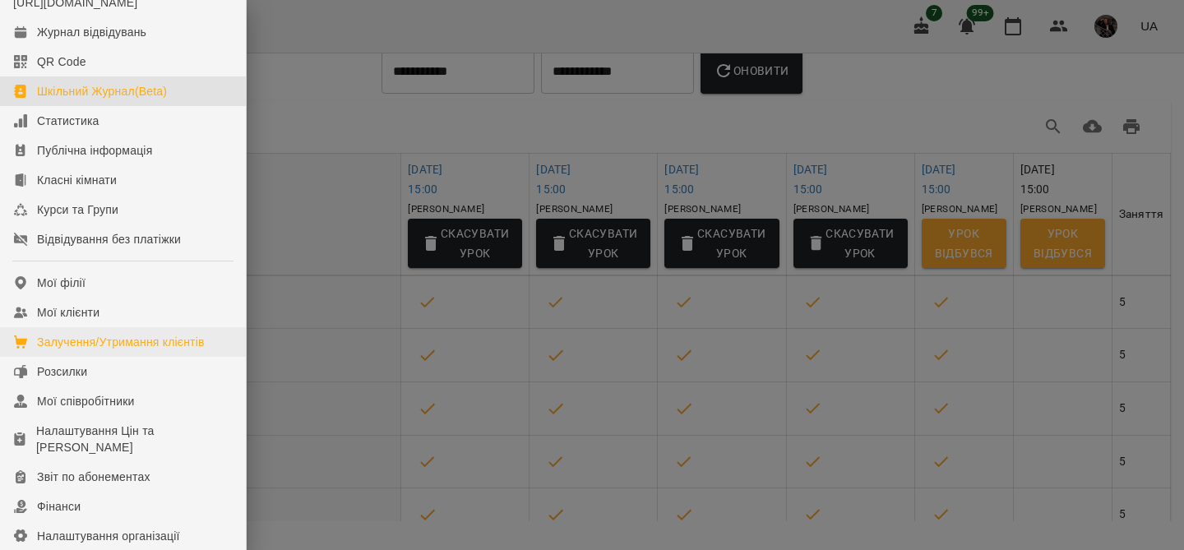
scroll to position [0, 0]
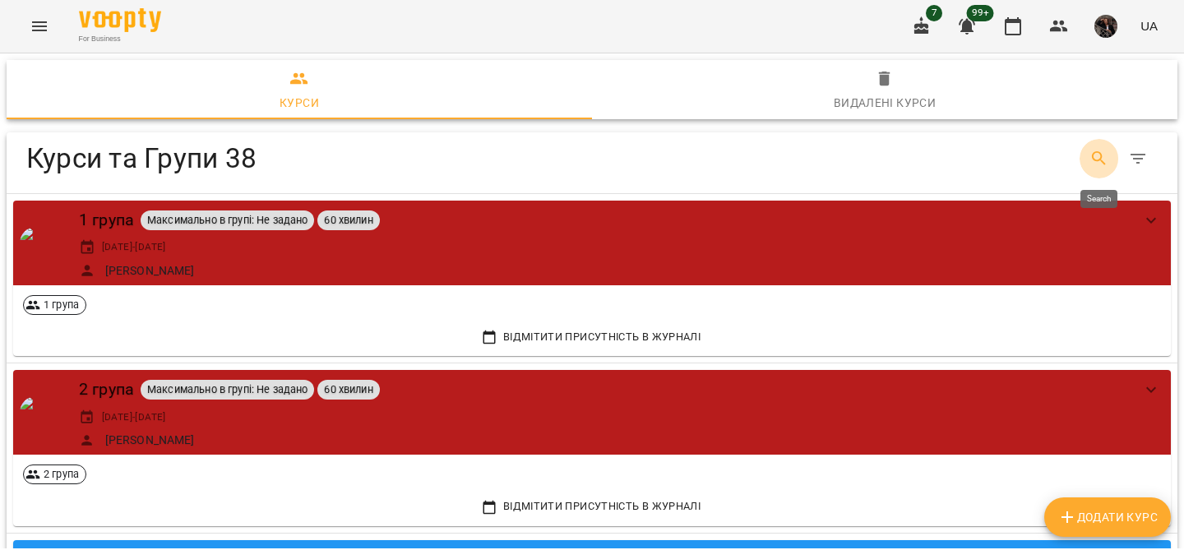
click at [1102, 159] on icon "Search" at bounding box center [1099, 159] width 20 height 20
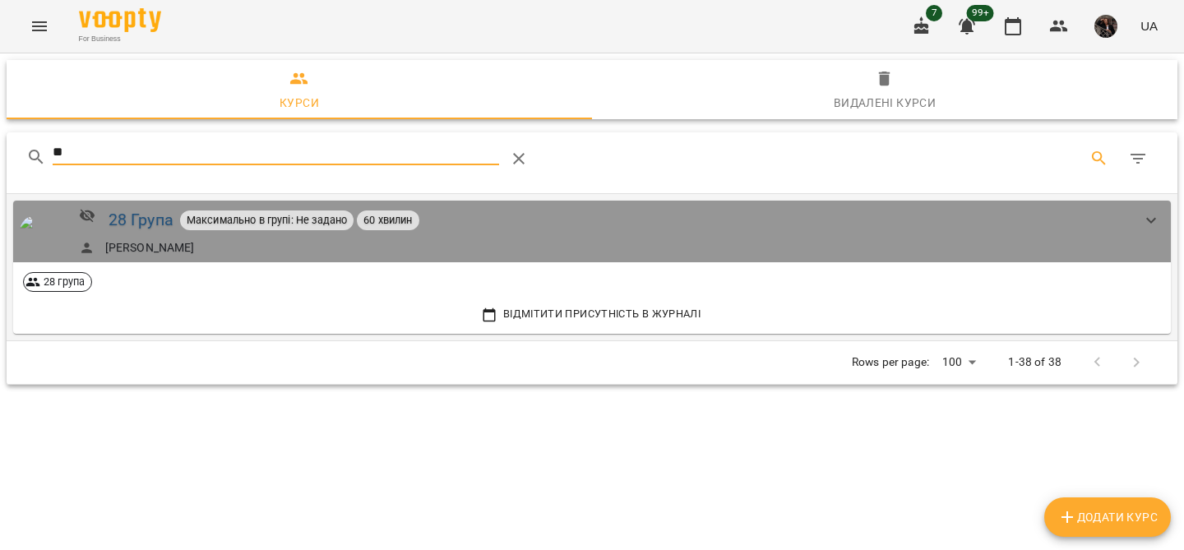
type input "**"
click at [152, 224] on div "28 Група" at bounding box center [141, 219] width 65 height 25
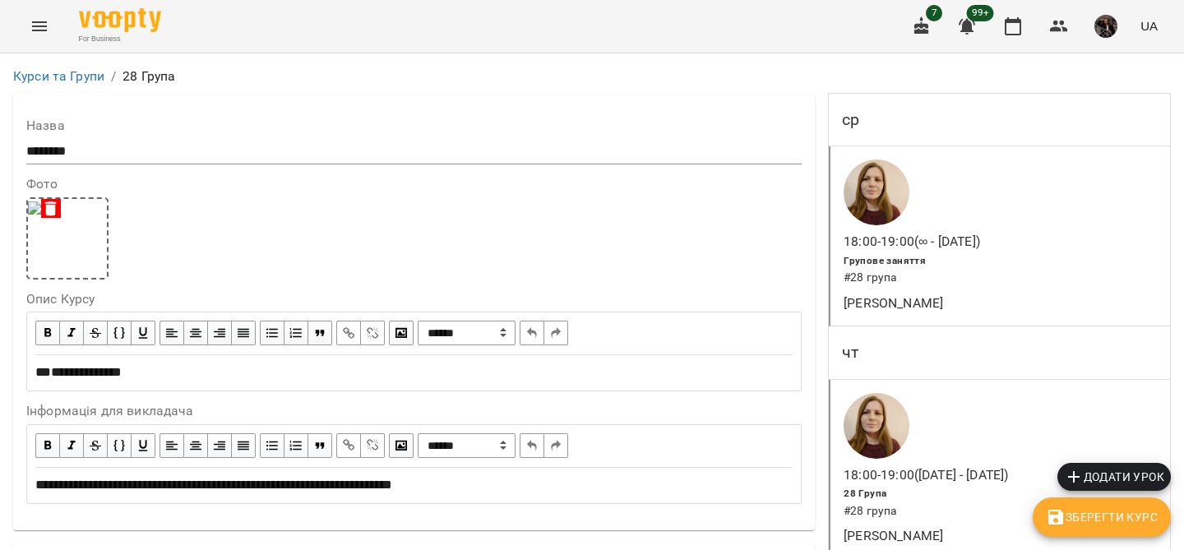
scroll to position [562, 0]
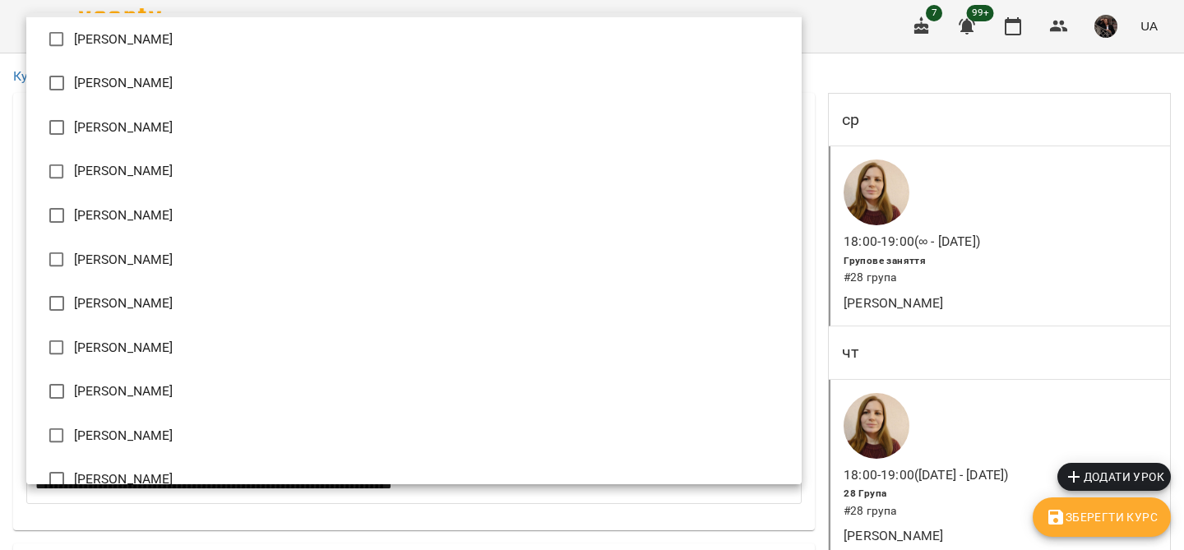
scroll to position [219, 0]
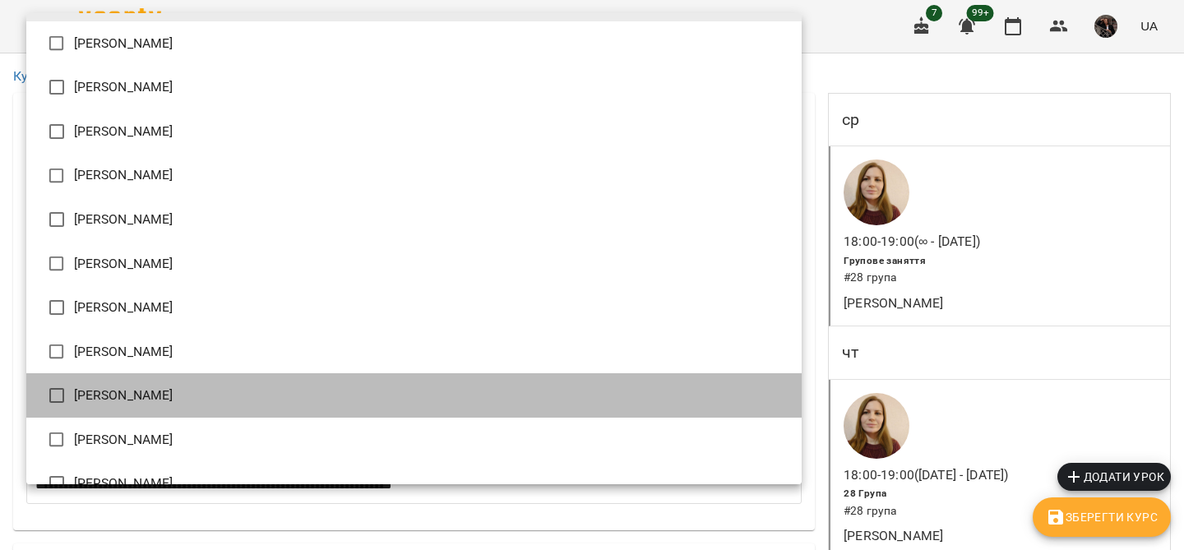
click at [171, 405] on li "[PERSON_NAME]" at bounding box center [413, 395] width 775 height 44
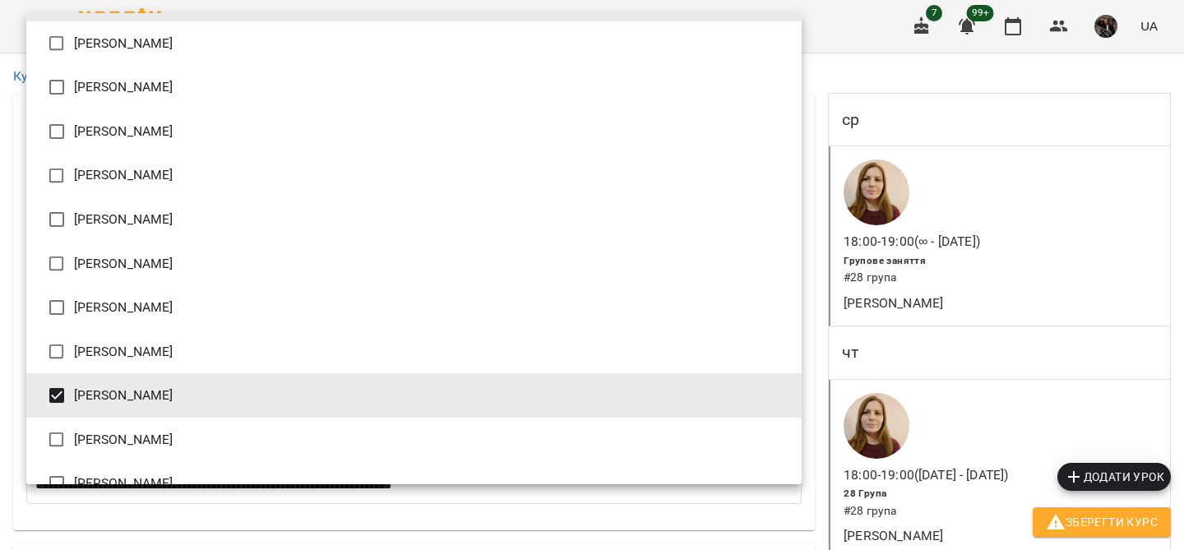
click at [932, 371] on div at bounding box center [592, 275] width 1184 height 550
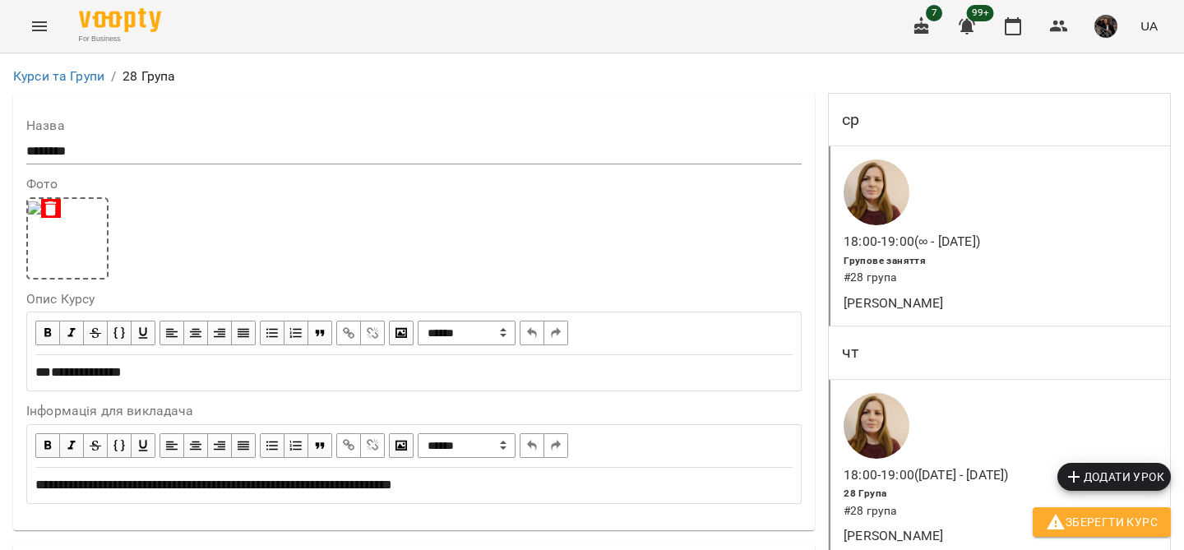
scroll to position [0, 0]
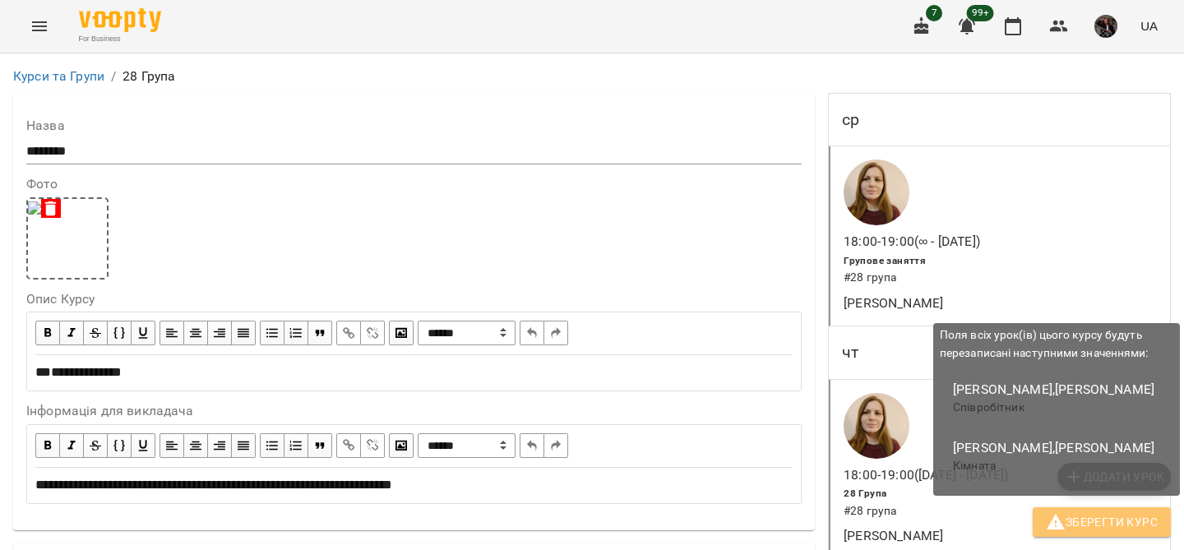
click at [1113, 517] on span "Зберегти Курс" at bounding box center [1102, 522] width 112 height 20
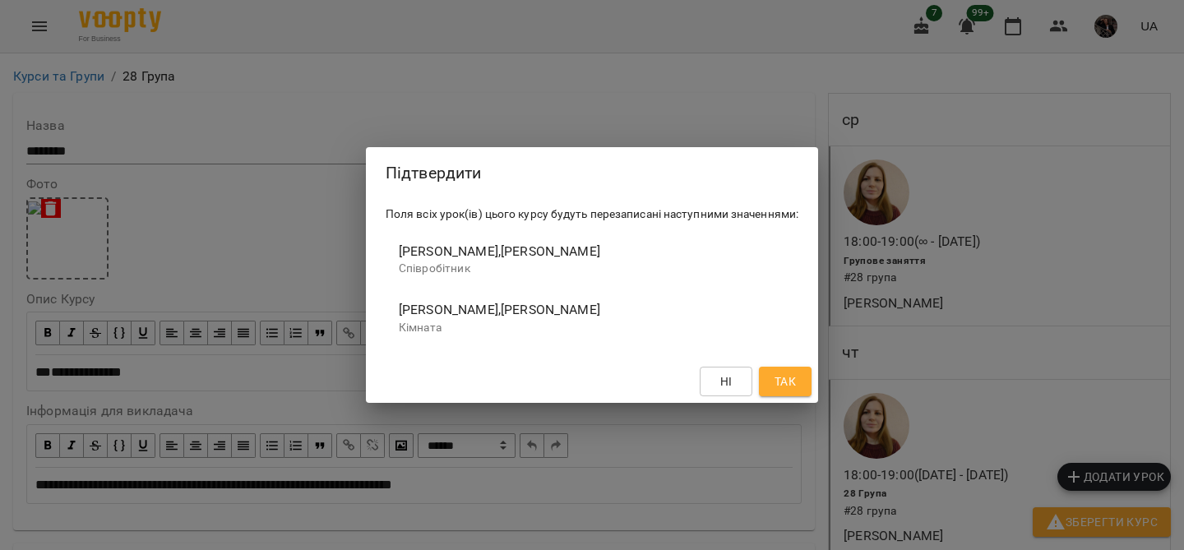
click at [632, 92] on div "Підтвердити Поля всіх урок(ів) цього курсу будуть перезаписані наступними значе…" at bounding box center [592, 275] width 1184 height 550
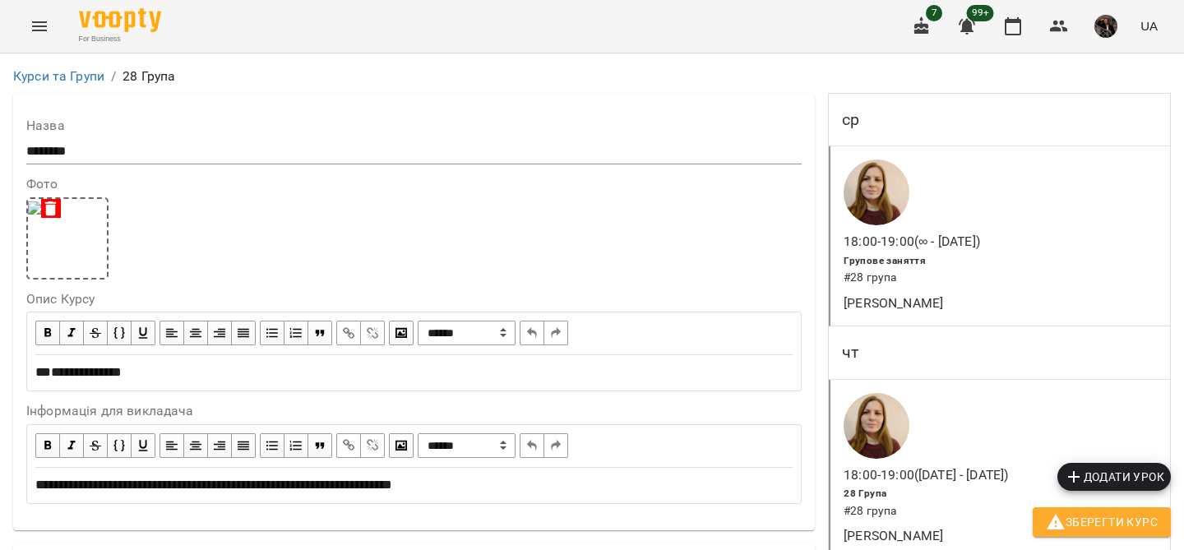
scroll to position [450, 0]
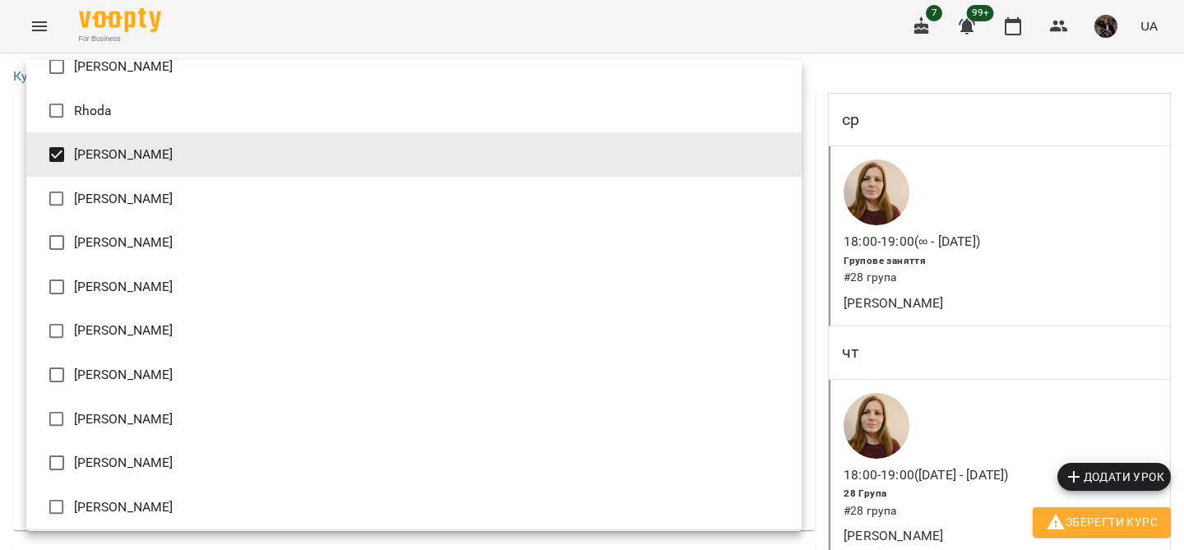
scroll to position [87, 0]
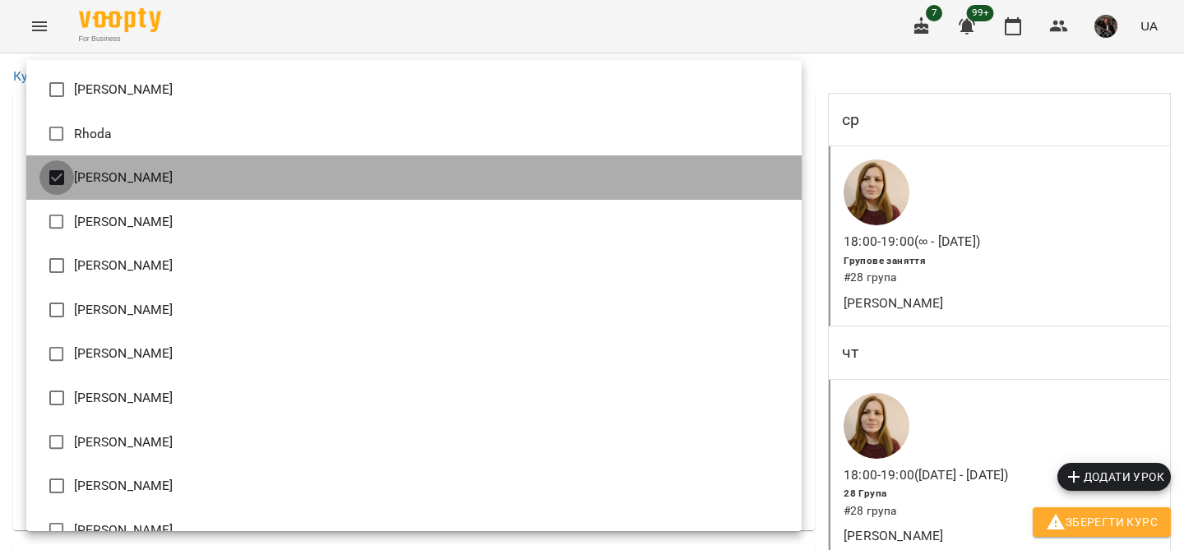
type input "**********"
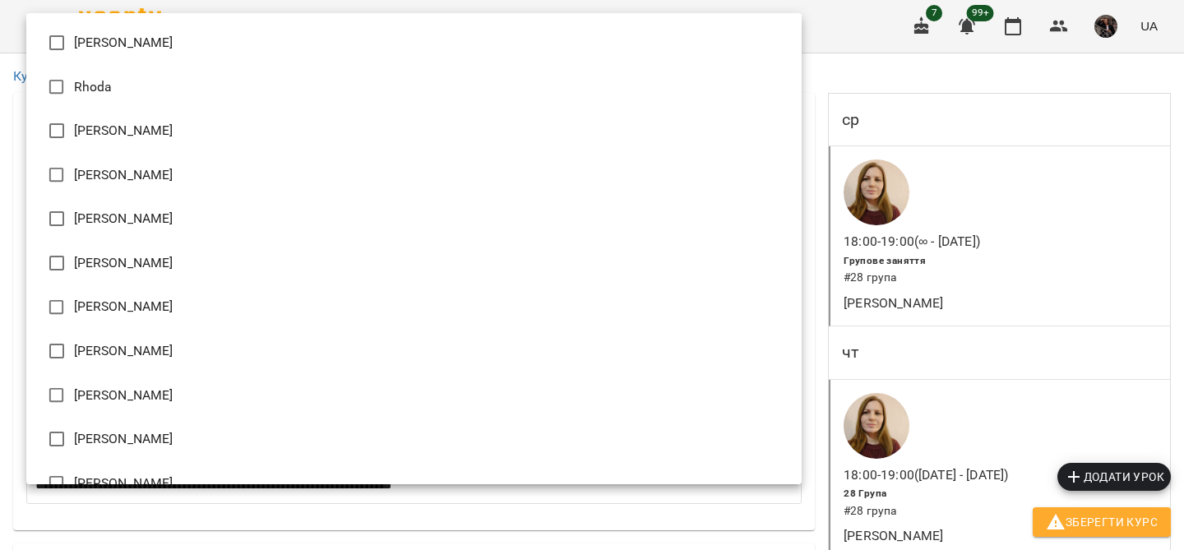
click at [964, 452] on div at bounding box center [592, 275] width 1184 height 550
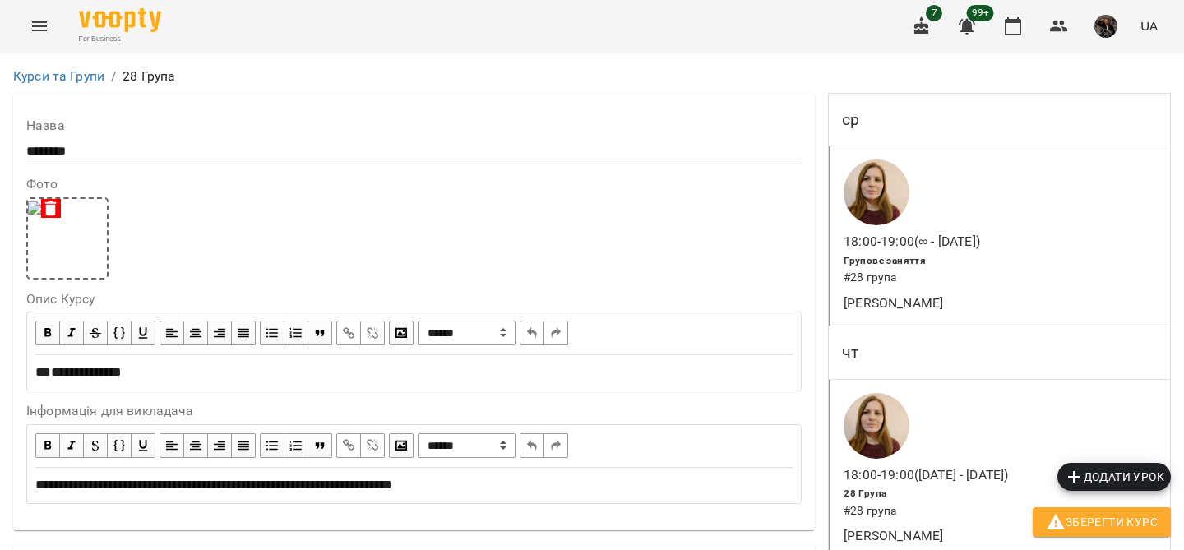
scroll to position [176, 0]
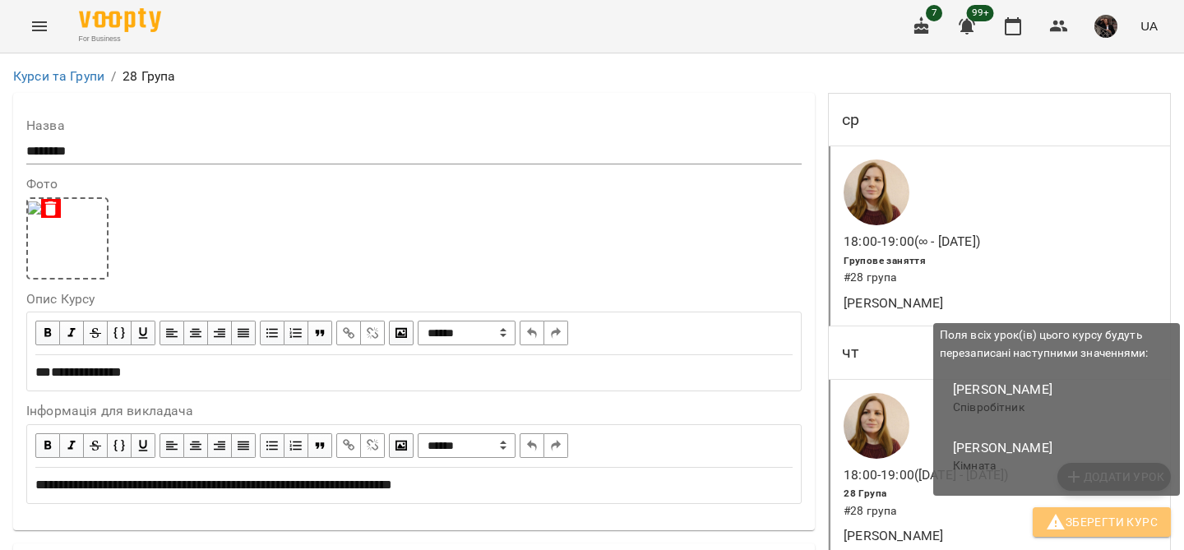
click at [1122, 518] on span "Зберегти Курс" at bounding box center [1102, 522] width 112 height 20
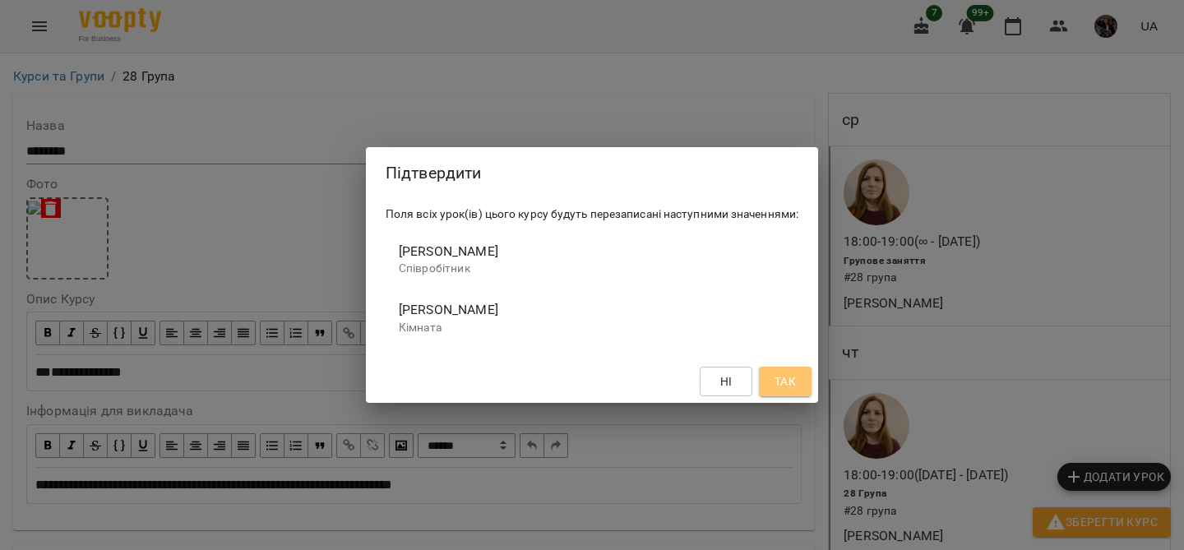
click at [792, 385] on span "Так" at bounding box center [785, 382] width 21 height 20
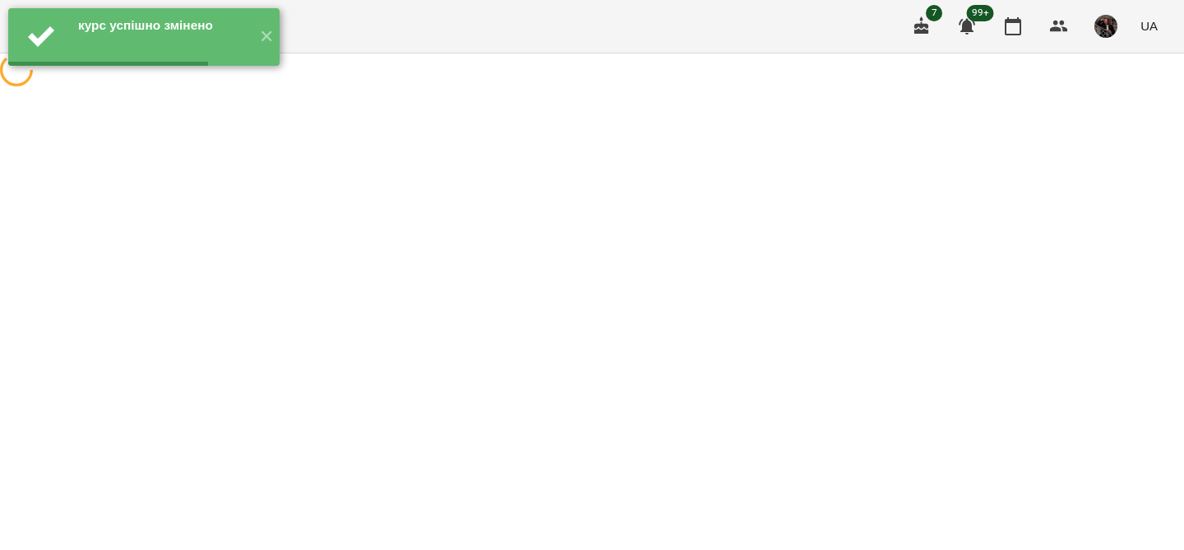
scroll to position [0, 0]
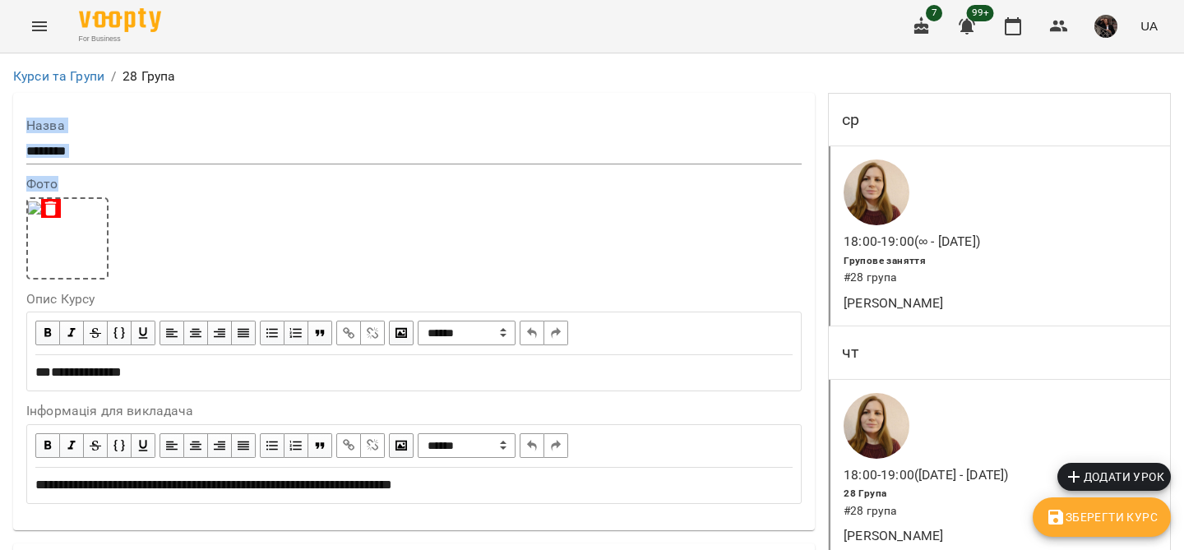
drag, startPoint x: 87, startPoint y: 89, endPoint x: 257, endPoint y: 283, distance: 257.6
click at [90, 73] on link "Курси та Групи" at bounding box center [58, 76] width 91 height 16
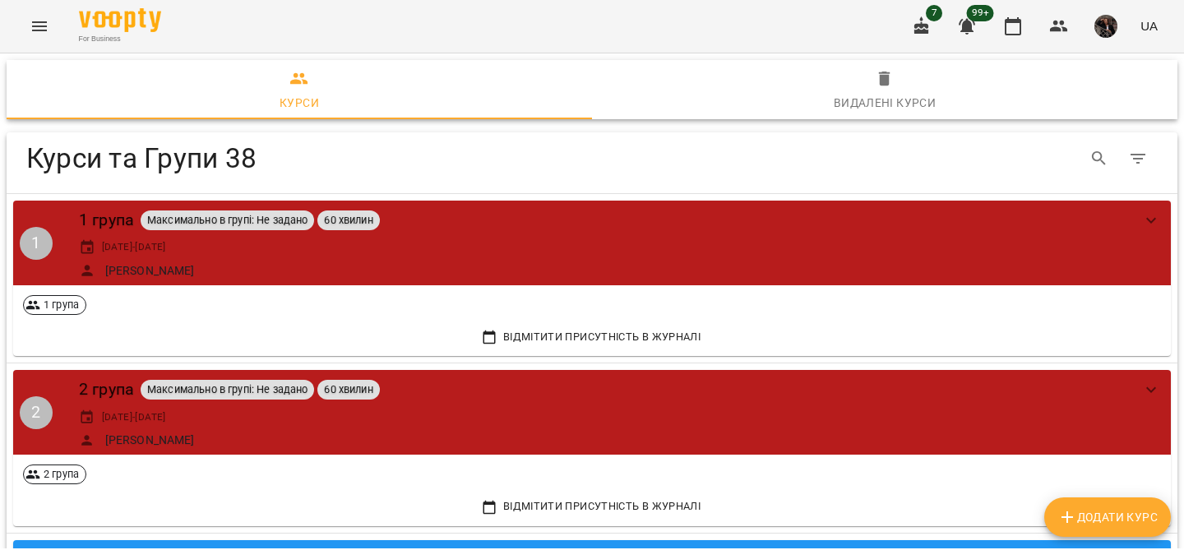
click at [44, 15] on button "Menu" at bounding box center [39, 26] width 39 height 39
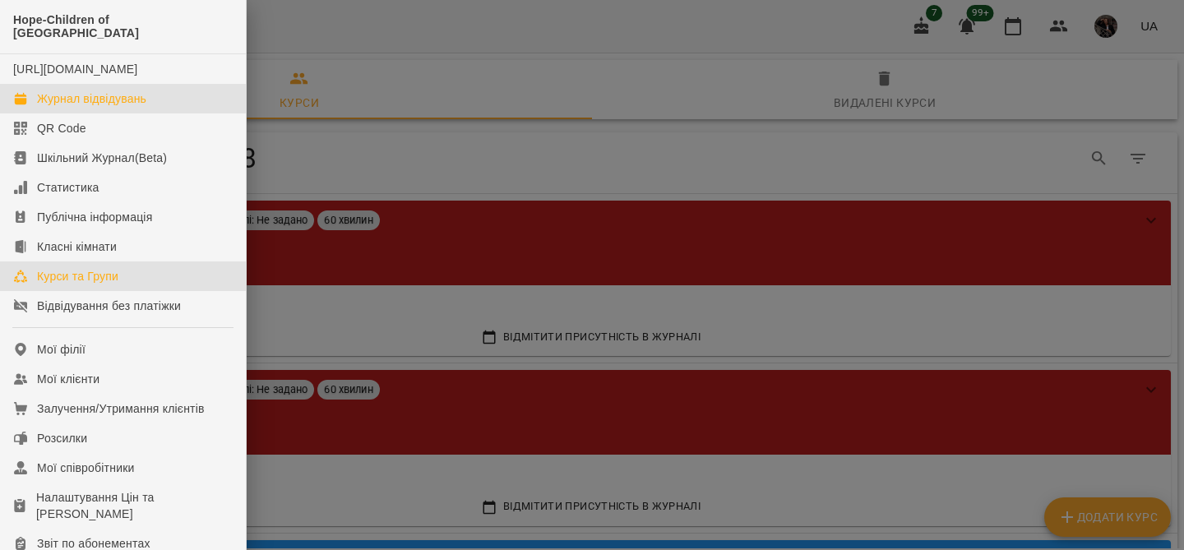
click at [72, 103] on div "Журнал відвідувань" at bounding box center [91, 98] width 109 height 16
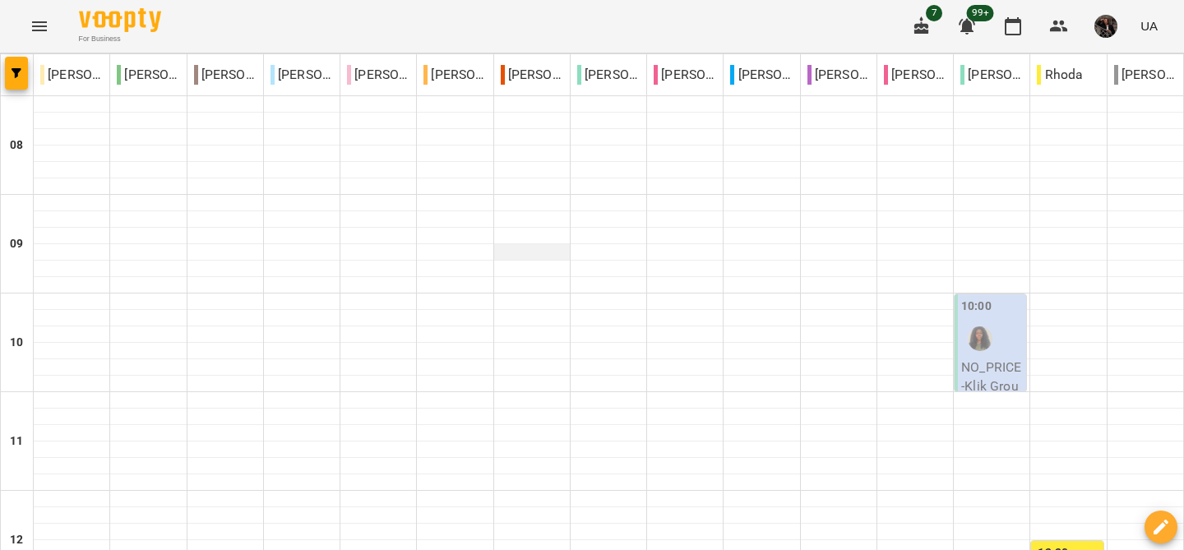
scroll to position [787, 0]
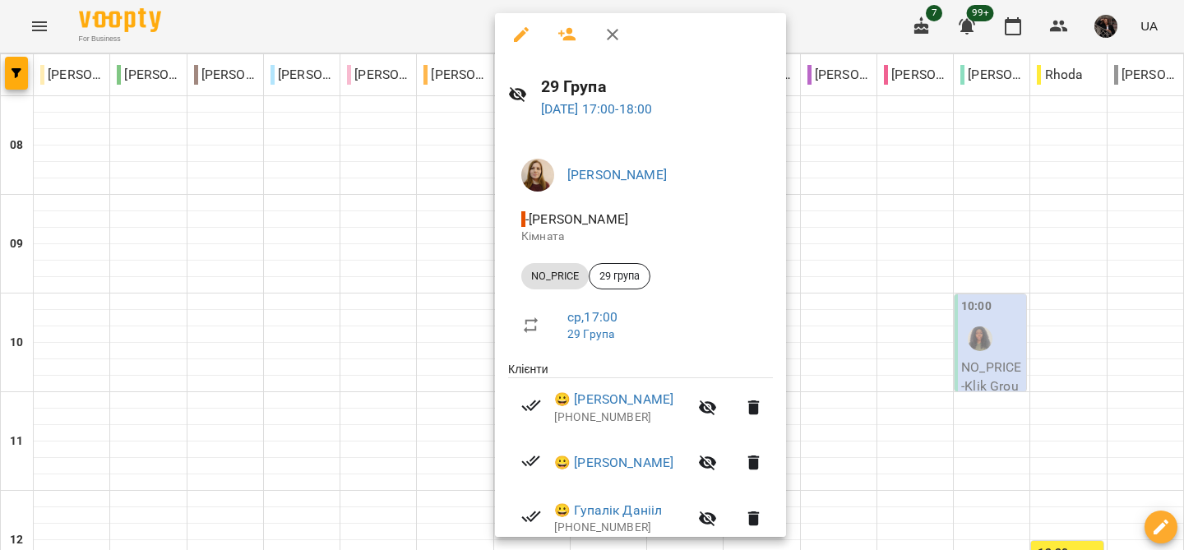
scroll to position [0, 0]
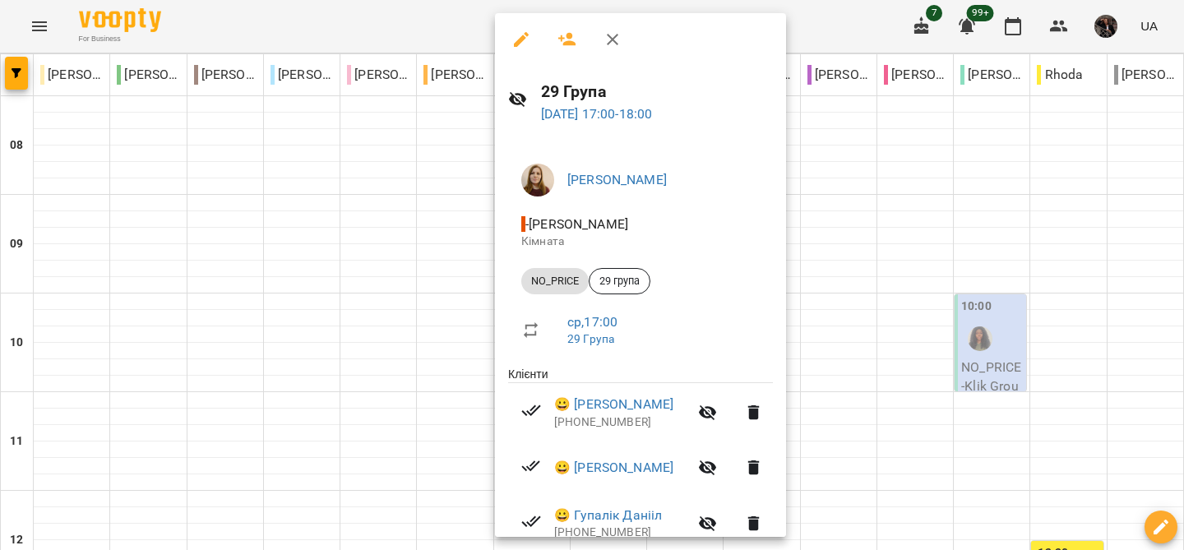
click at [571, 280] on span "NO_PRICE" at bounding box center [554, 281] width 67 height 15
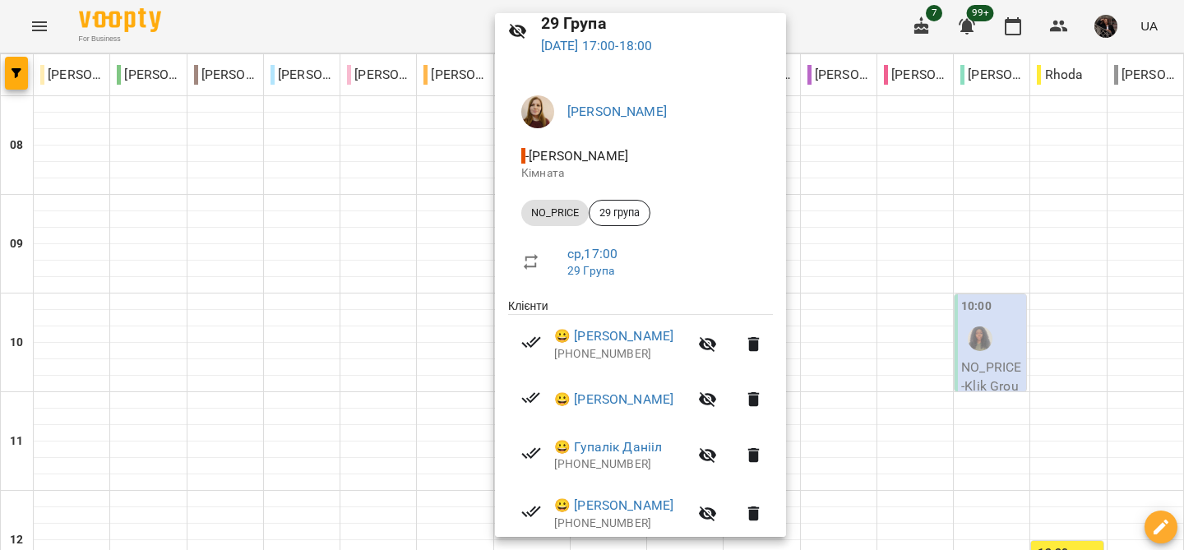
scroll to position [73, 0]
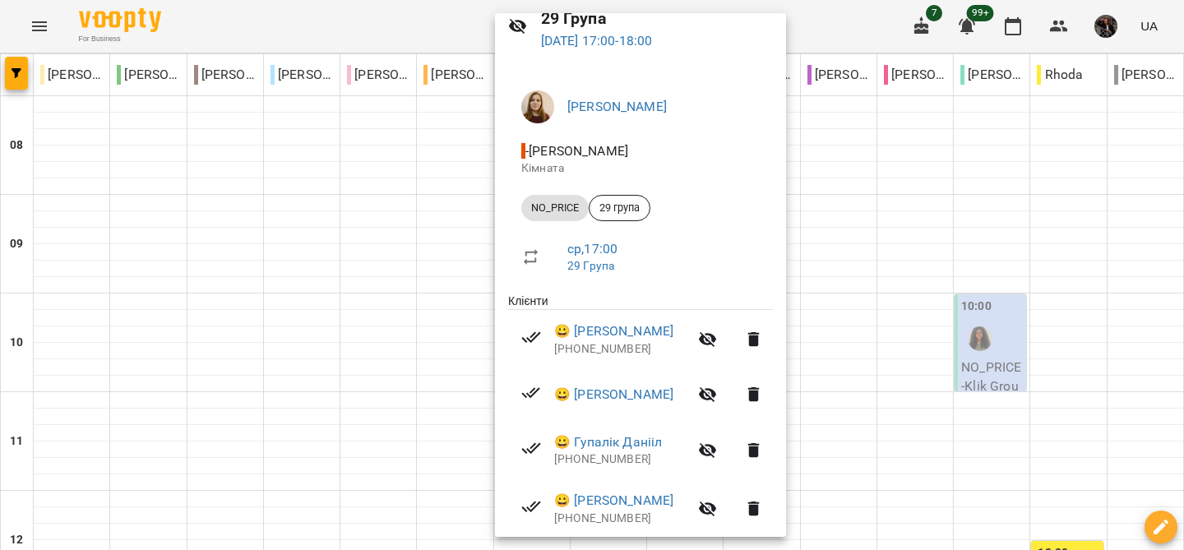
click at [718, 335] on icon "button" at bounding box center [708, 340] width 20 height 20
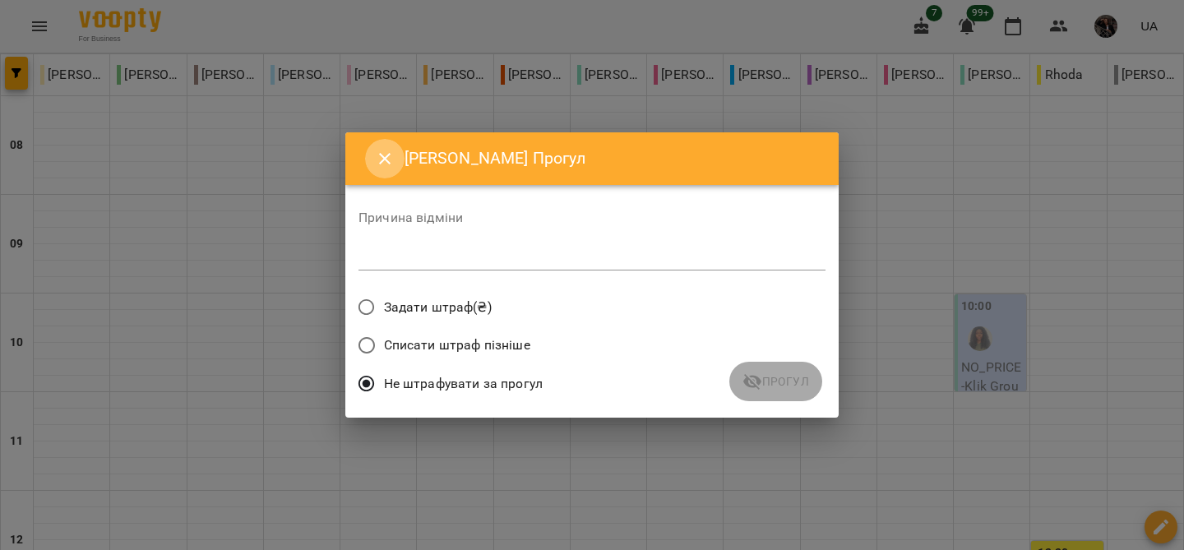
click at [383, 155] on icon "Close" at bounding box center [385, 159] width 20 height 20
